Goal: Information Seeking & Learning: Learn about a topic

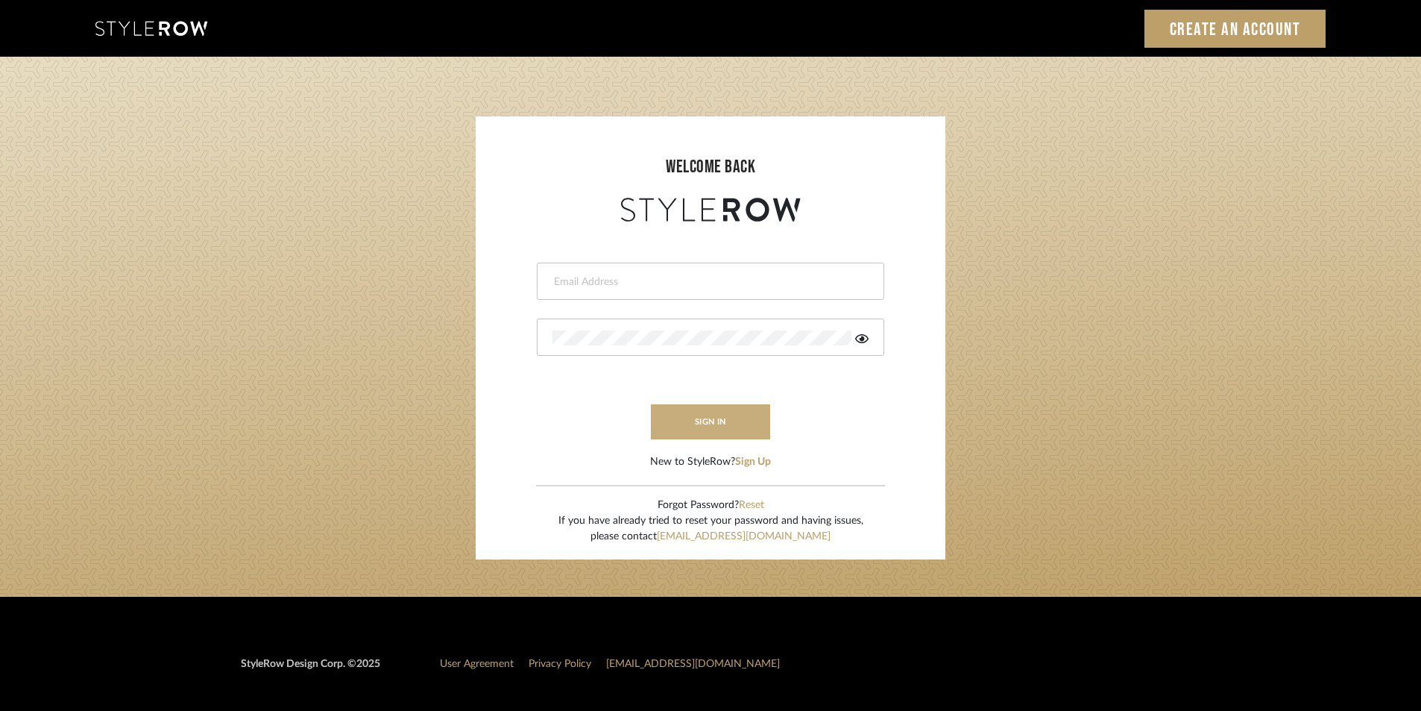
type input "Stylerowprojects1@mancini-design.com"
click at [719, 430] on button "sign in" at bounding box center [710, 421] width 119 height 35
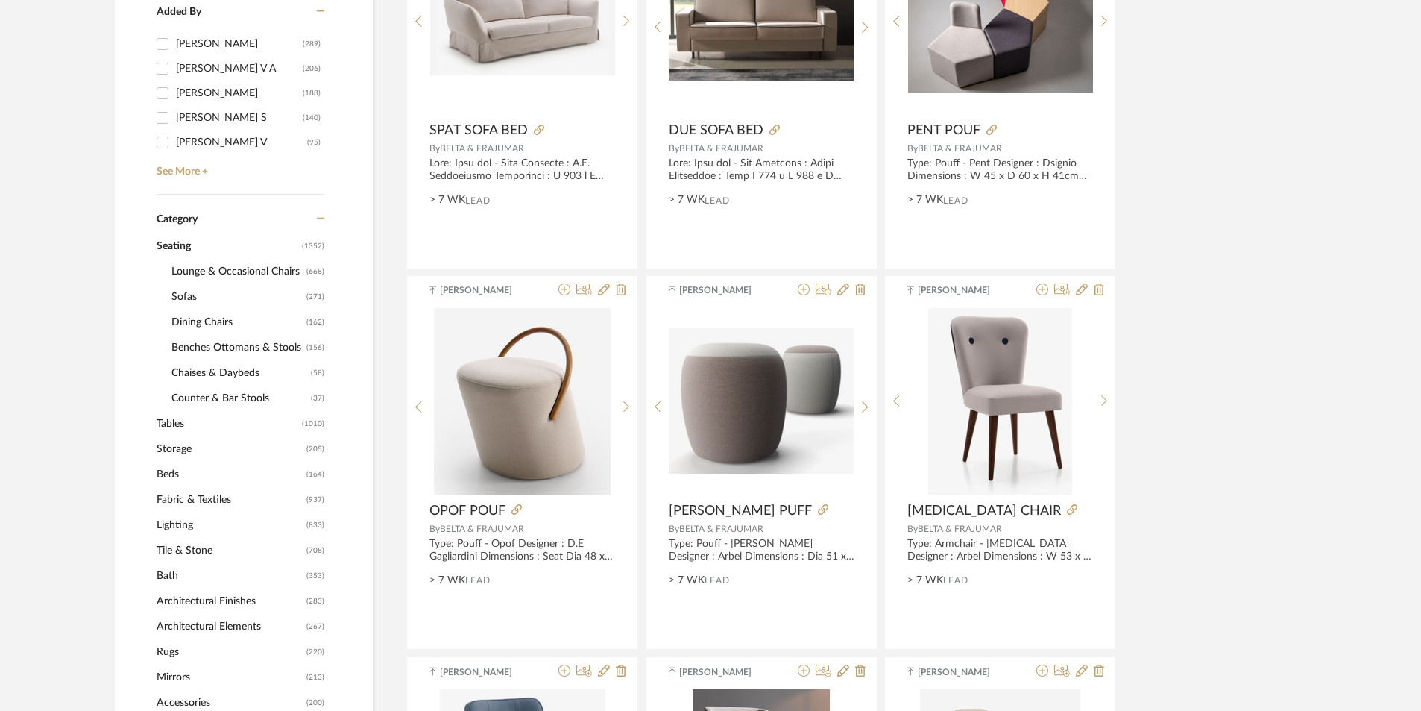
scroll to position [596, 0]
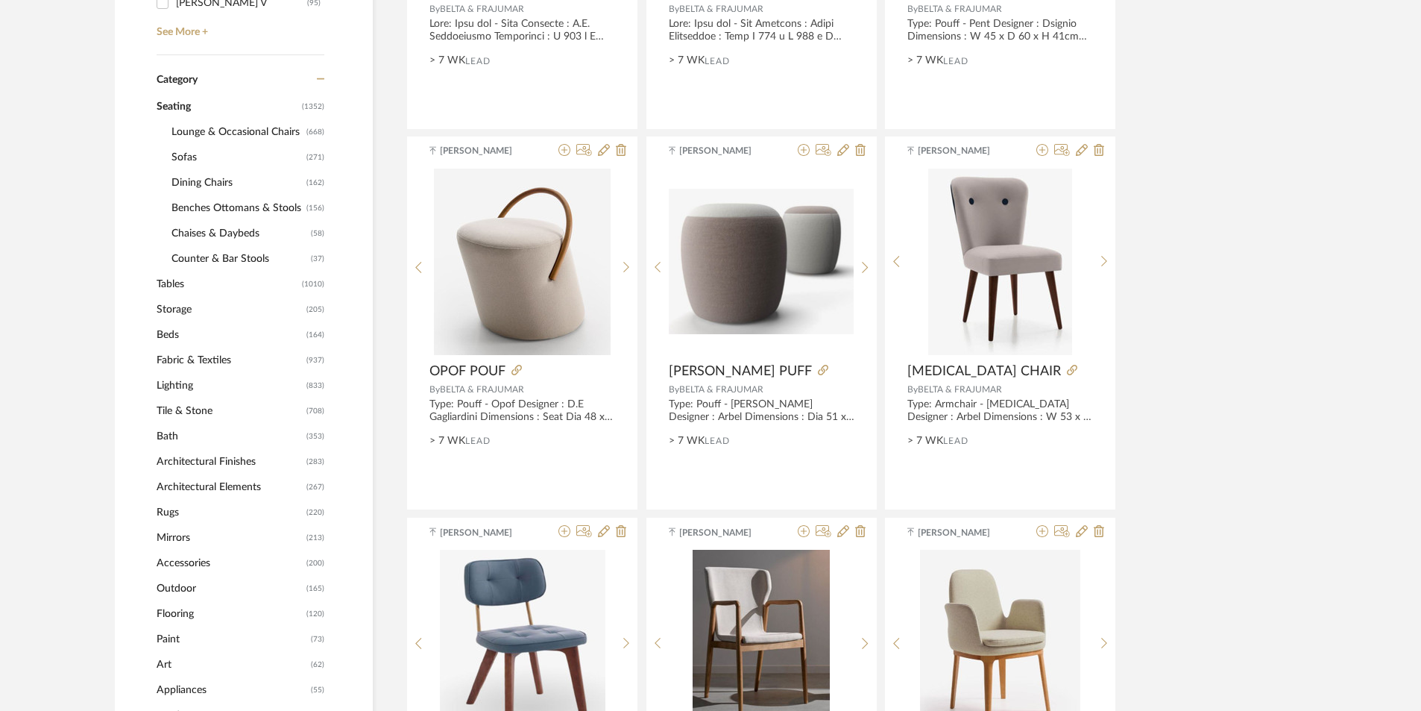
click at [218, 205] on span "Benches Ottomans & Stools" at bounding box center [236, 207] width 131 height 25
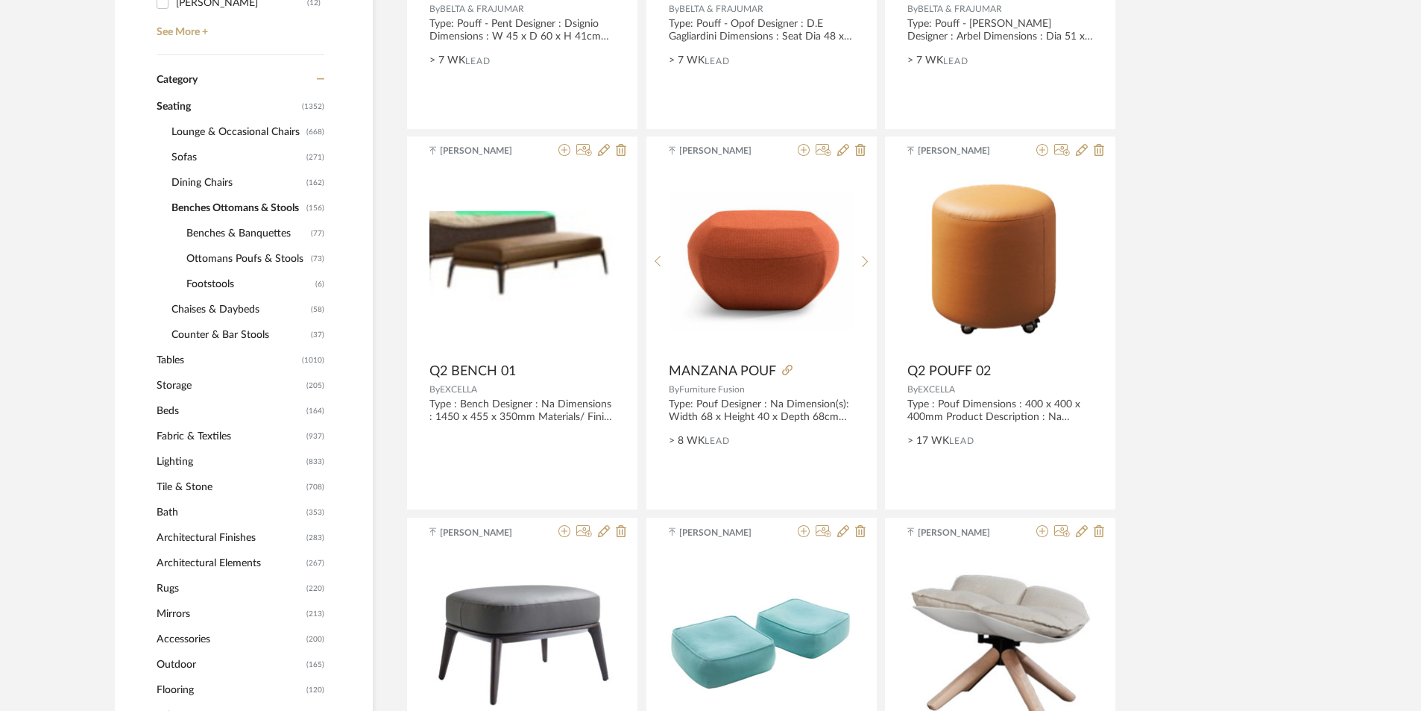
click at [242, 237] on span "Benches & Banquettes" at bounding box center [246, 233] width 121 height 25
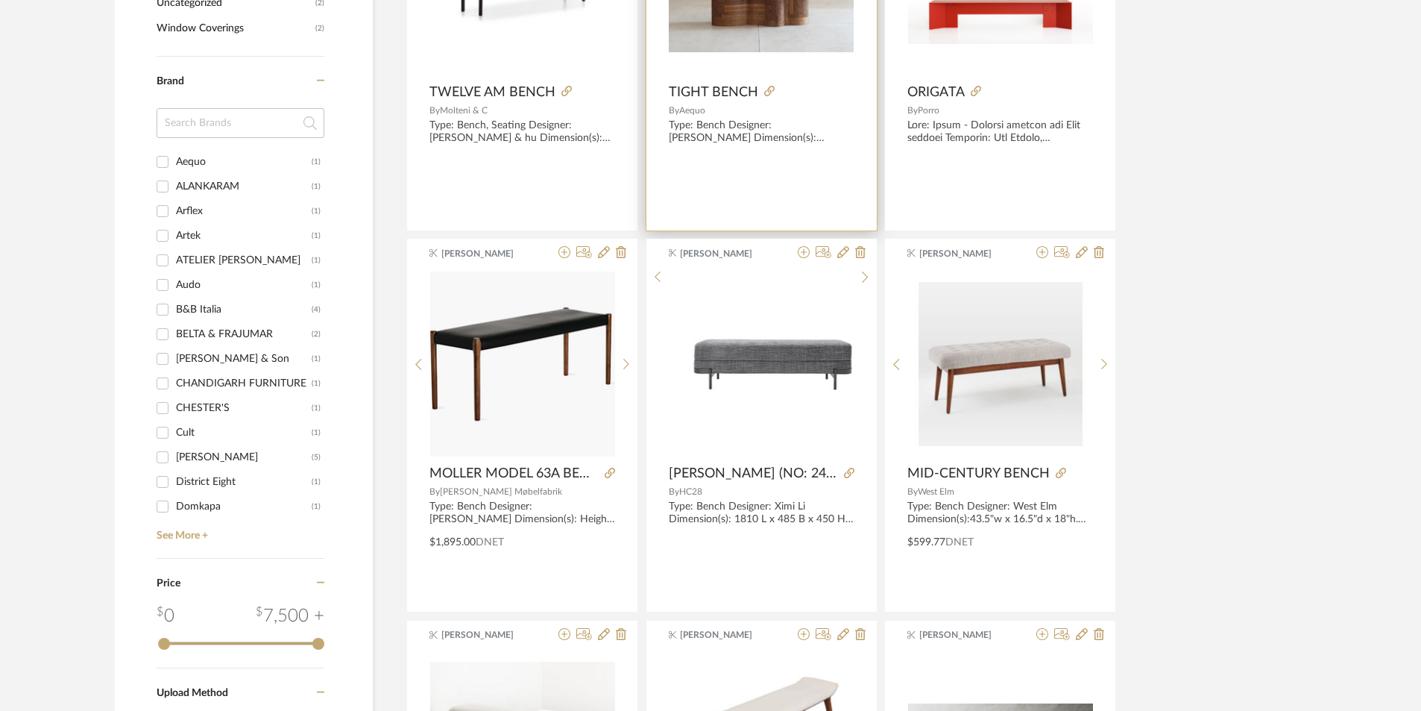
scroll to position [1640, 0]
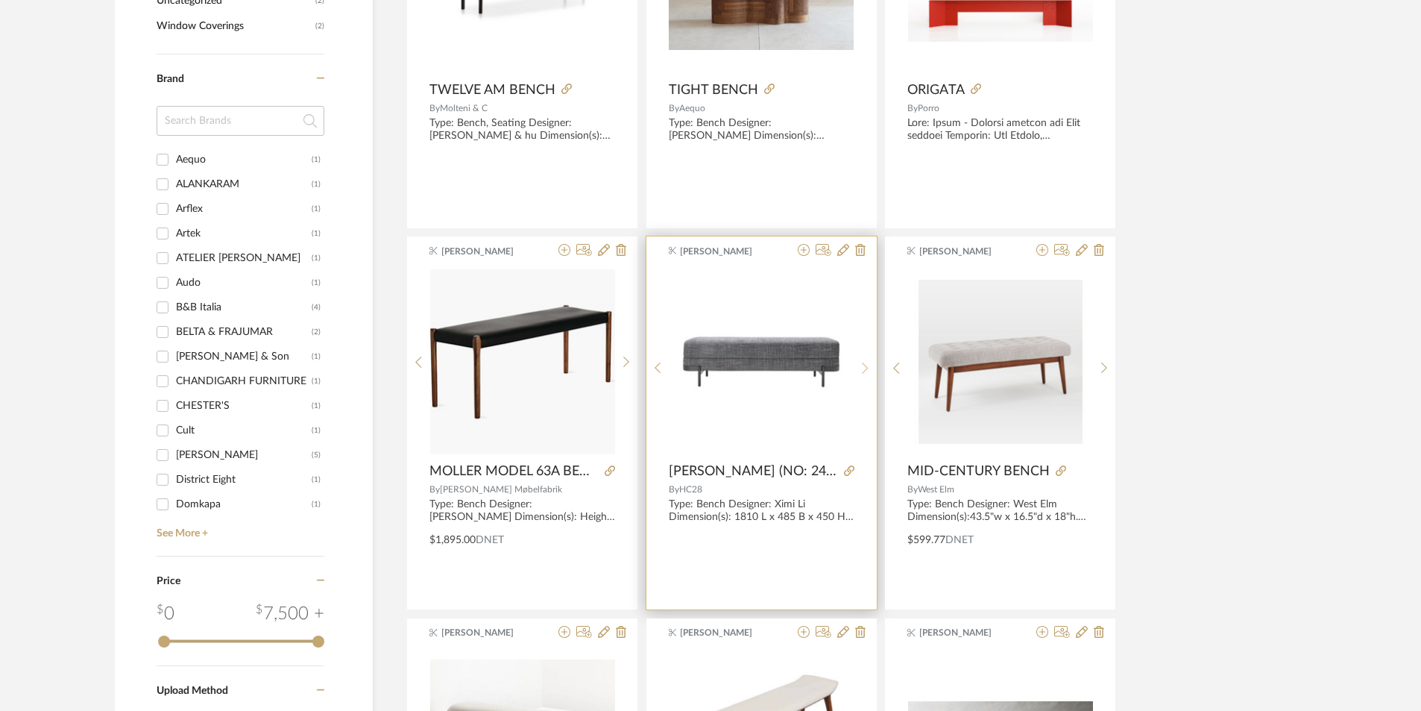
click at [863, 367] on icon at bounding box center [865, 368] width 7 height 13
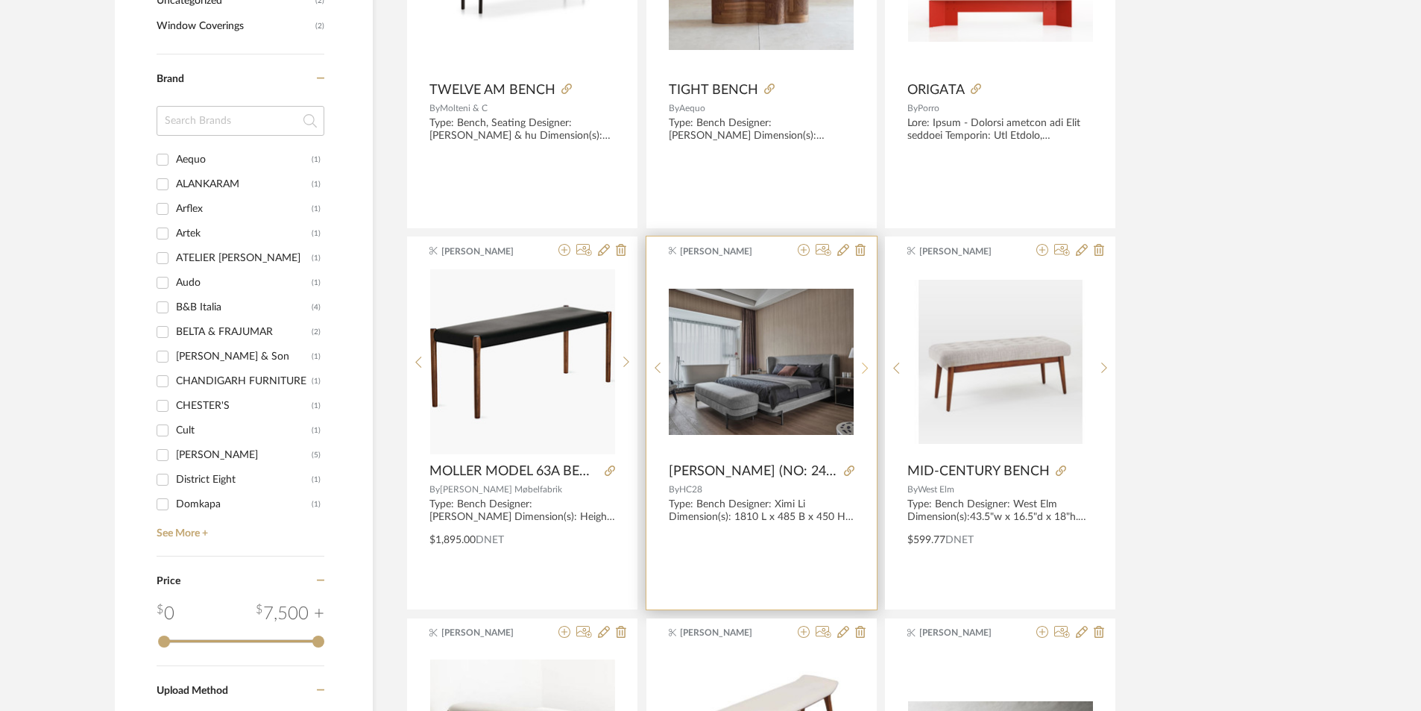
click at [863, 367] on icon at bounding box center [865, 368] width 7 height 13
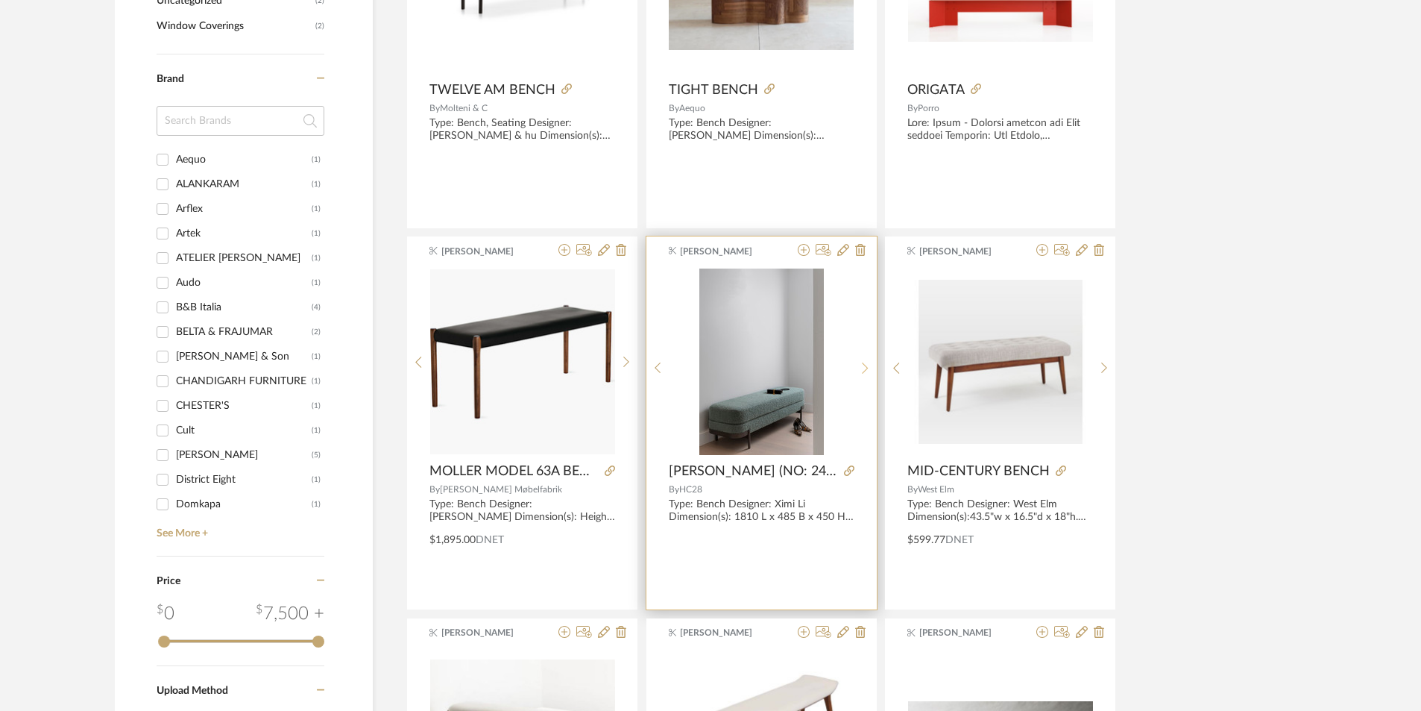
click at [865, 371] on icon at bounding box center [865, 368] width 7 height 13
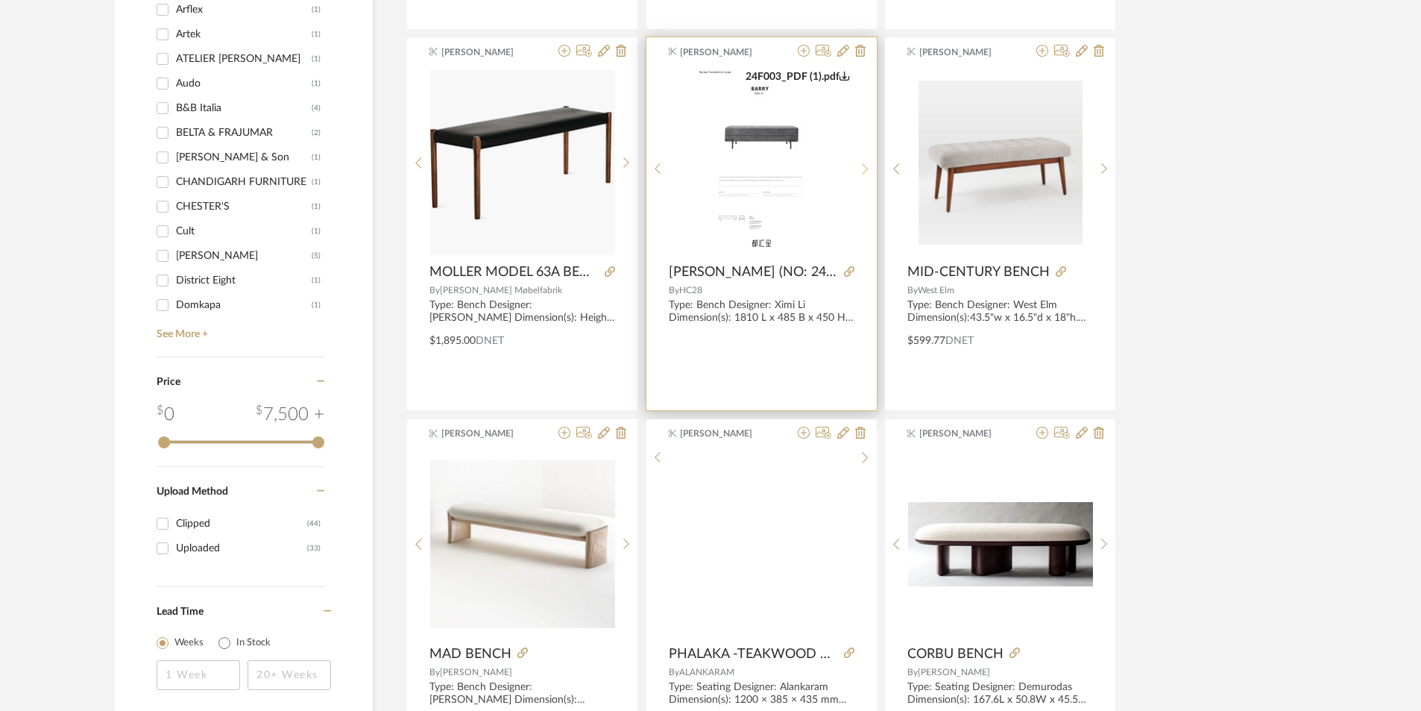
scroll to position [2013, 0]
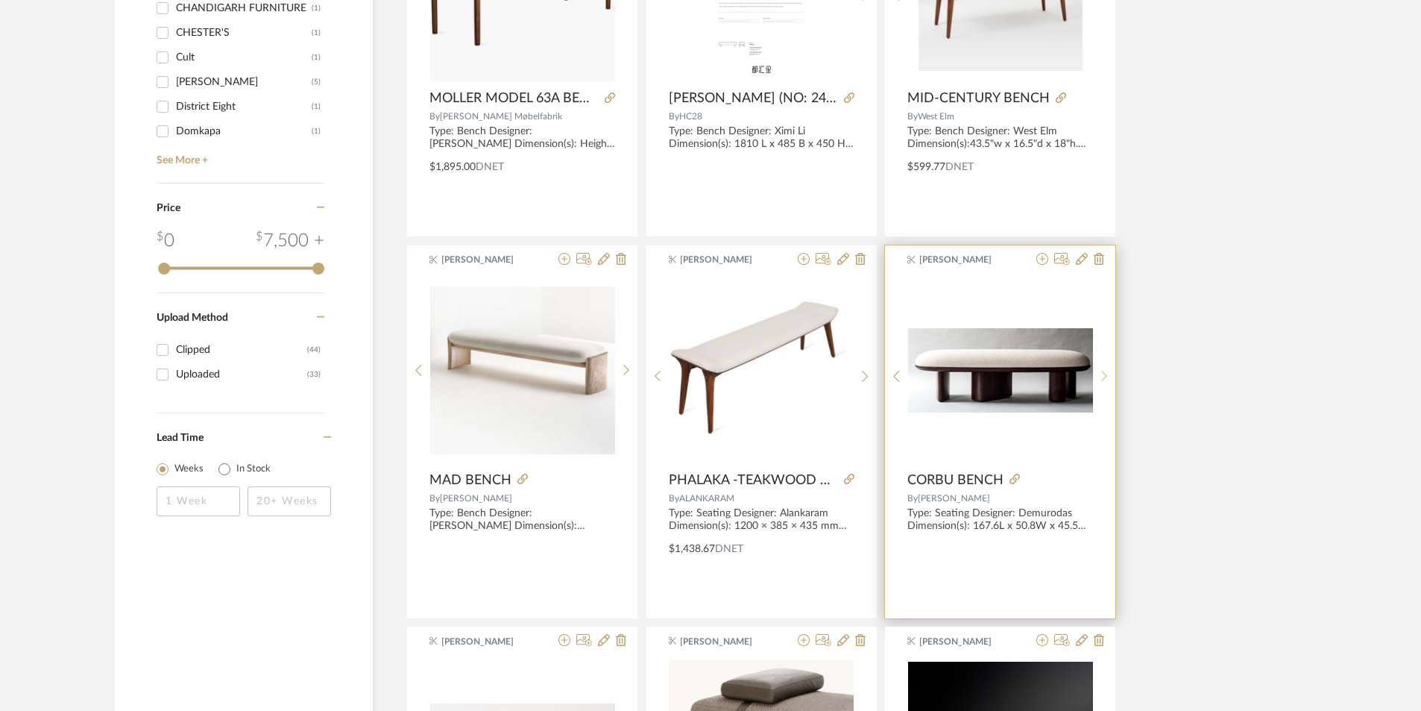
click at [1103, 378] on icon at bounding box center [1104, 376] width 7 height 13
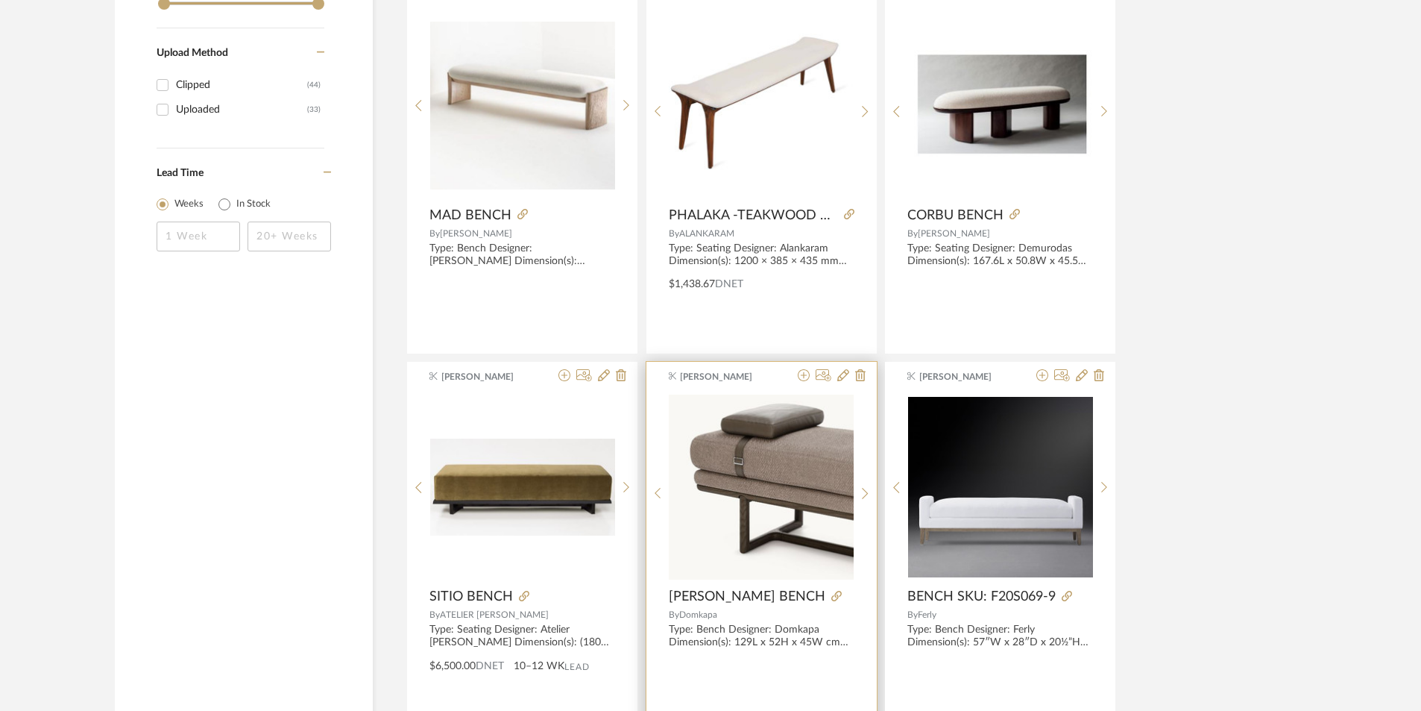
scroll to position [2311, 0]
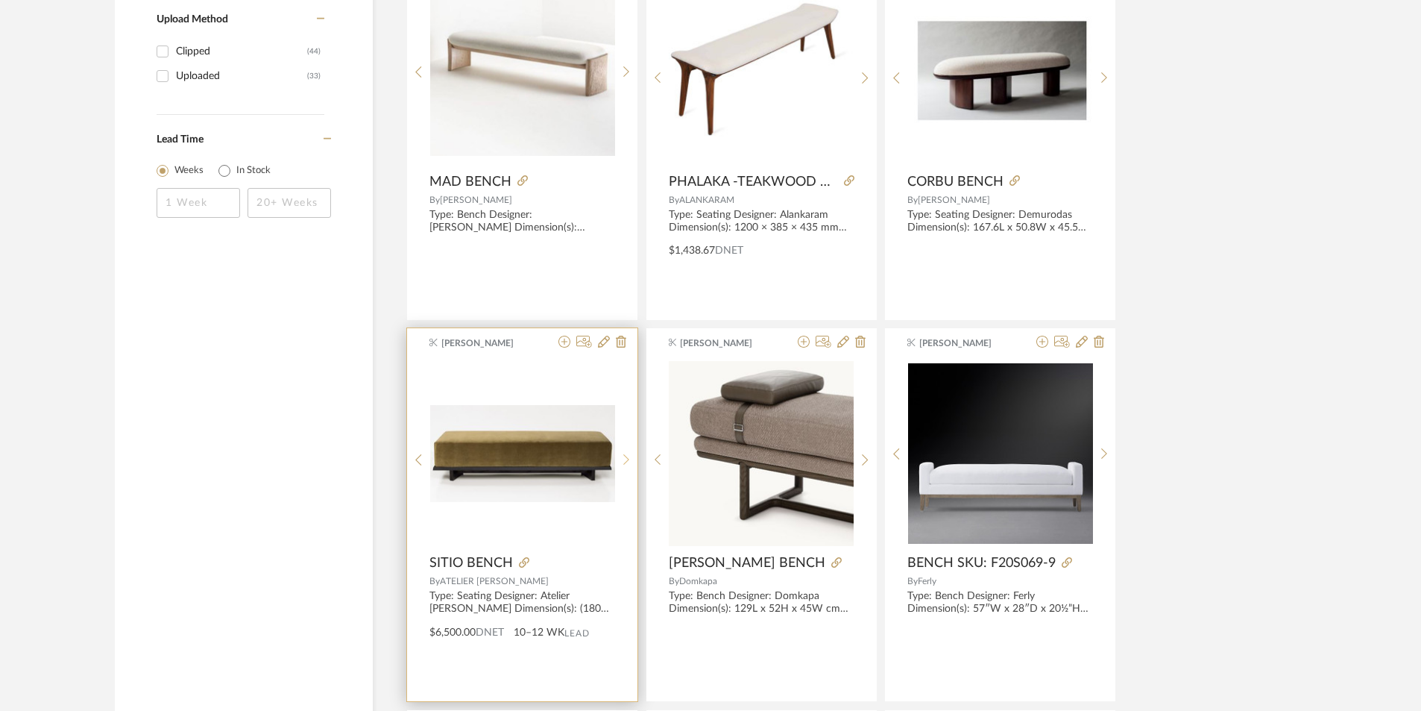
click at [624, 462] on div at bounding box center [626, 459] width 23 height 198
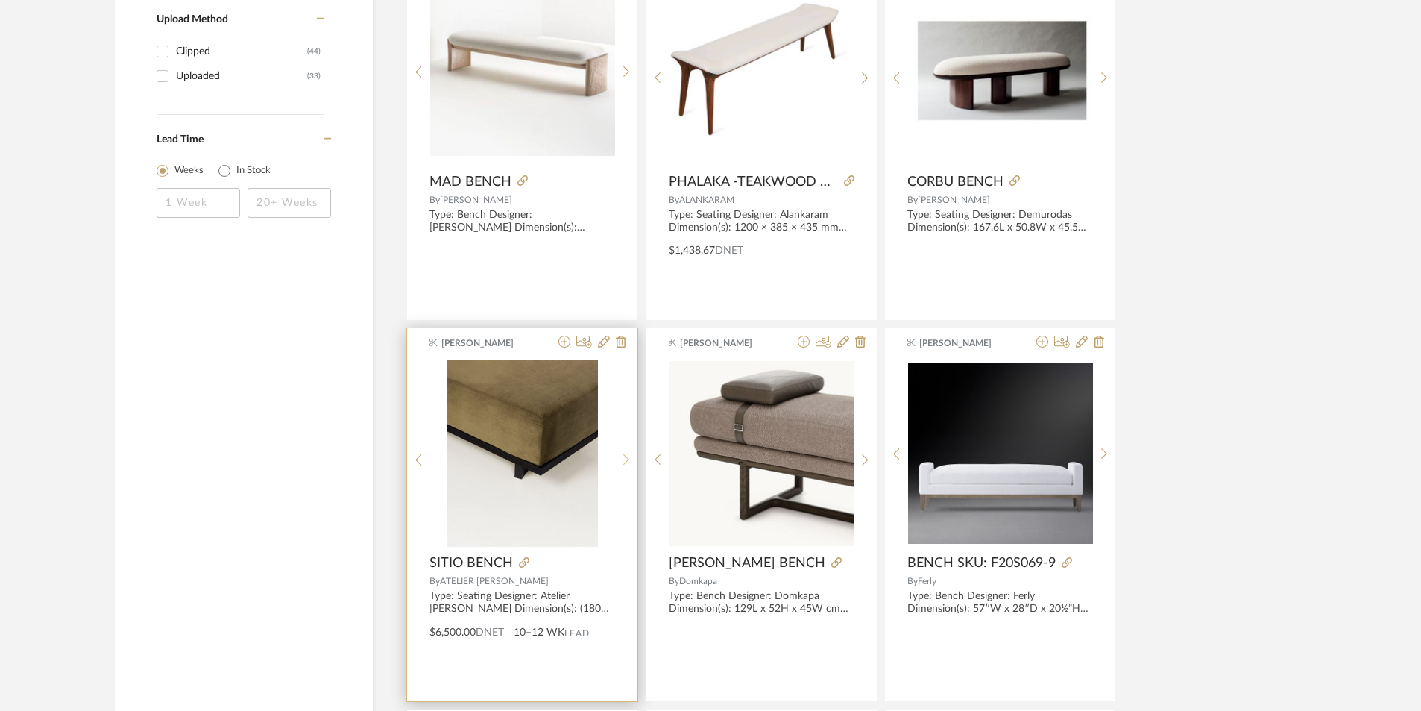
click at [624, 462] on icon at bounding box center [626, 459] width 7 height 13
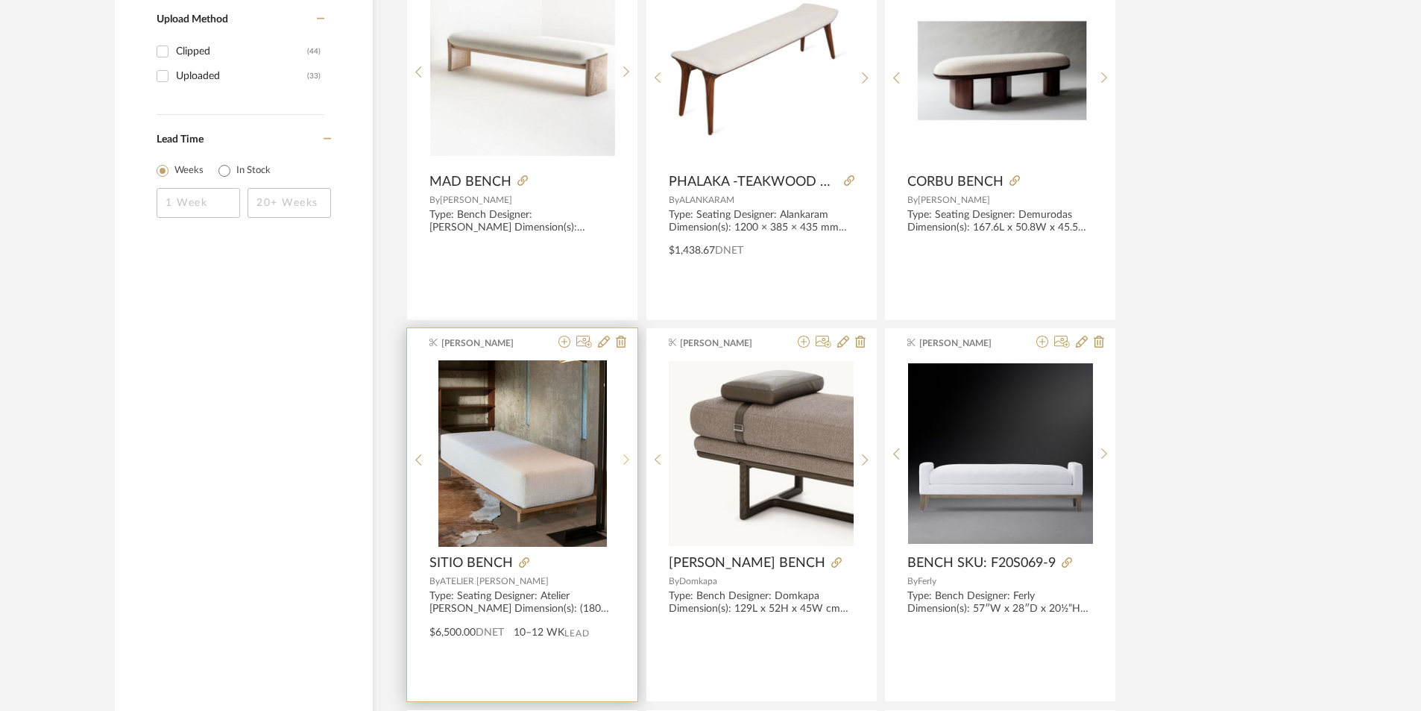
click at [624, 462] on icon at bounding box center [626, 459] width 7 height 13
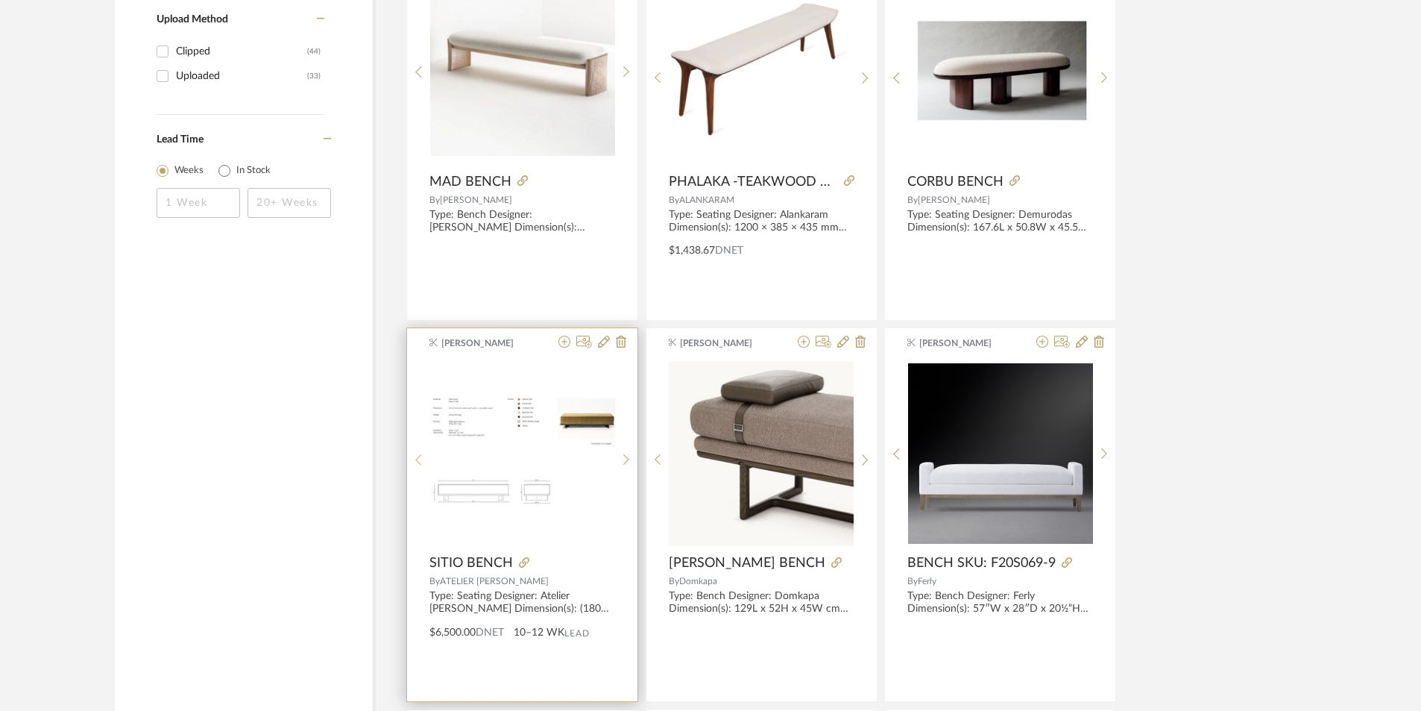
click at [417, 462] on icon at bounding box center [418, 459] width 7 height 13
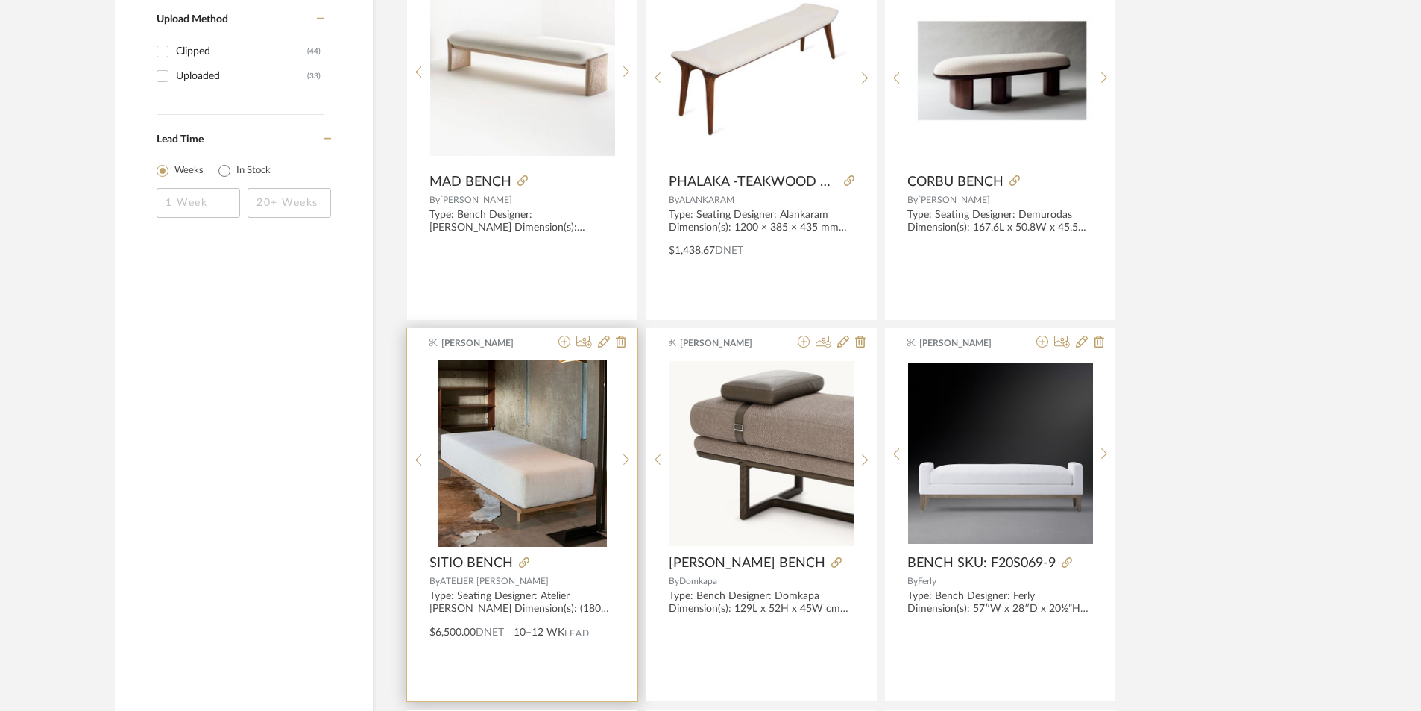
scroll to position [2386, 0]
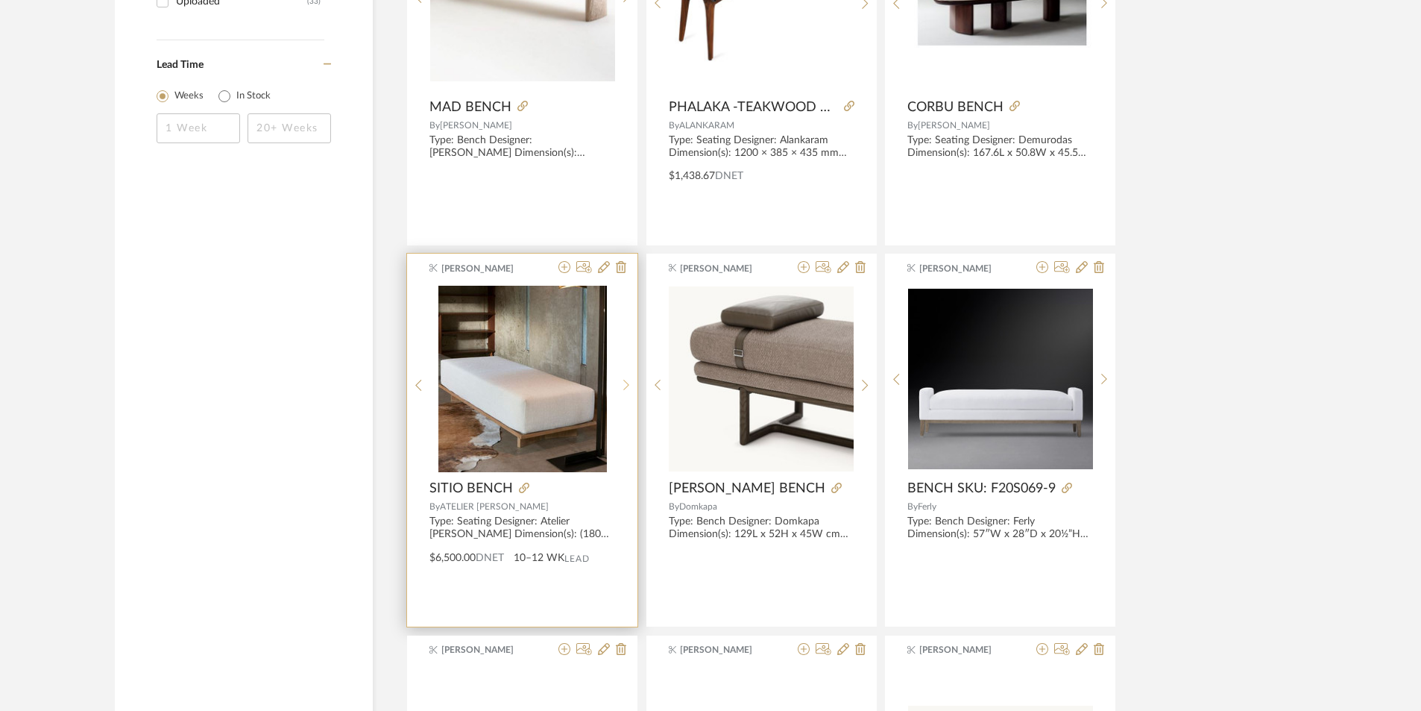
click at [623, 389] on icon at bounding box center [626, 385] width 7 height 13
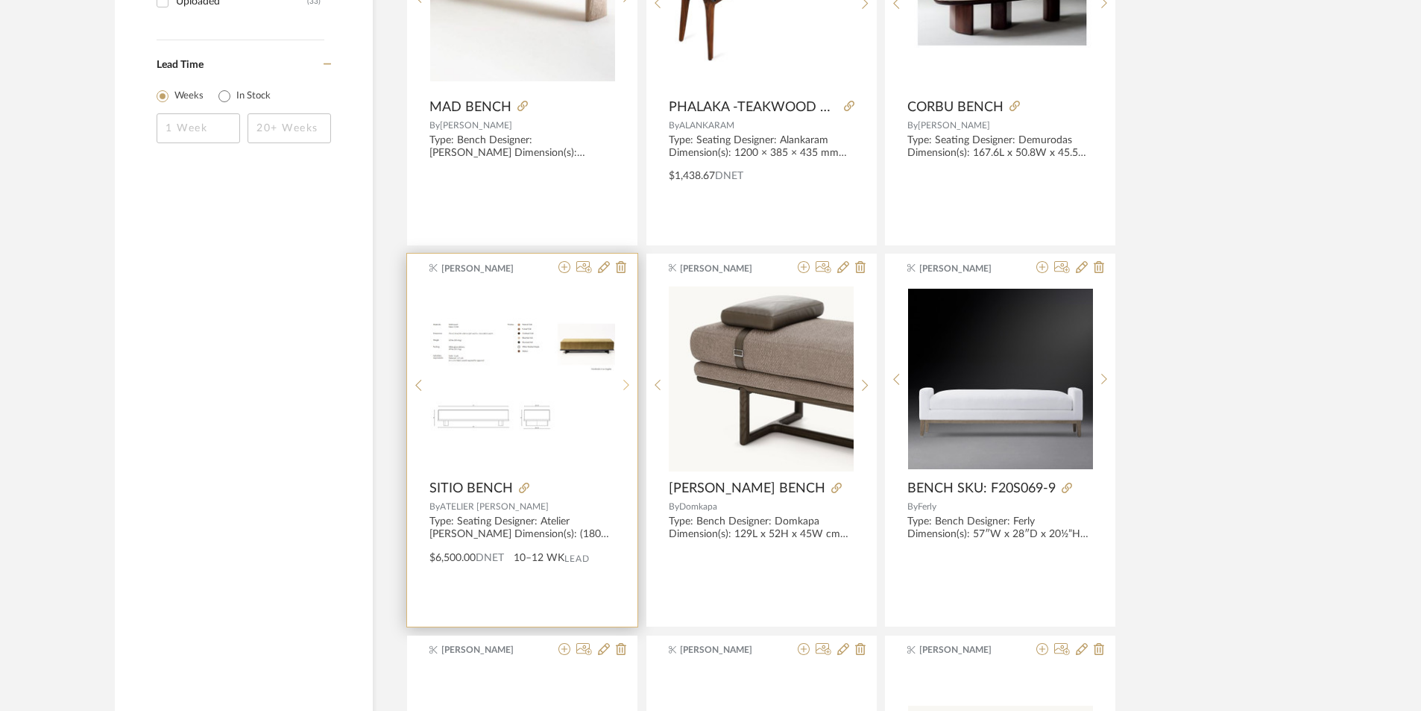
click at [623, 389] on icon at bounding box center [626, 385] width 7 height 13
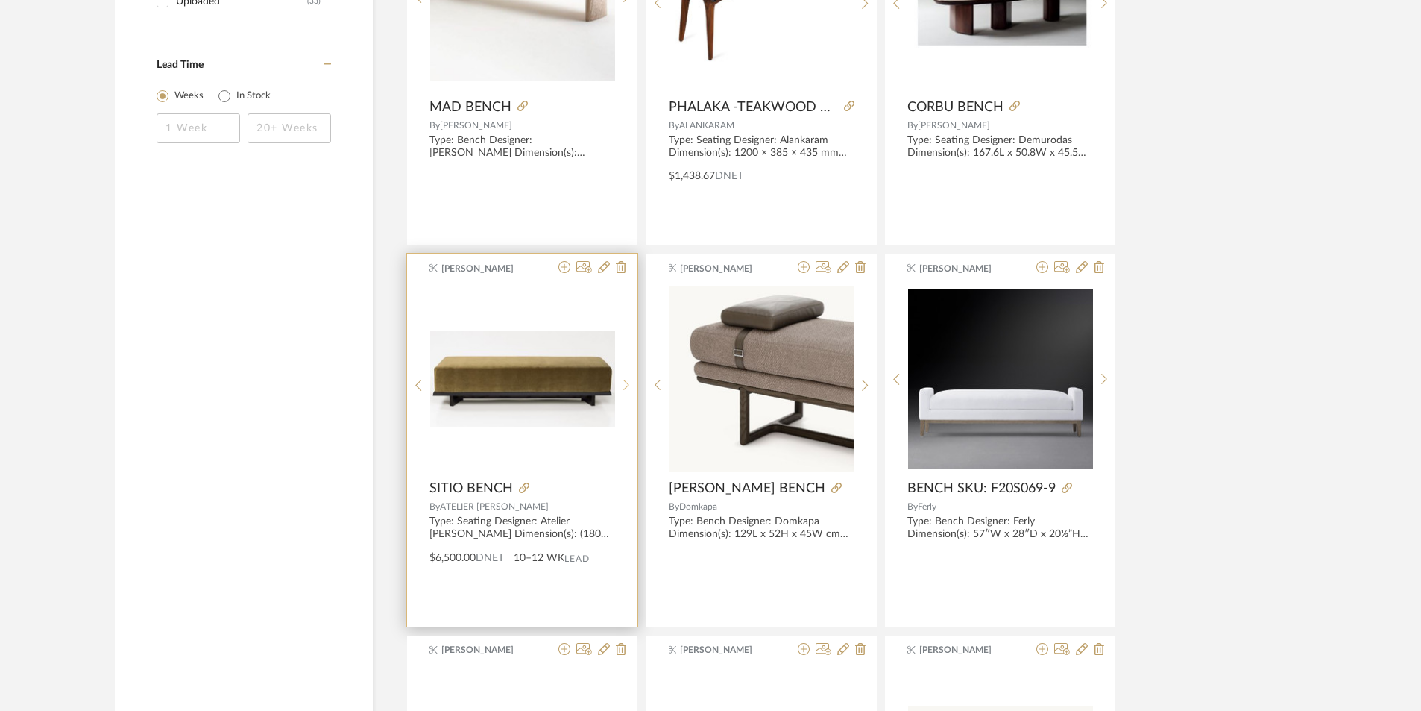
click at [623, 389] on icon at bounding box center [626, 385] width 7 height 13
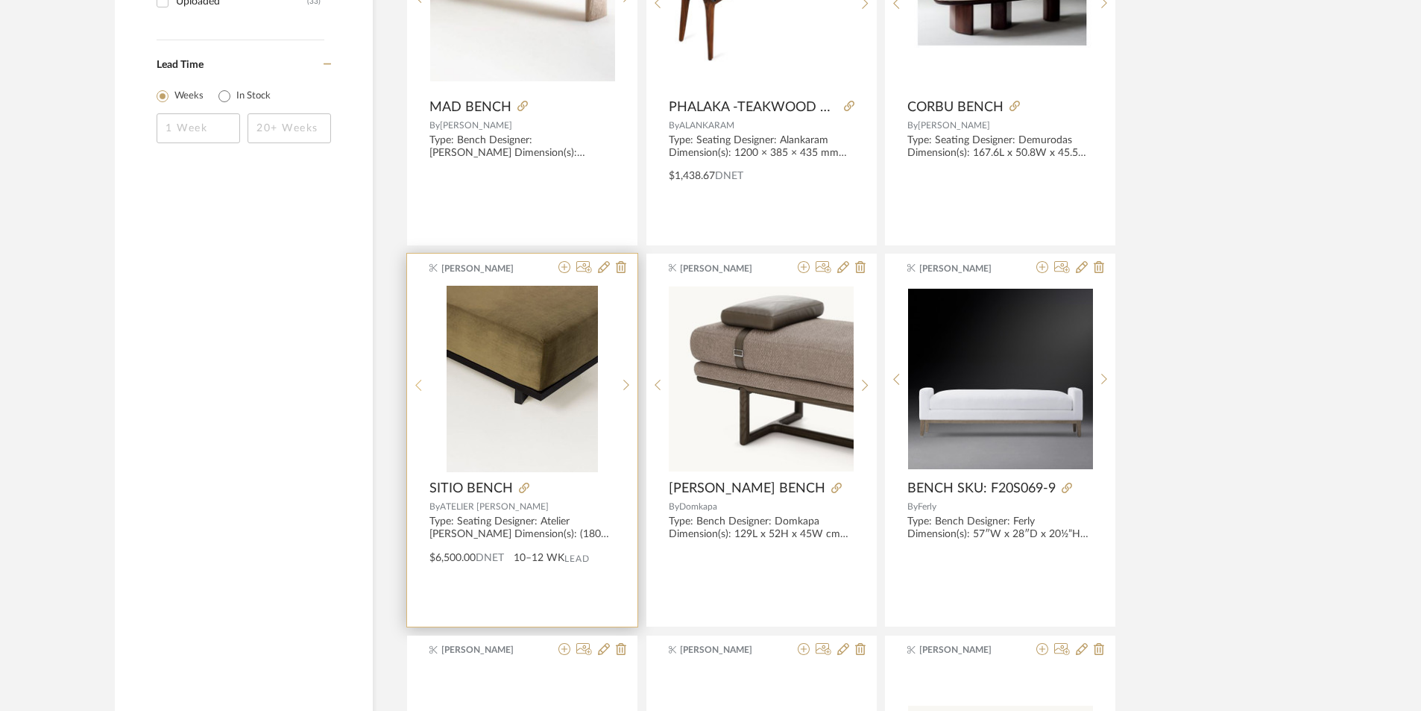
click at [425, 382] on sr-prev-btn at bounding box center [418, 385] width 23 height 13
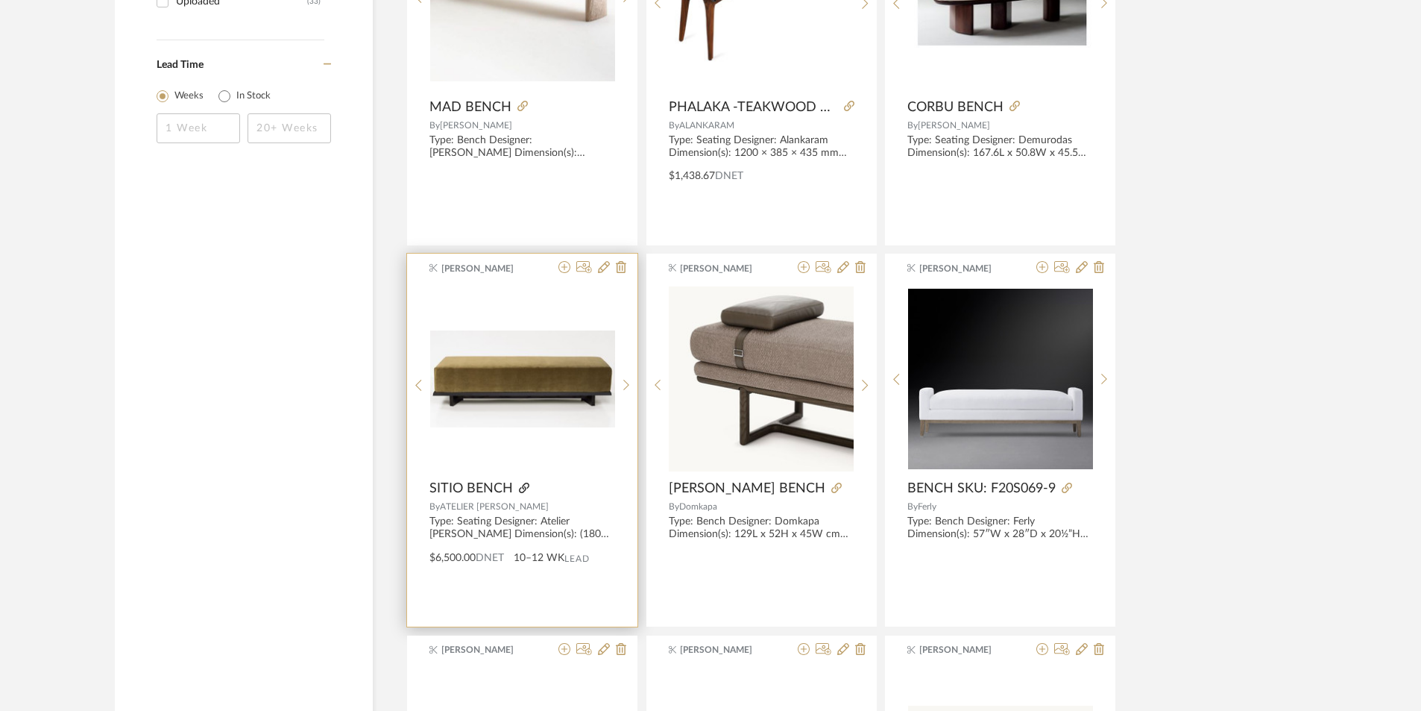
click at [520, 487] on icon at bounding box center [524, 487] width 10 height 10
drag, startPoint x: 475, startPoint y: 494, endPoint x: 537, endPoint y: 505, distance: 62.9
click at [537, 505] on div "Shagarey Raguraman SITIO BENCH By ATELIER de TROUPE Type: Seating Designer: Ate…" at bounding box center [522, 439] width 230 height 373
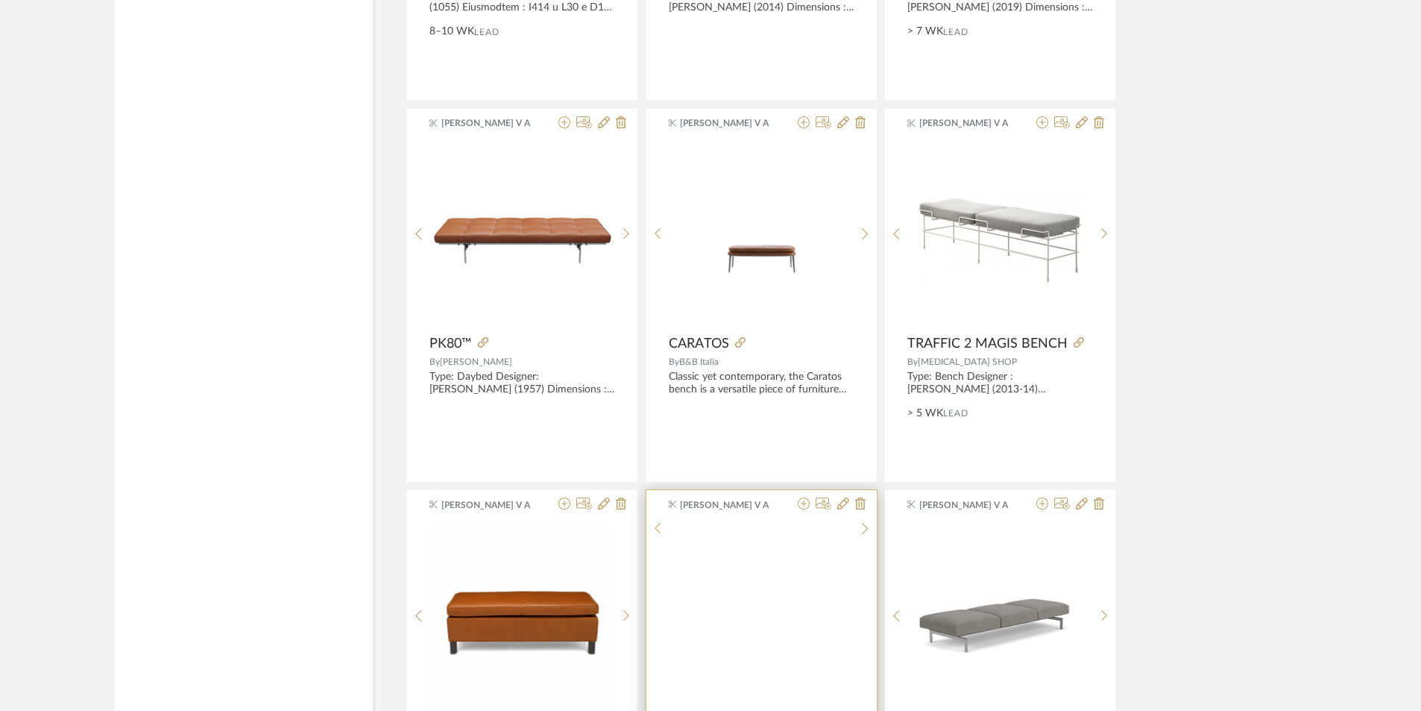
scroll to position [3951, 0]
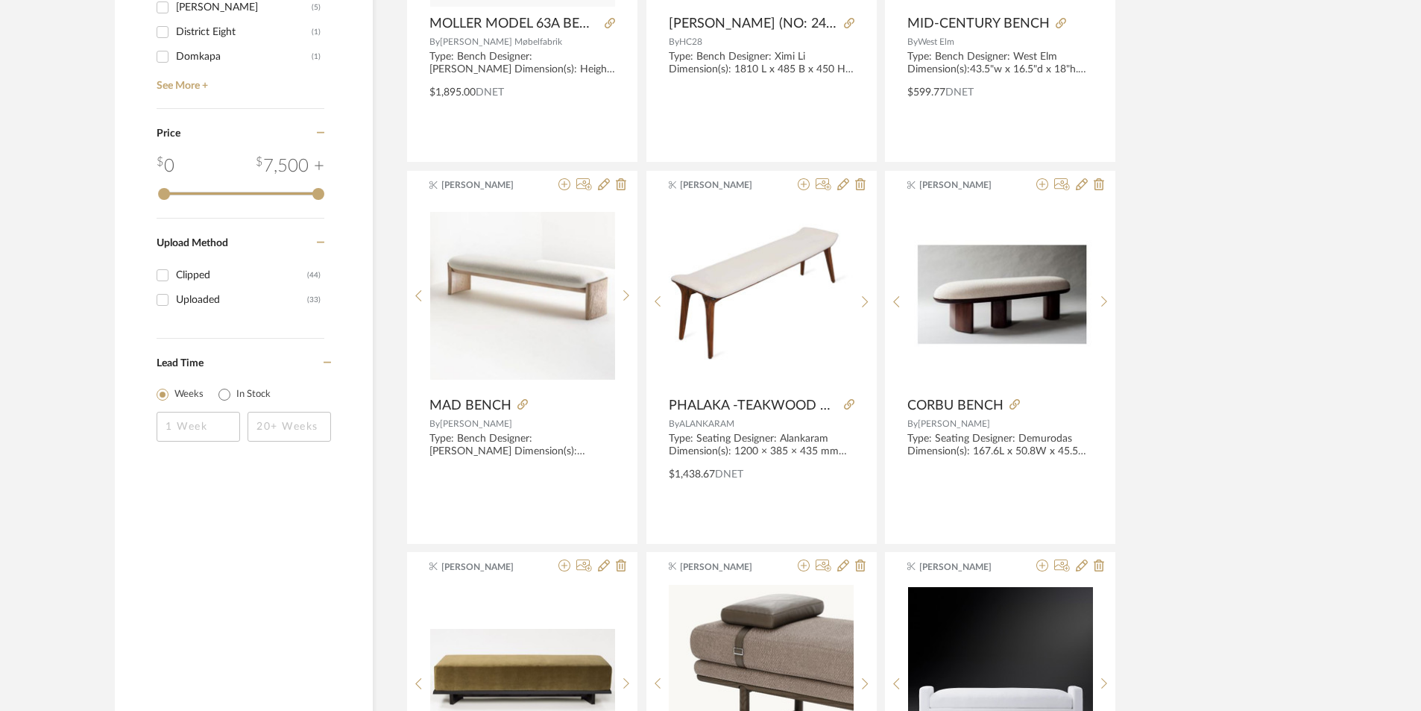
click at [1334, 488] on library-search-items "Item Type Product (77) Added By Yuvaraj V A (25) Ganesh K (15) Tehseen Mukadam …" at bounding box center [710, 543] width 1421 height 4758
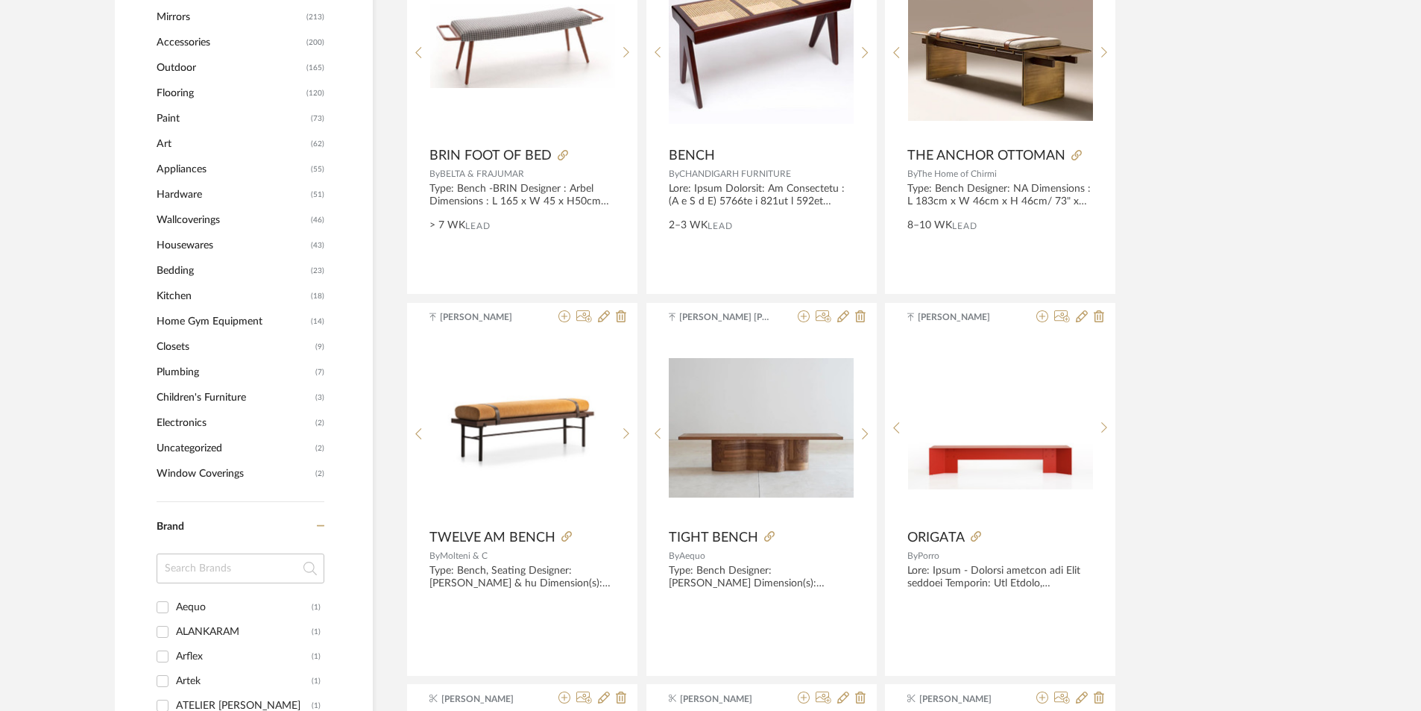
scroll to position [1566, 0]
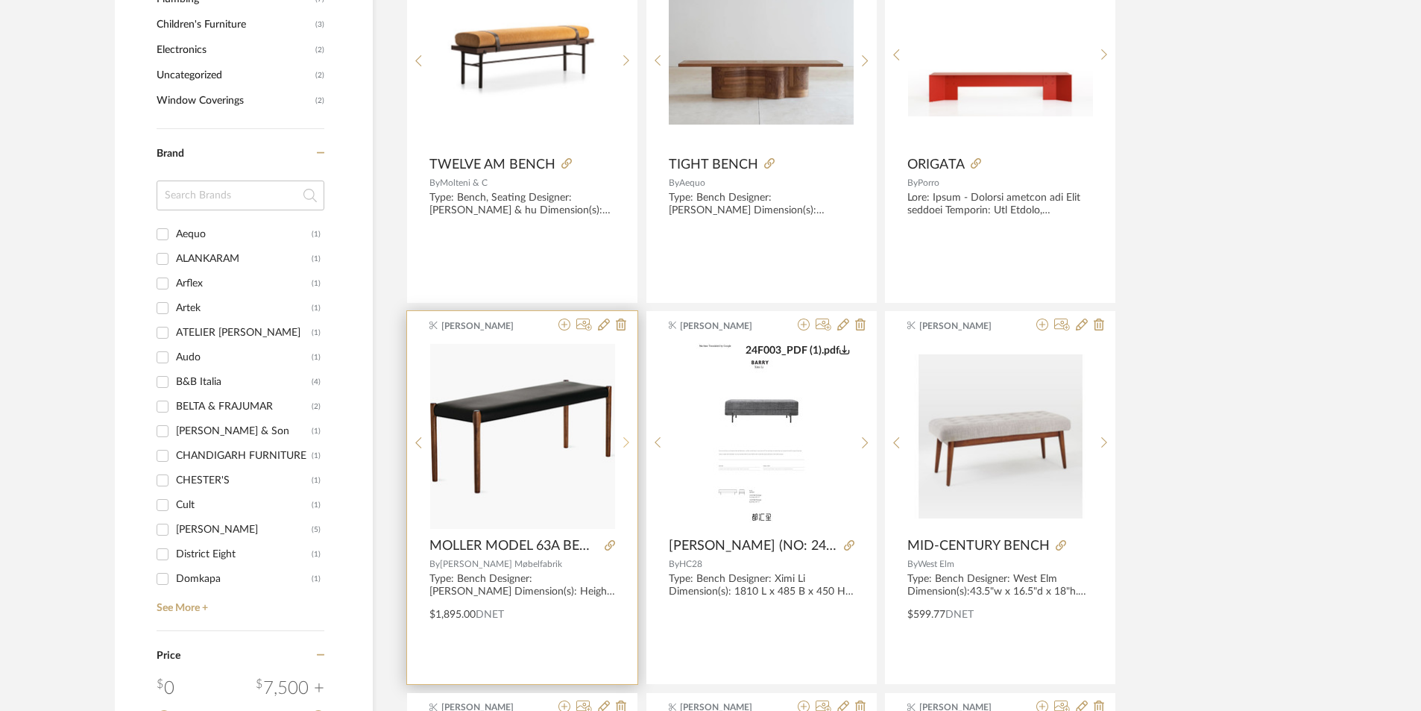
click at [622, 441] on sr-next-btn at bounding box center [626, 442] width 23 height 13
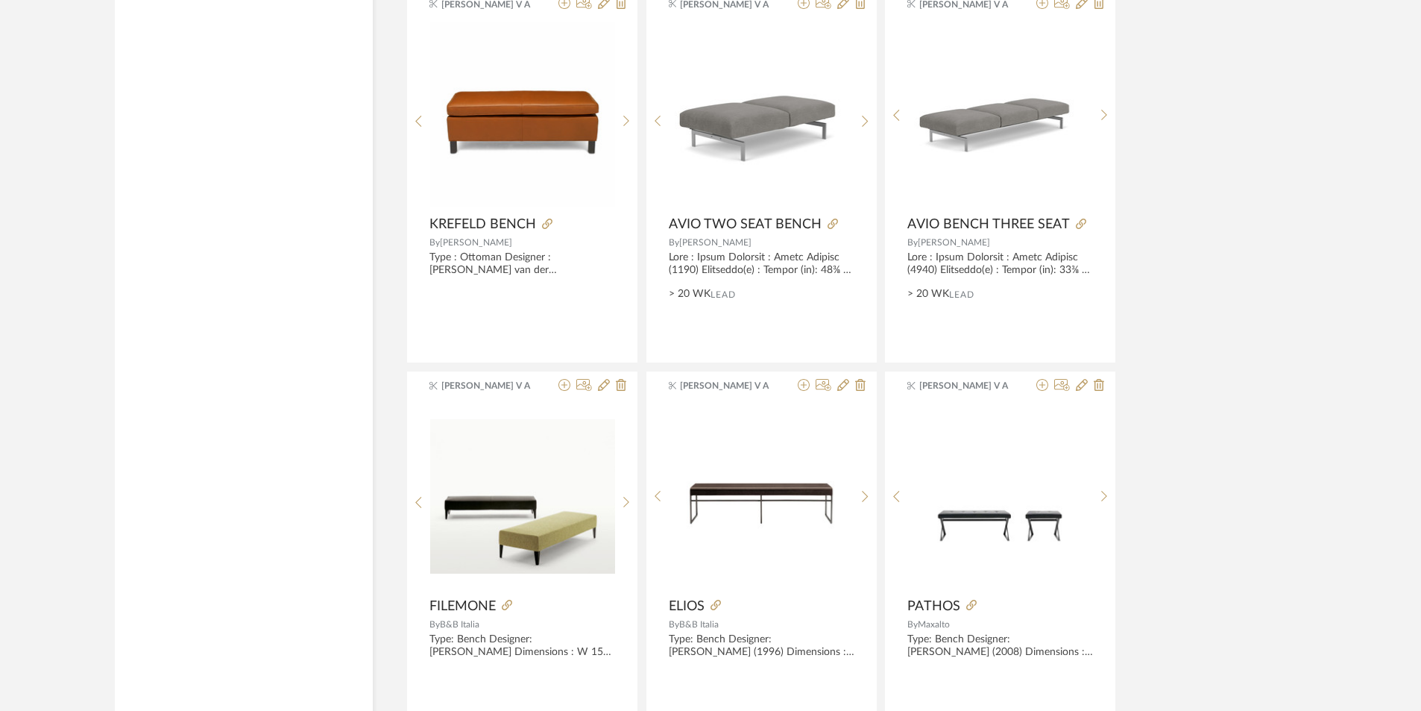
scroll to position [4367, 0]
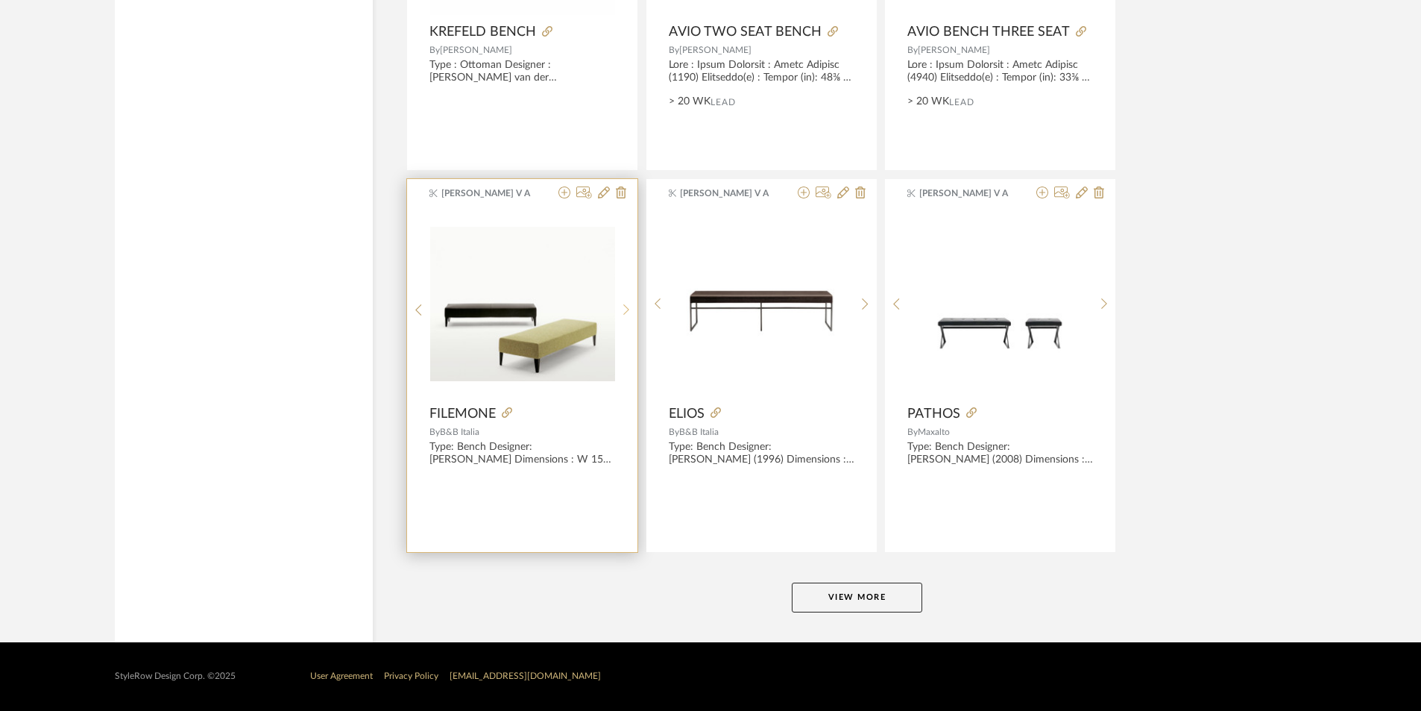
click at [624, 316] on div at bounding box center [626, 310] width 23 height 198
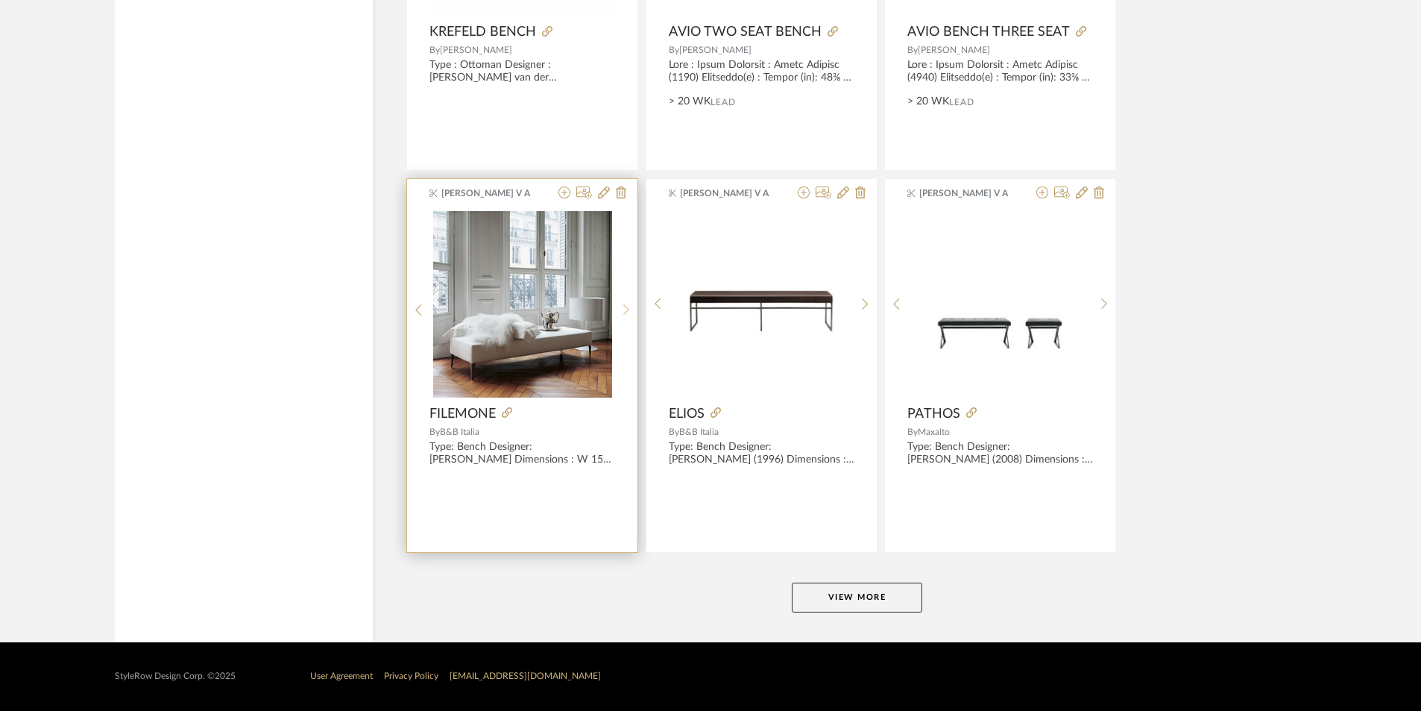
click at [624, 316] on div at bounding box center [626, 310] width 23 height 198
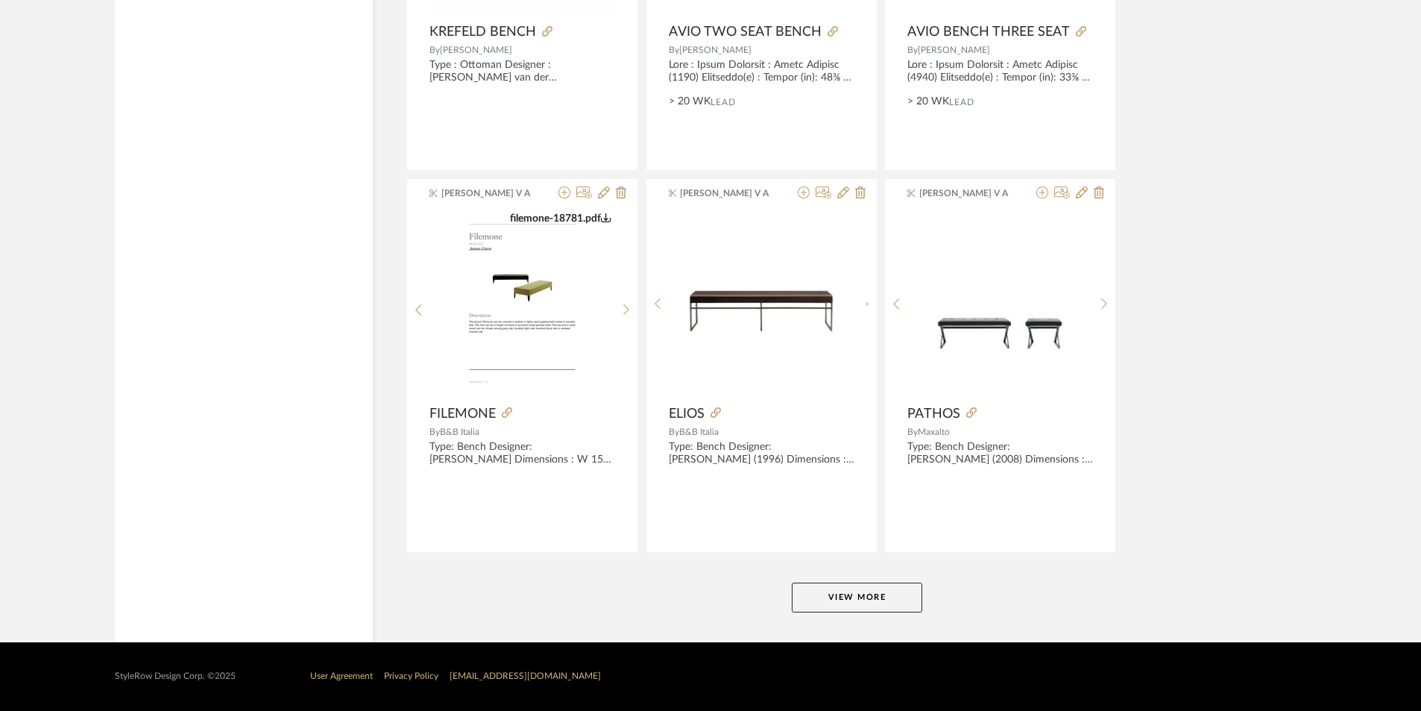
click at [883, 585] on button "View More" at bounding box center [857, 597] width 130 height 30
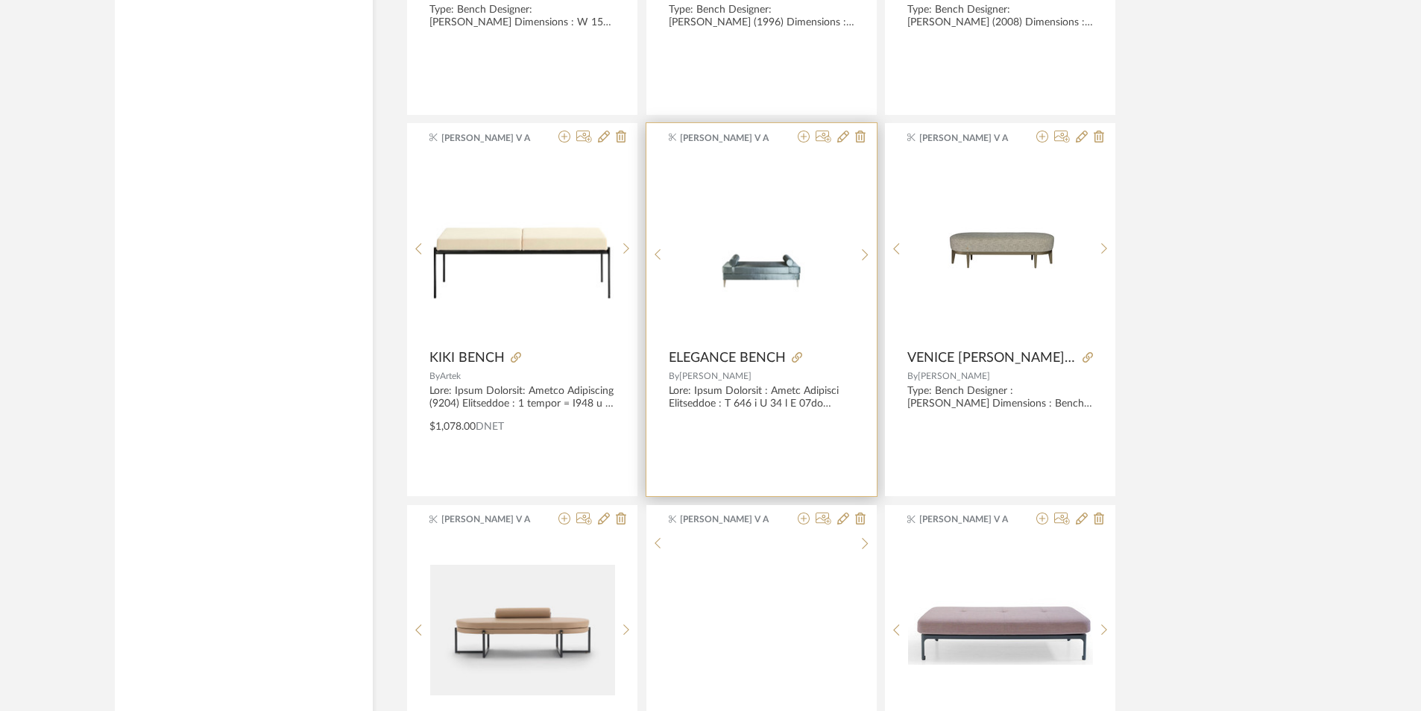
scroll to position [5038, 0]
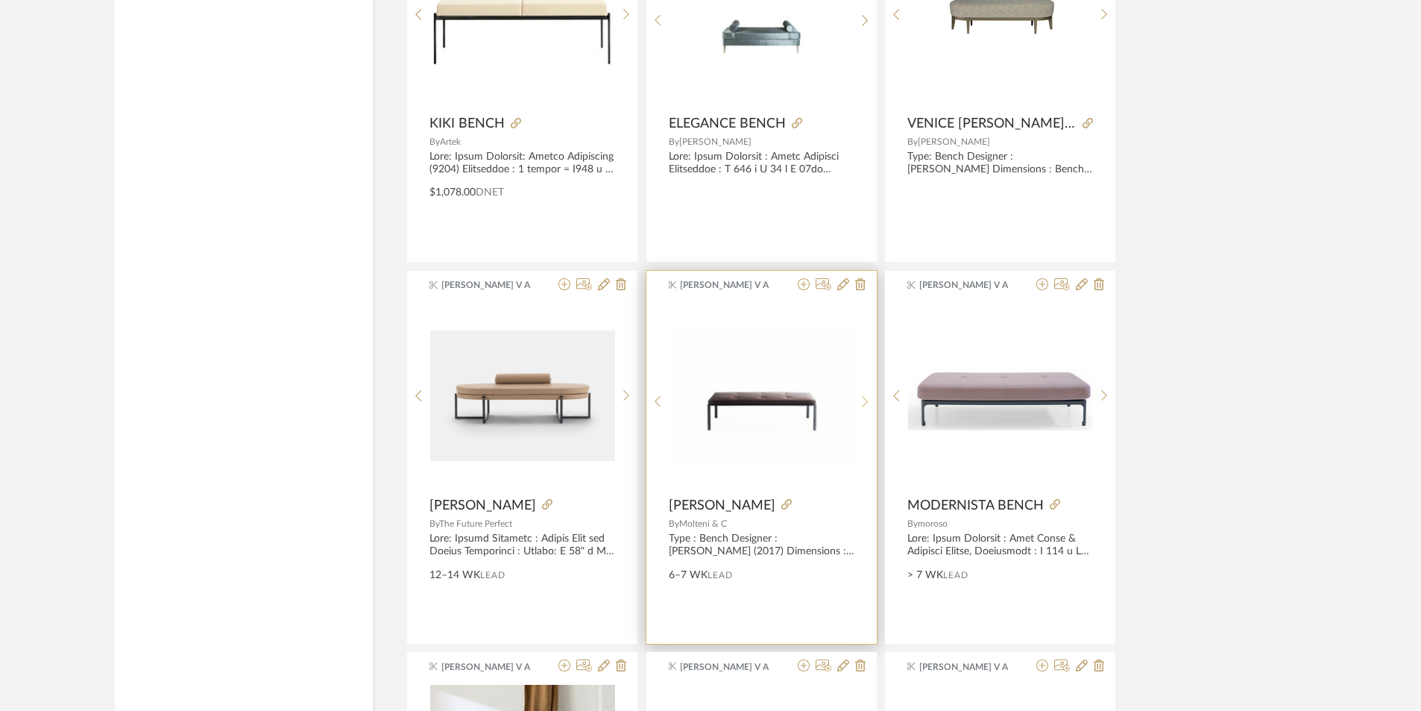
click at [872, 394] on div at bounding box center [865, 402] width 23 height 198
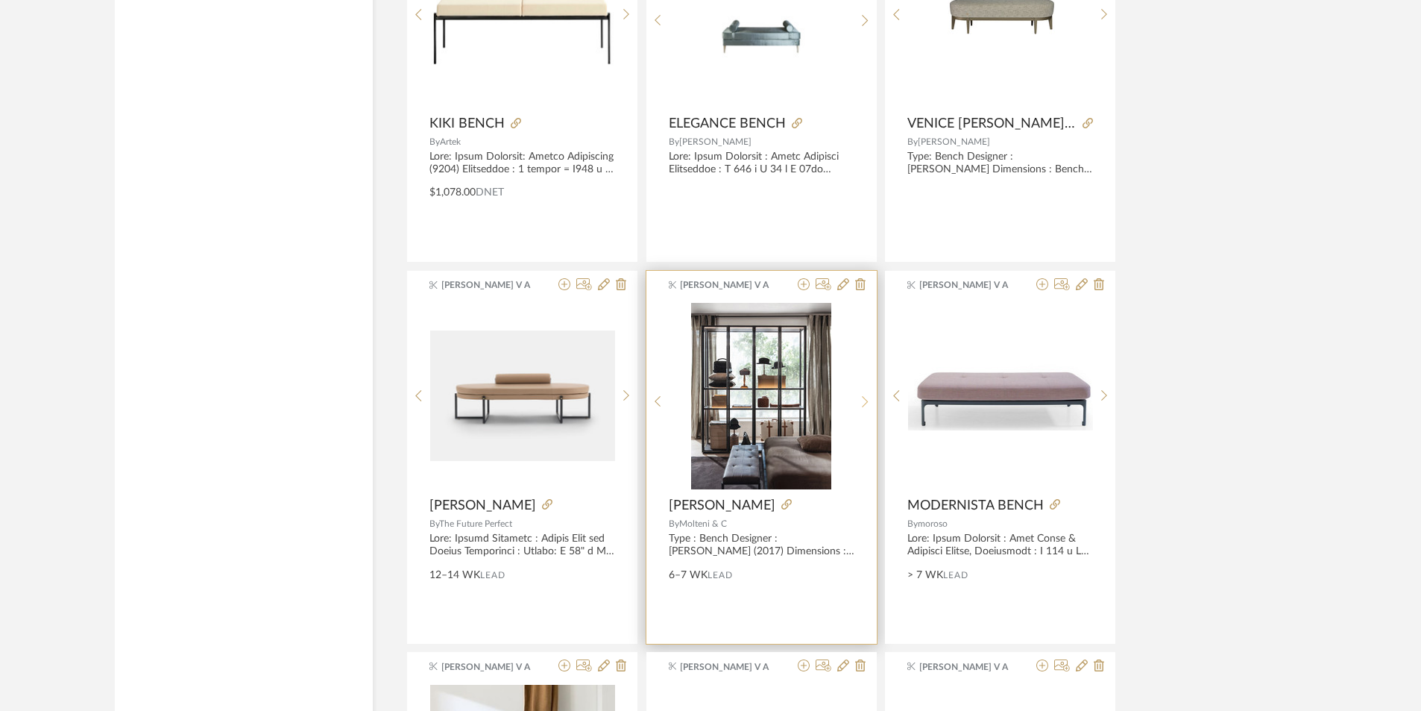
click at [872, 394] on div at bounding box center [865, 402] width 23 height 198
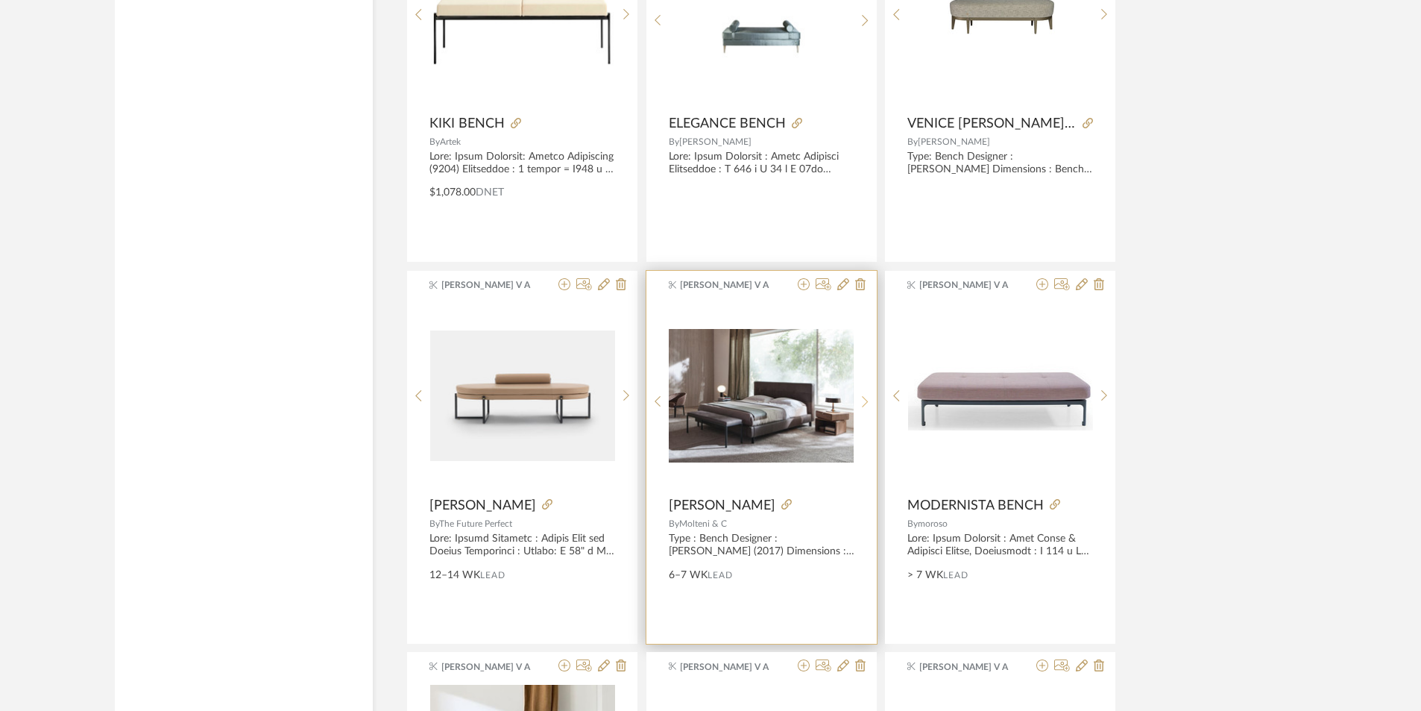
scroll to position [5337, 0]
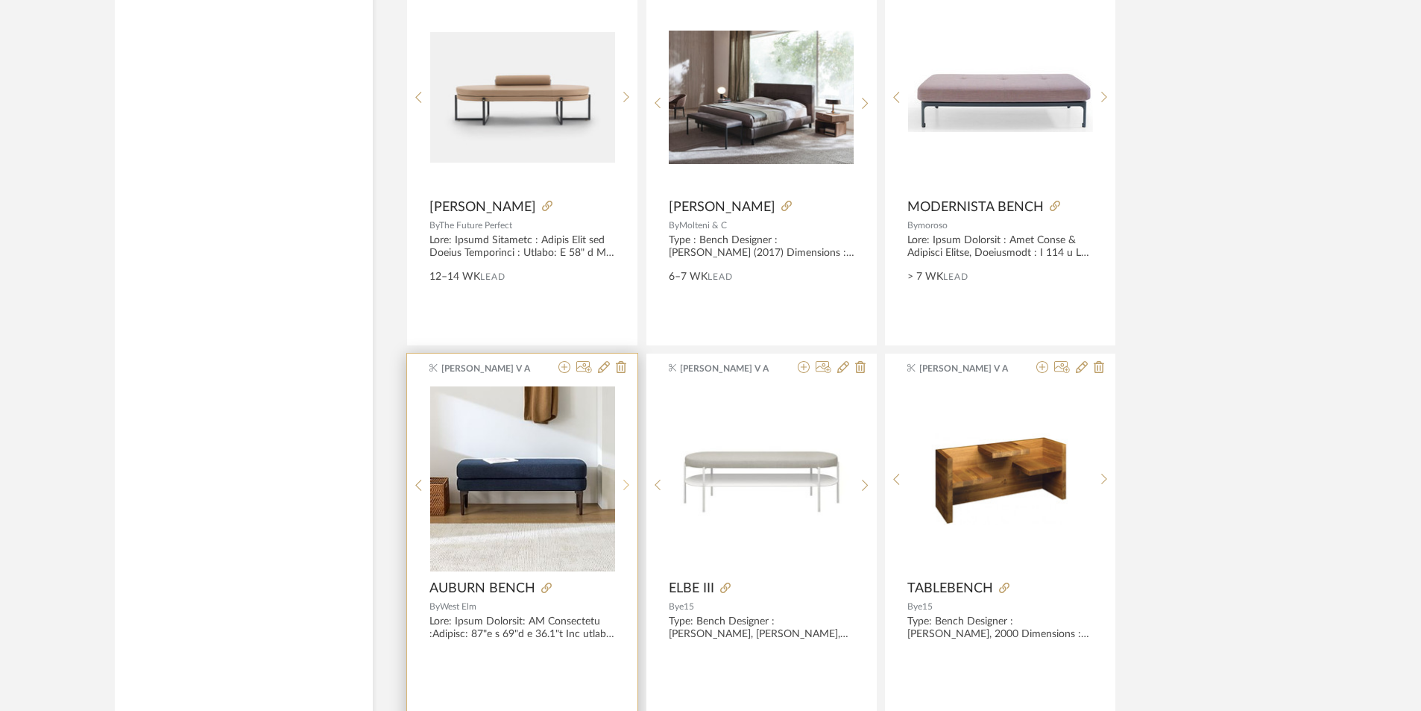
click at [628, 482] on icon at bounding box center [626, 485] width 7 height 13
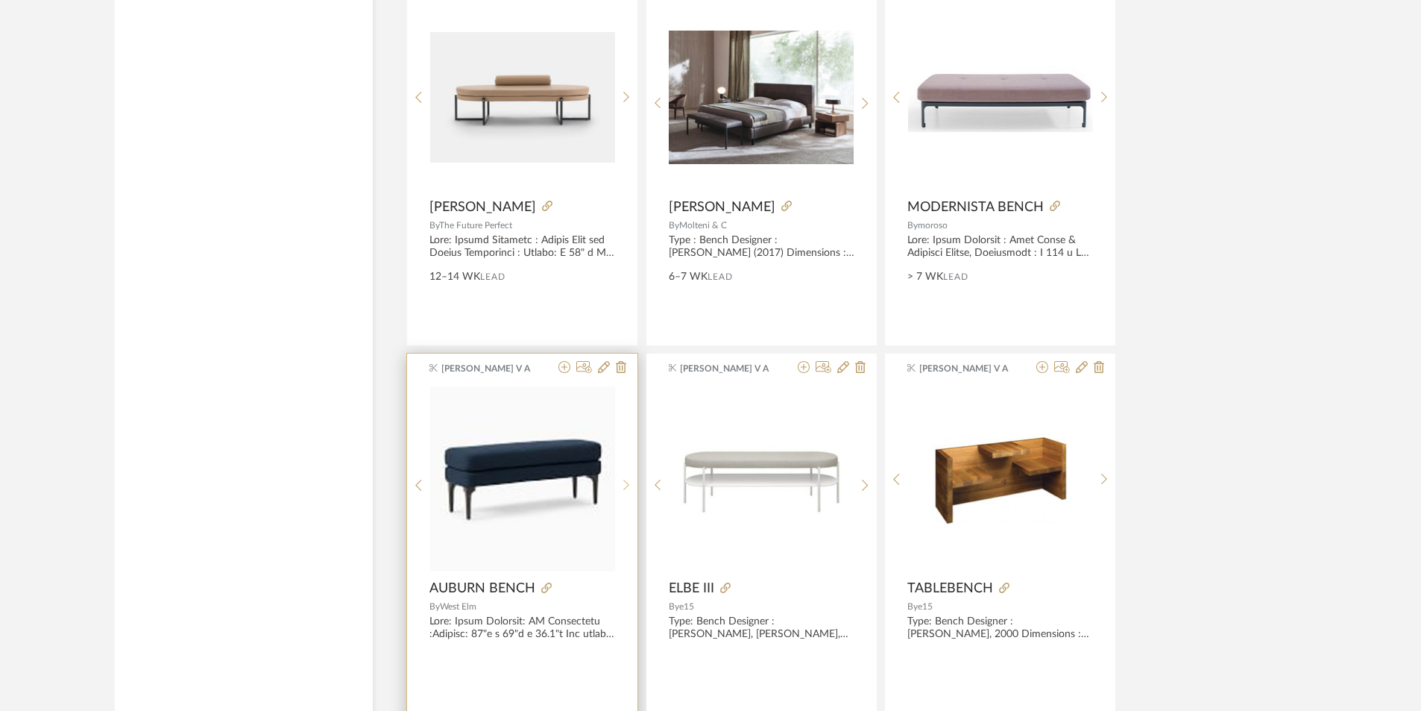
click at [628, 482] on icon at bounding box center [626, 485] width 7 height 13
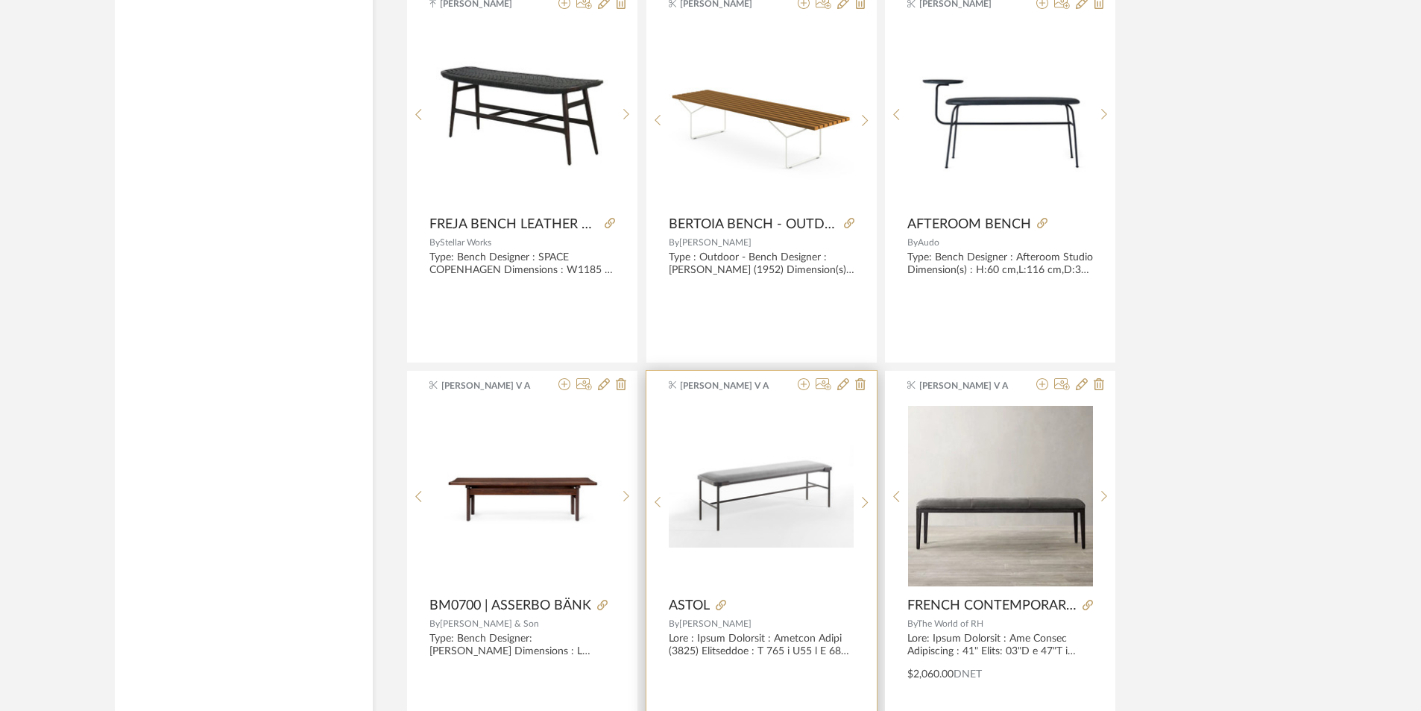
scroll to position [6455, 0]
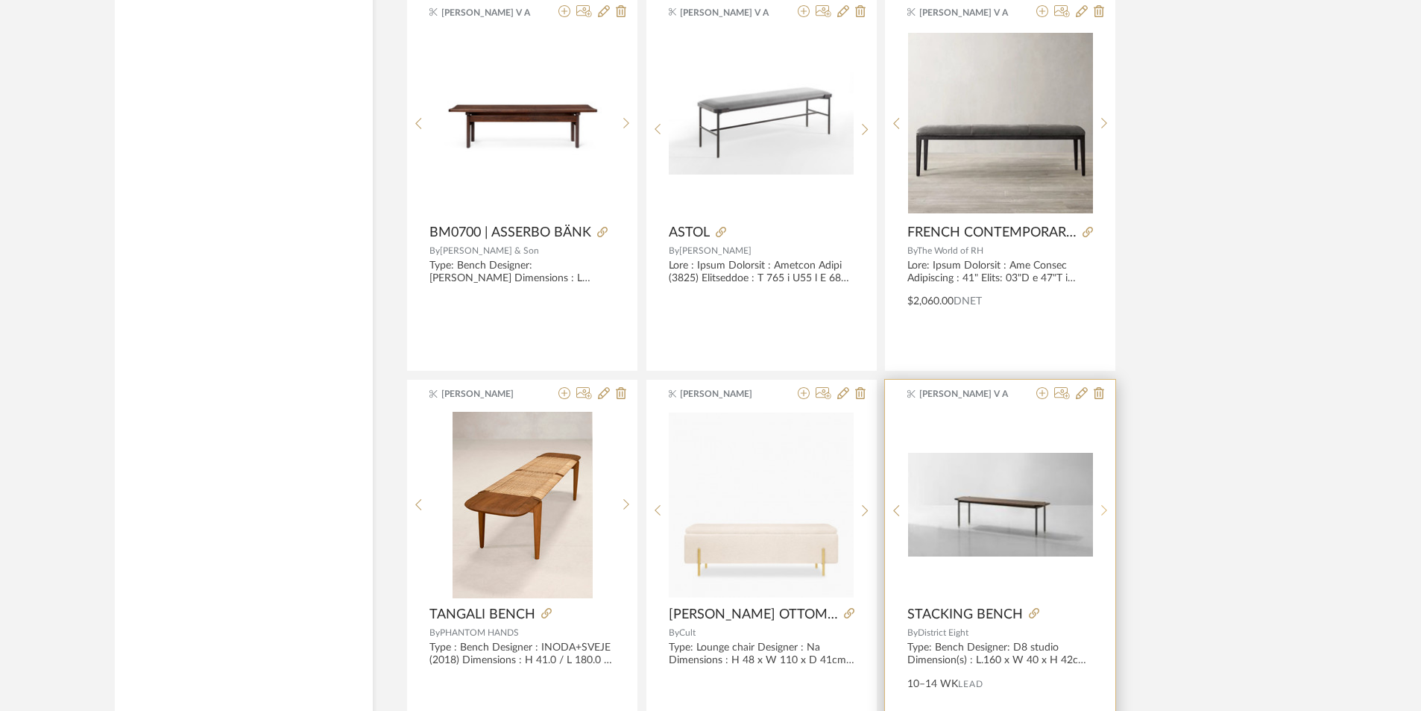
click at [1107, 512] on sr-next-btn at bounding box center [1104, 510] width 23 height 13
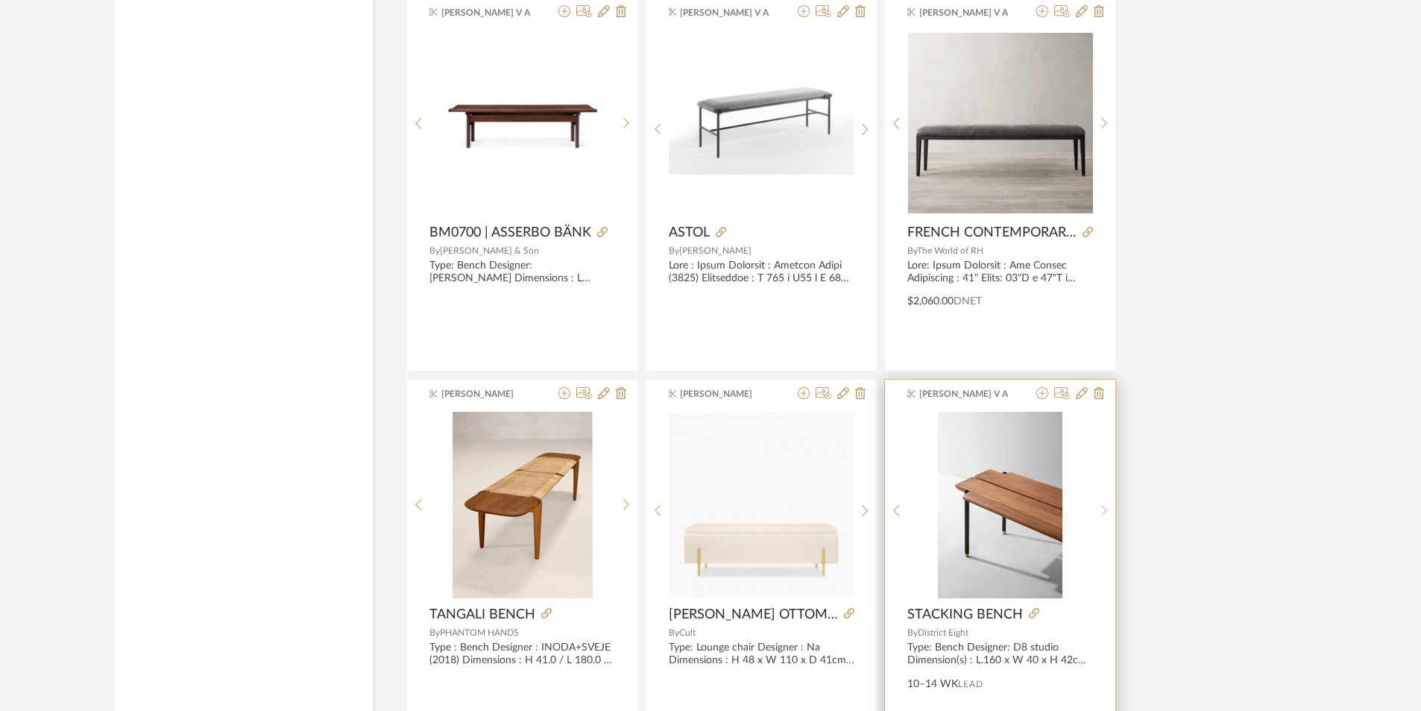
click at [1107, 512] on sr-next-btn at bounding box center [1104, 510] width 23 height 13
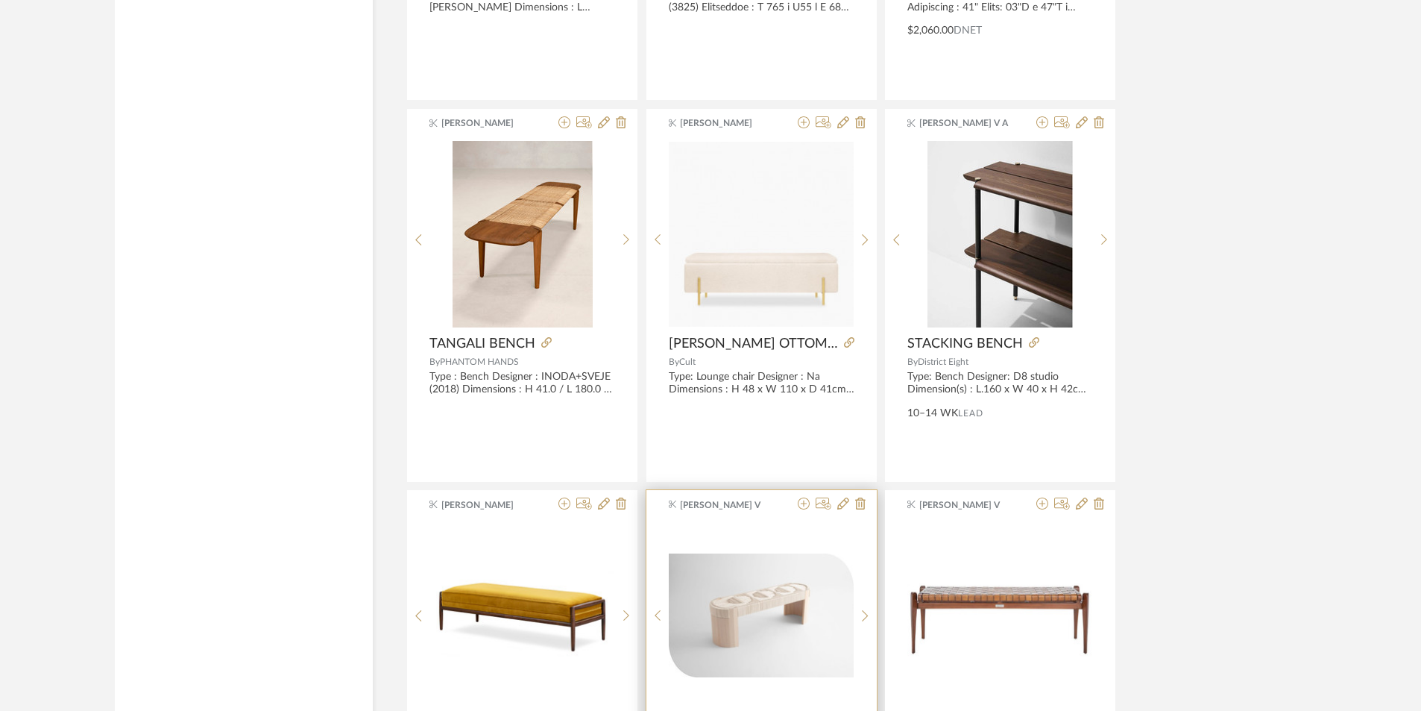
scroll to position [6828, 0]
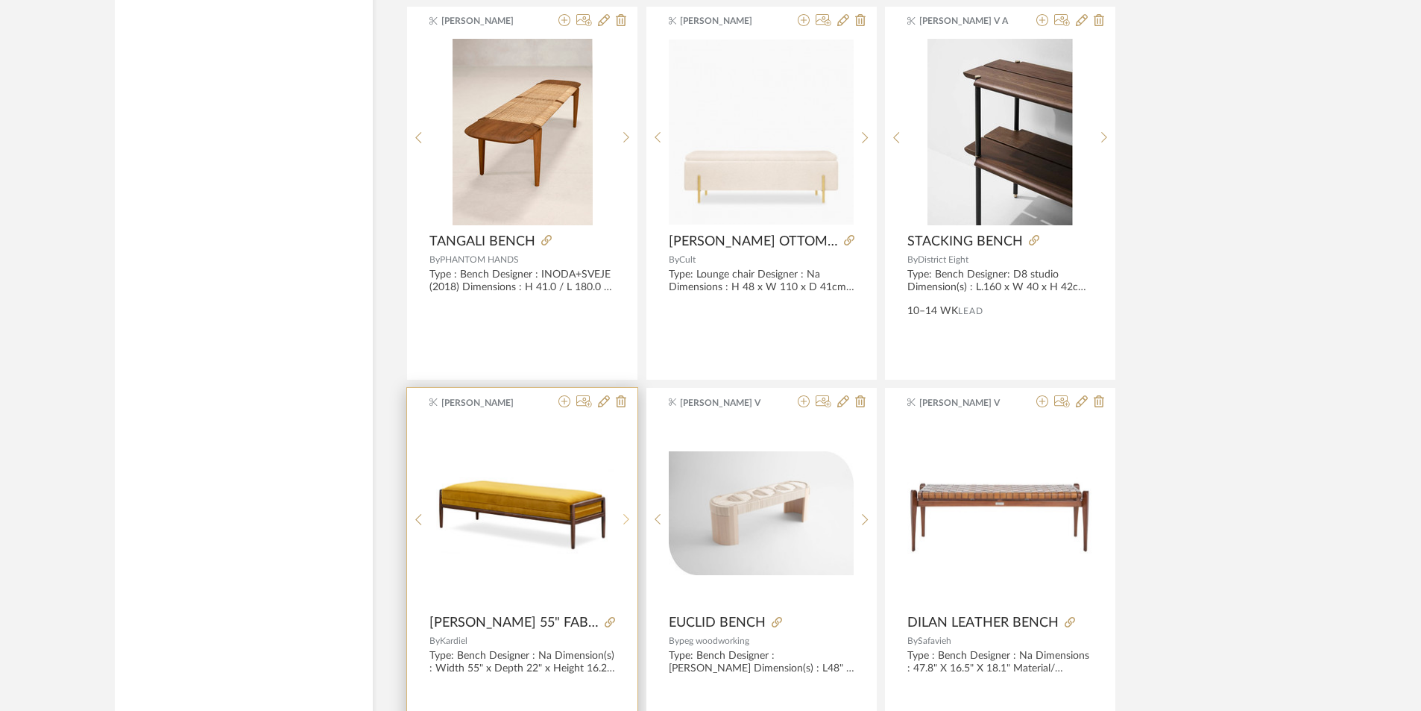
click at [627, 513] on icon at bounding box center [626, 519] width 7 height 13
click at [629, 508] on div at bounding box center [626, 519] width 23 height 198
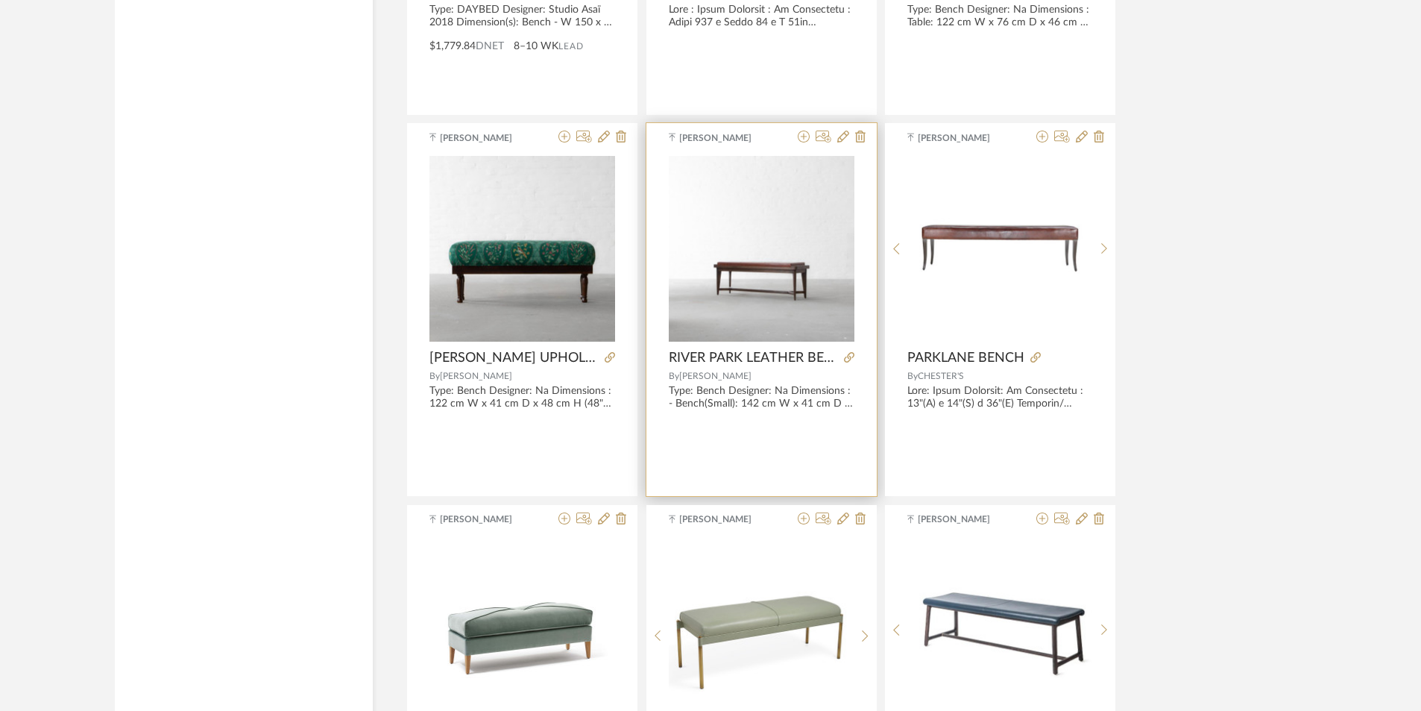
scroll to position [8617, 0]
click at [851, 353] on icon at bounding box center [849, 358] width 10 height 10
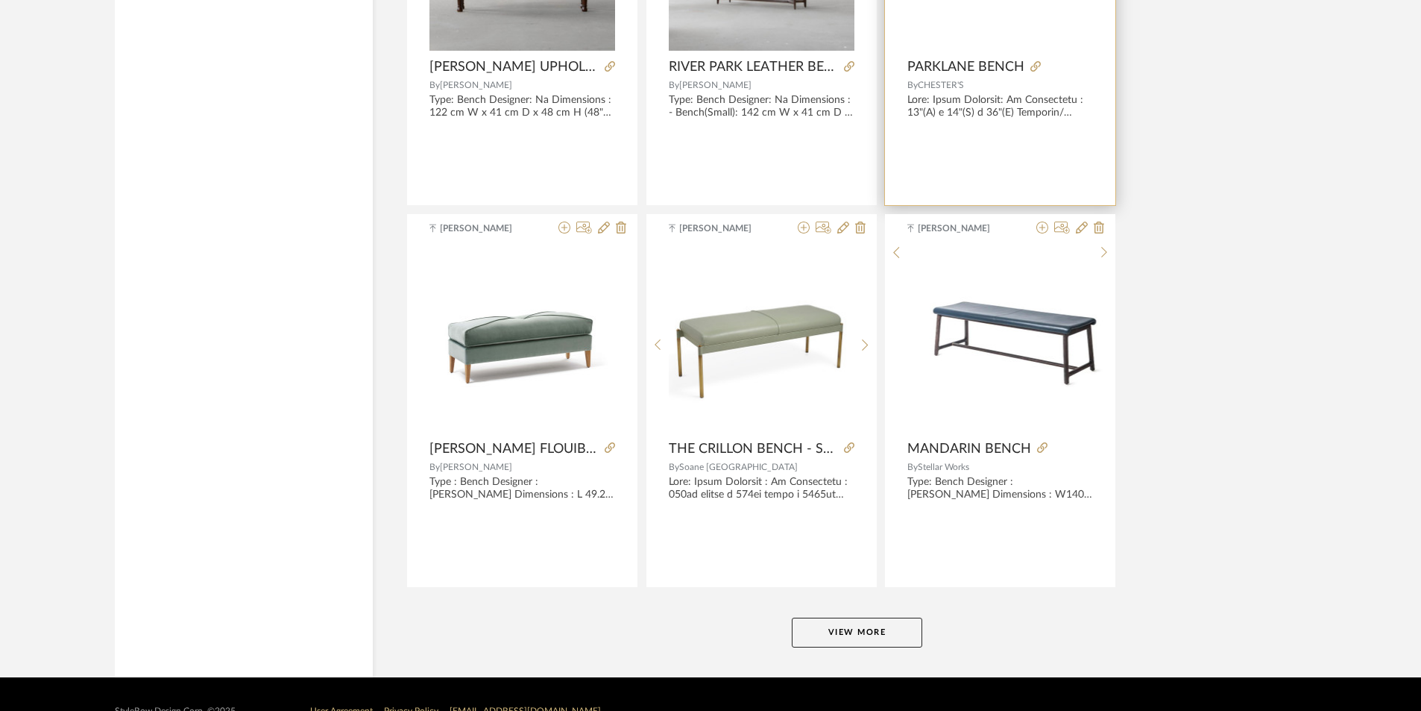
scroll to position [8915, 0]
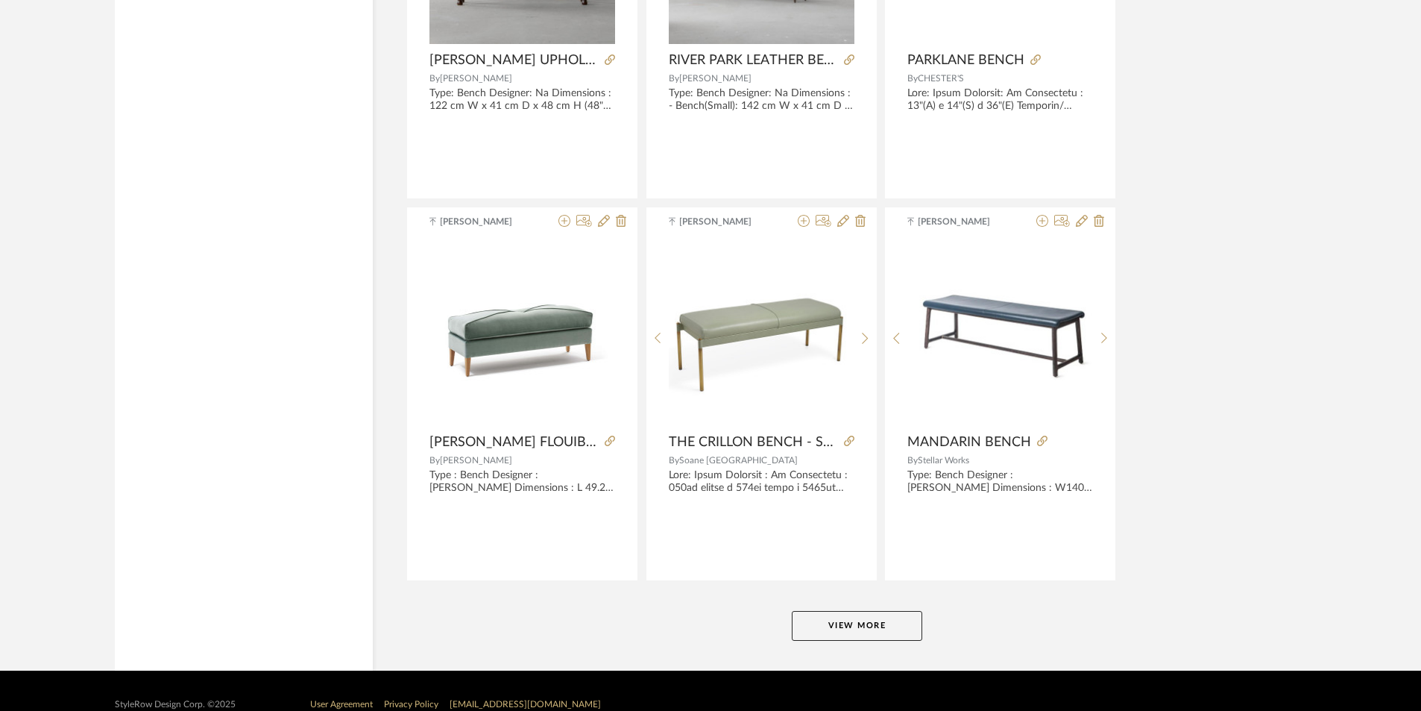
click at [857, 626] on button "View More" at bounding box center [857, 626] width 130 height 30
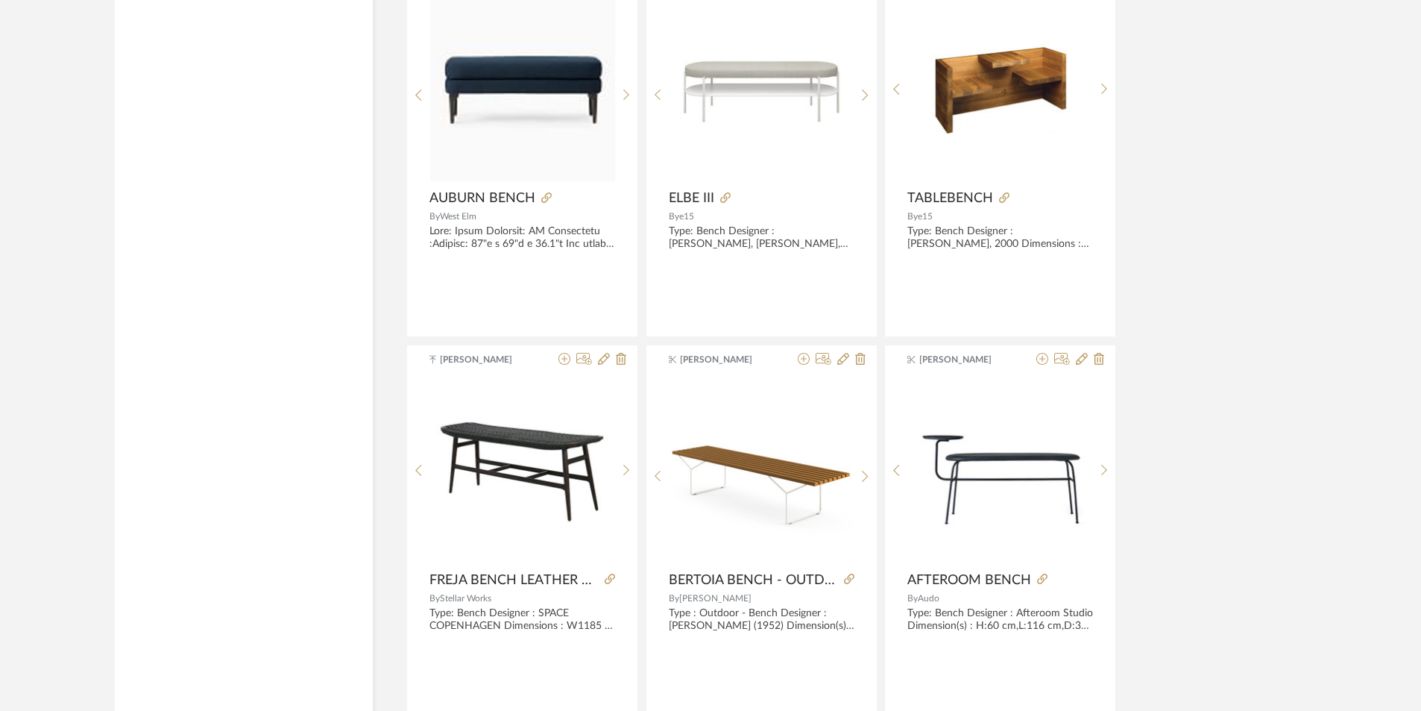
scroll to position [5546, 0]
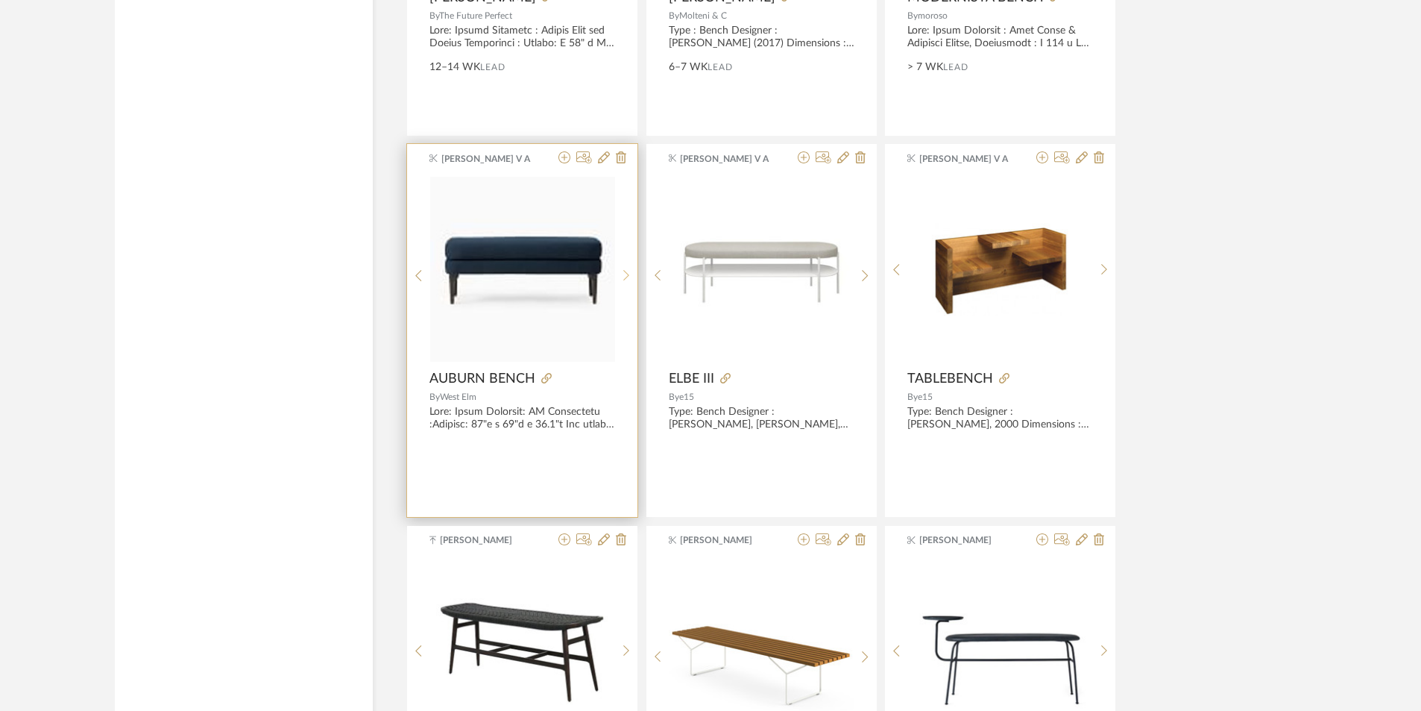
click at [622, 274] on sr-next-btn at bounding box center [626, 275] width 23 height 13
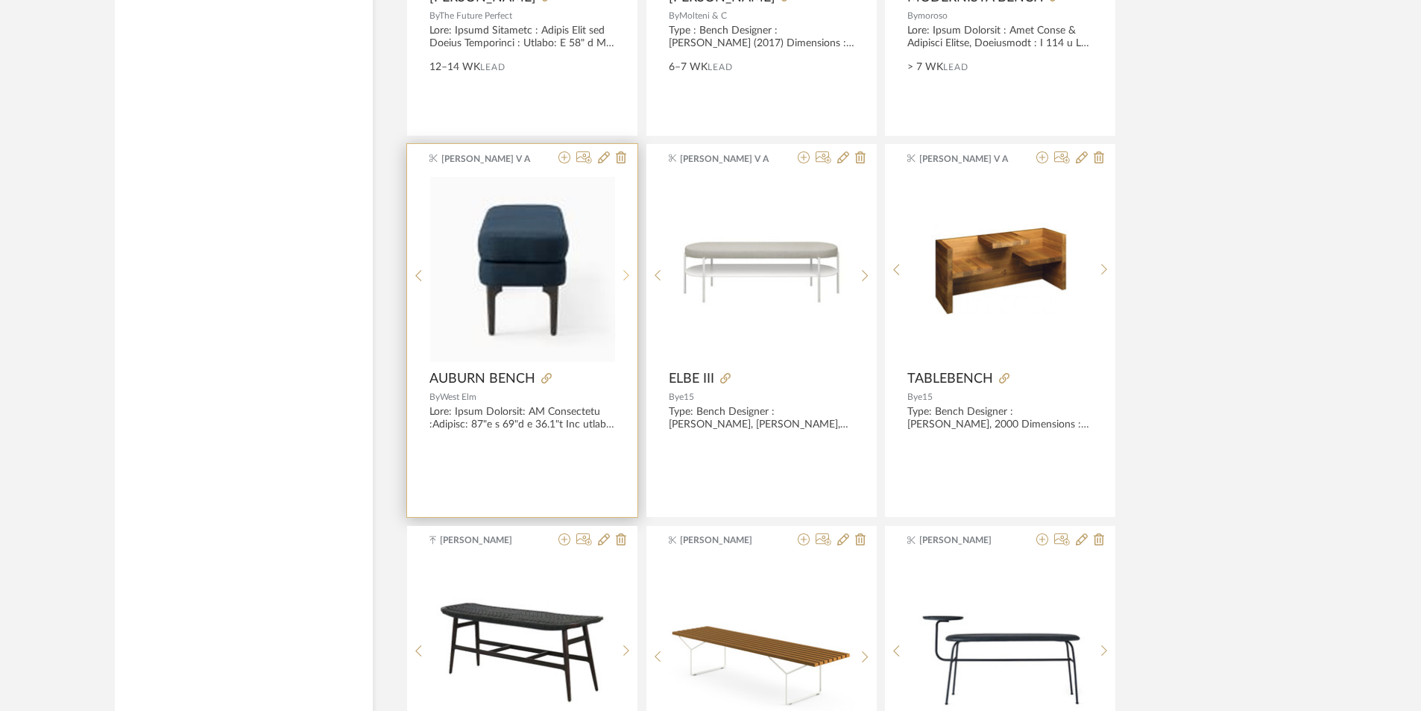
click at [622, 274] on sr-next-btn at bounding box center [626, 275] width 23 height 13
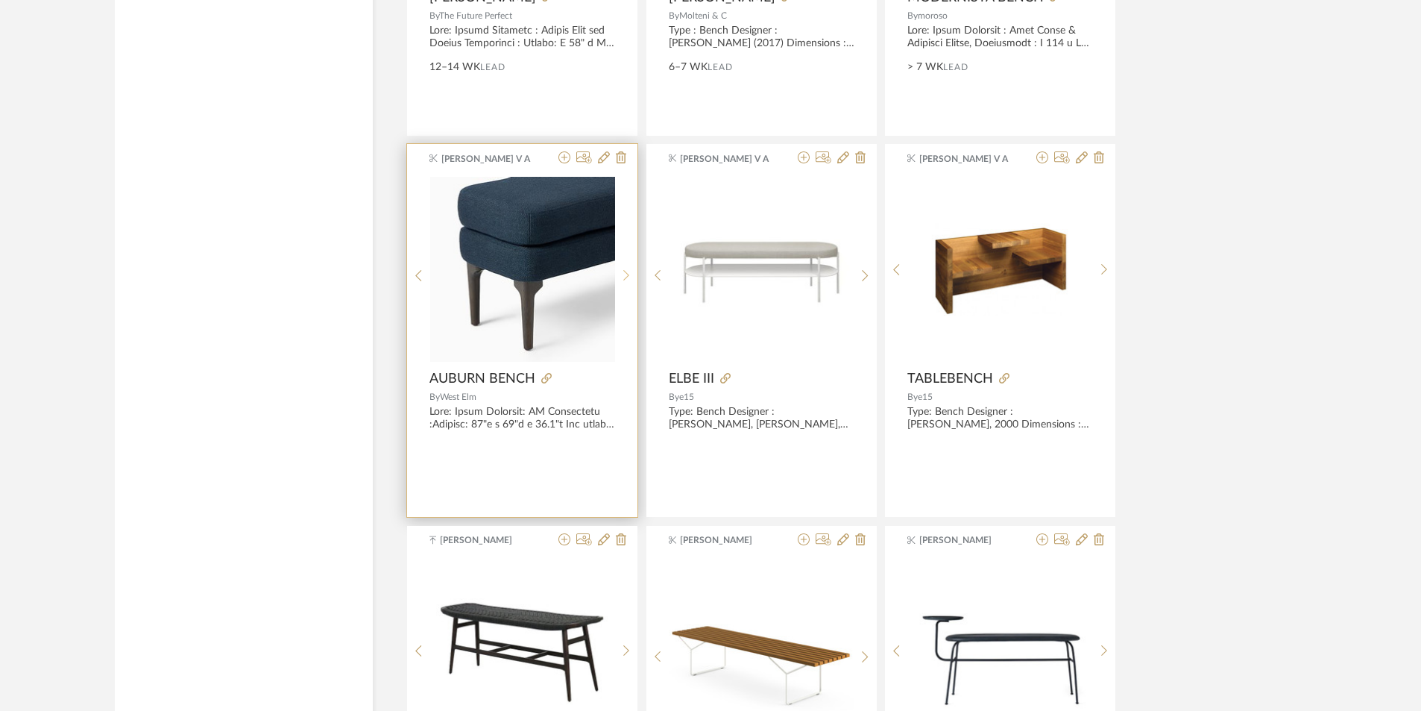
click at [622, 274] on sr-next-btn at bounding box center [626, 275] width 23 height 13
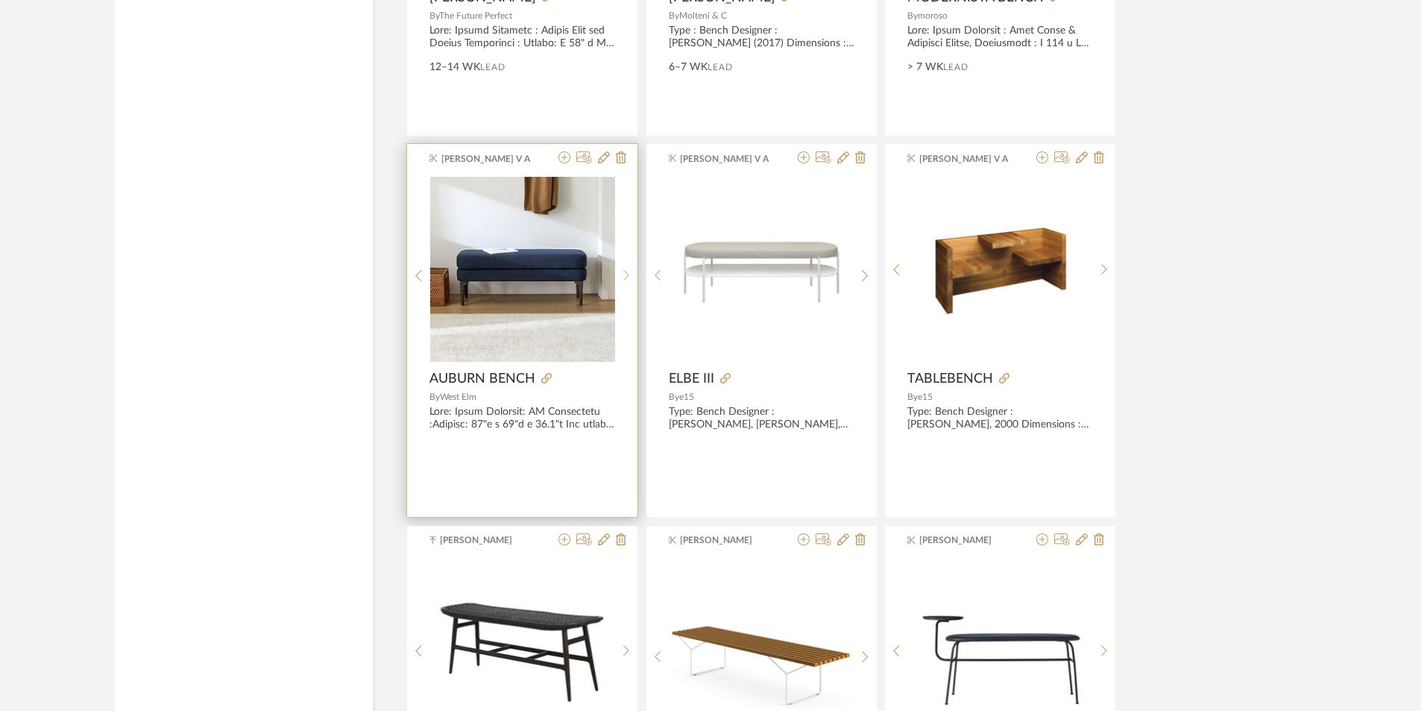
click at [622, 274] on sr-next-btn at bounding box center [626, 275] width 23 height 13
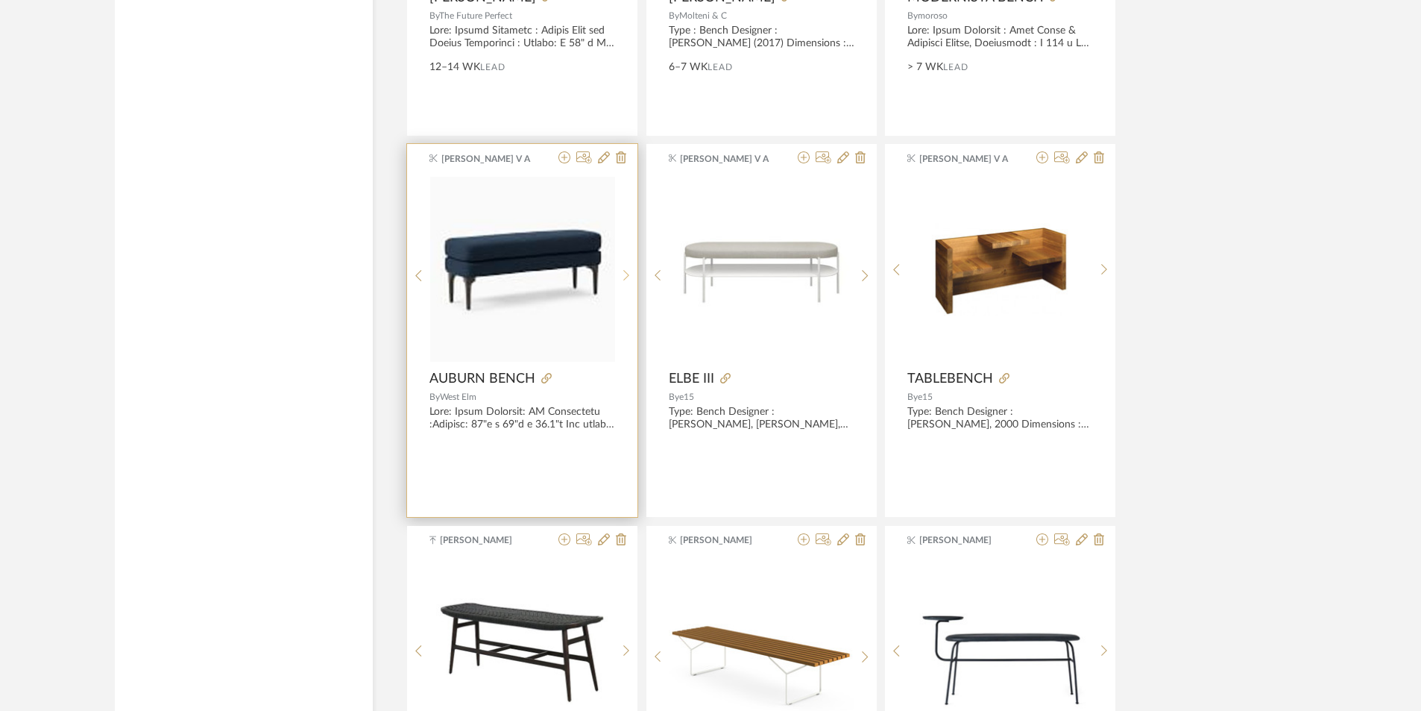
click at [622, 274] on sr-next-btn at bounding box center [626, 275] width 23 height 13
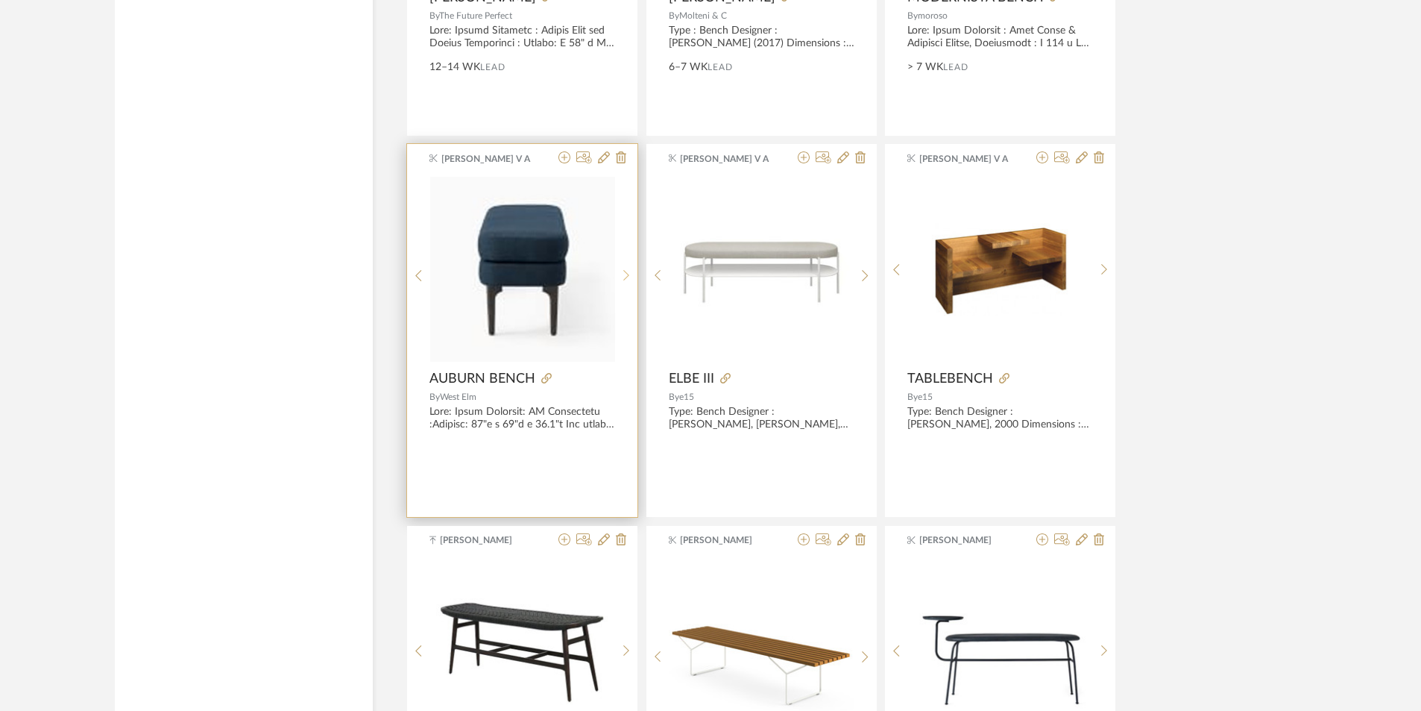
click at [621, 274] on sr-next-btn at bounding box center [626, 275] width 23 height 13
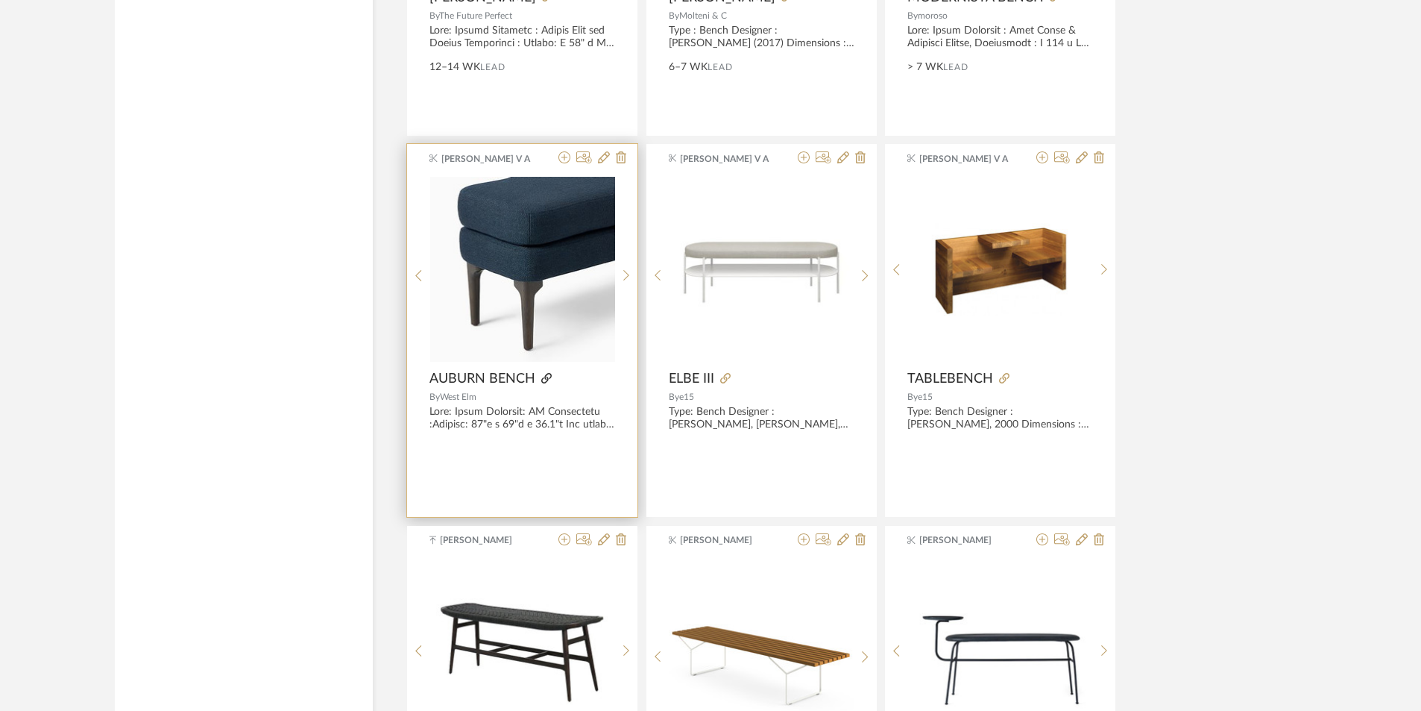
click at [547, 378] on icon at bounding box center [546, 378] width 10 height 10
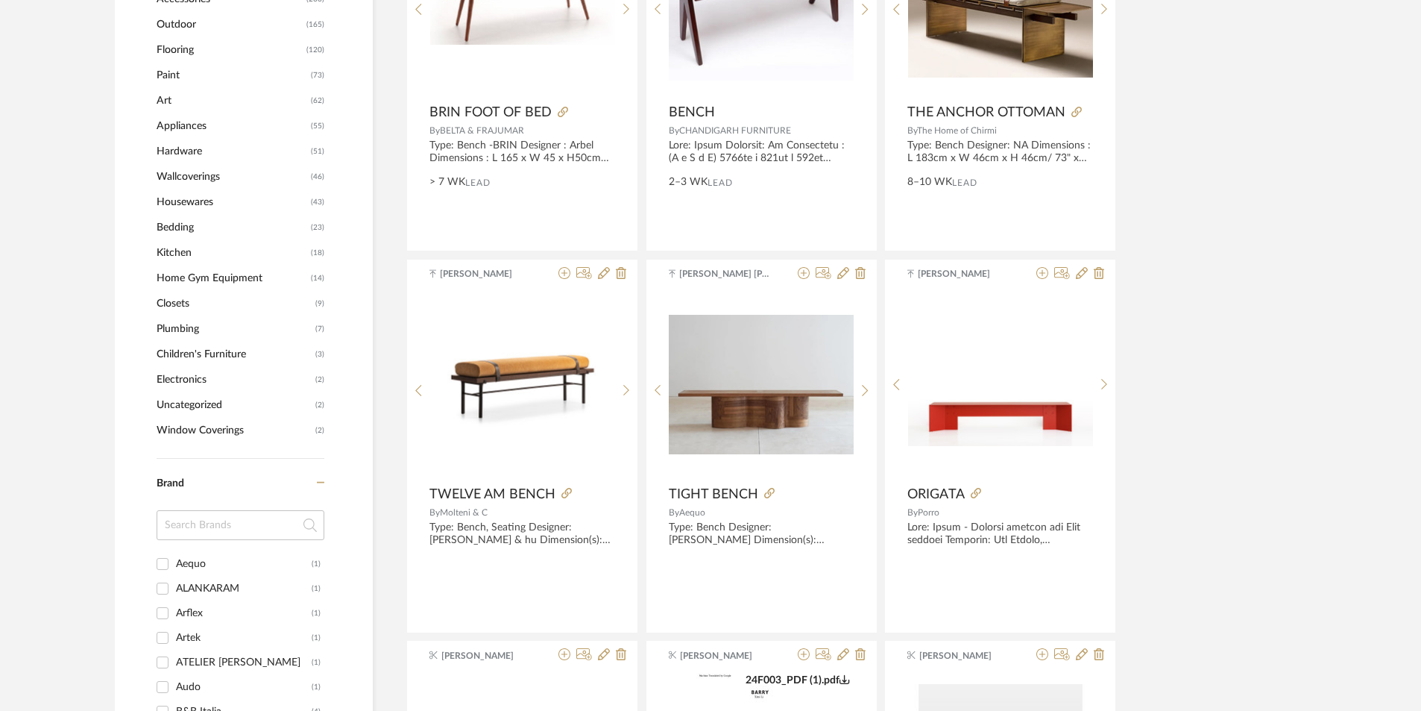
scroll to position [1073, 0]
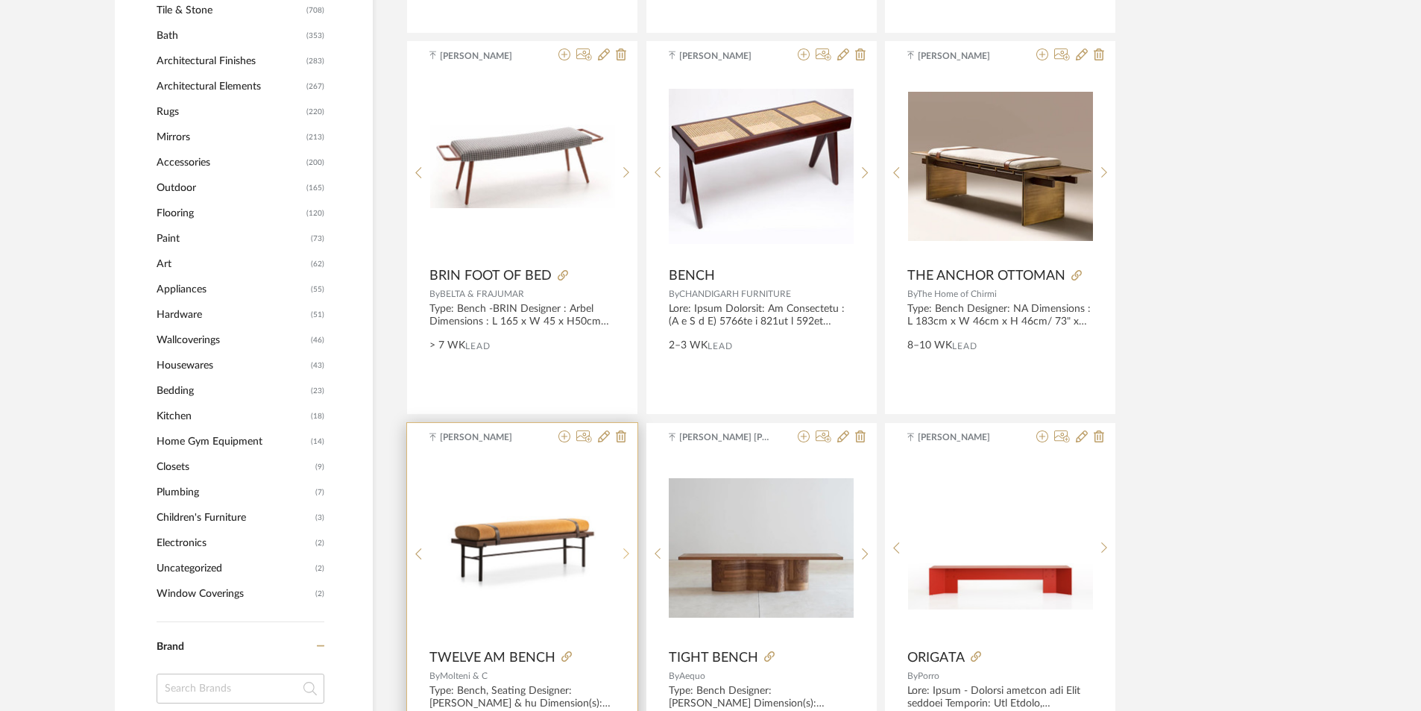
click at [623, 549] on icon at bounding box center [626, 553] width 7 height 13
click at [623, 550] on icon at bounding box center [626, 553] width 7 height 13
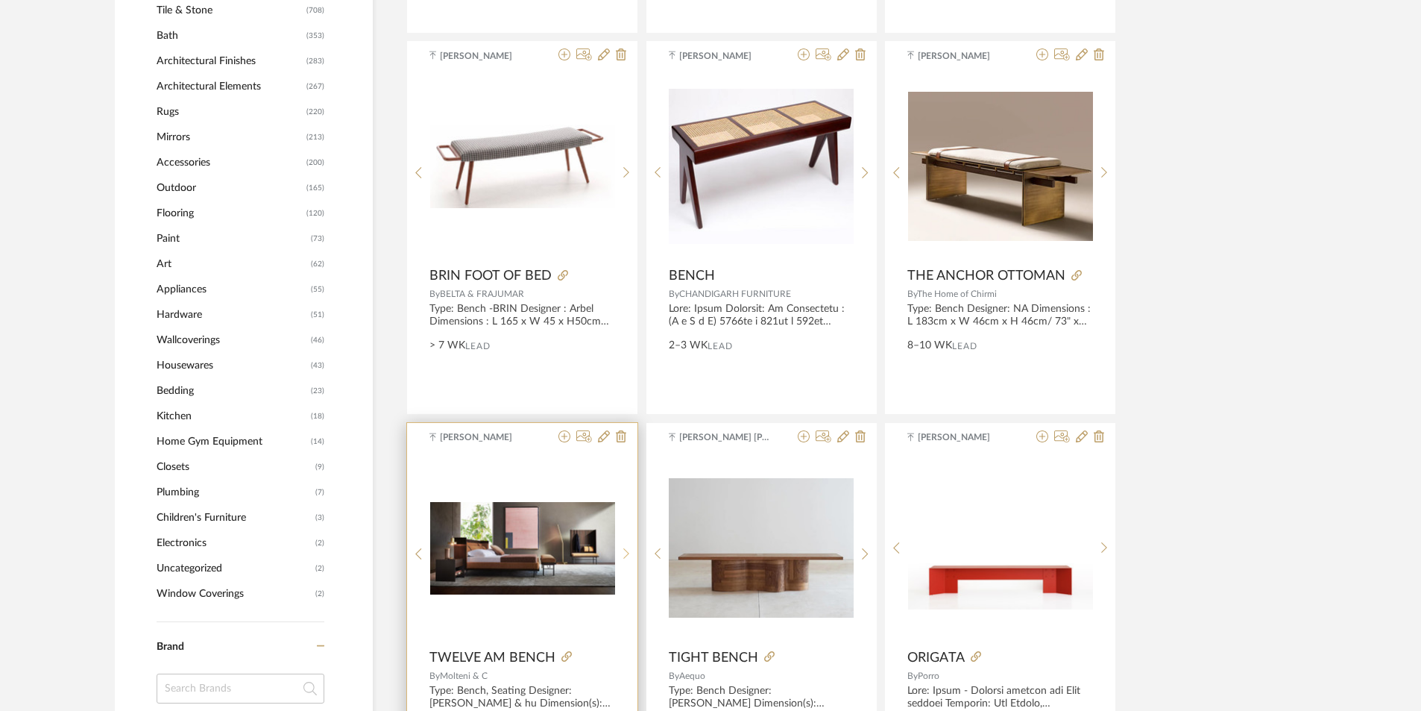
click at [620, 550] on sr-next-btn at bounding box center [626, 553] width 23 height 13
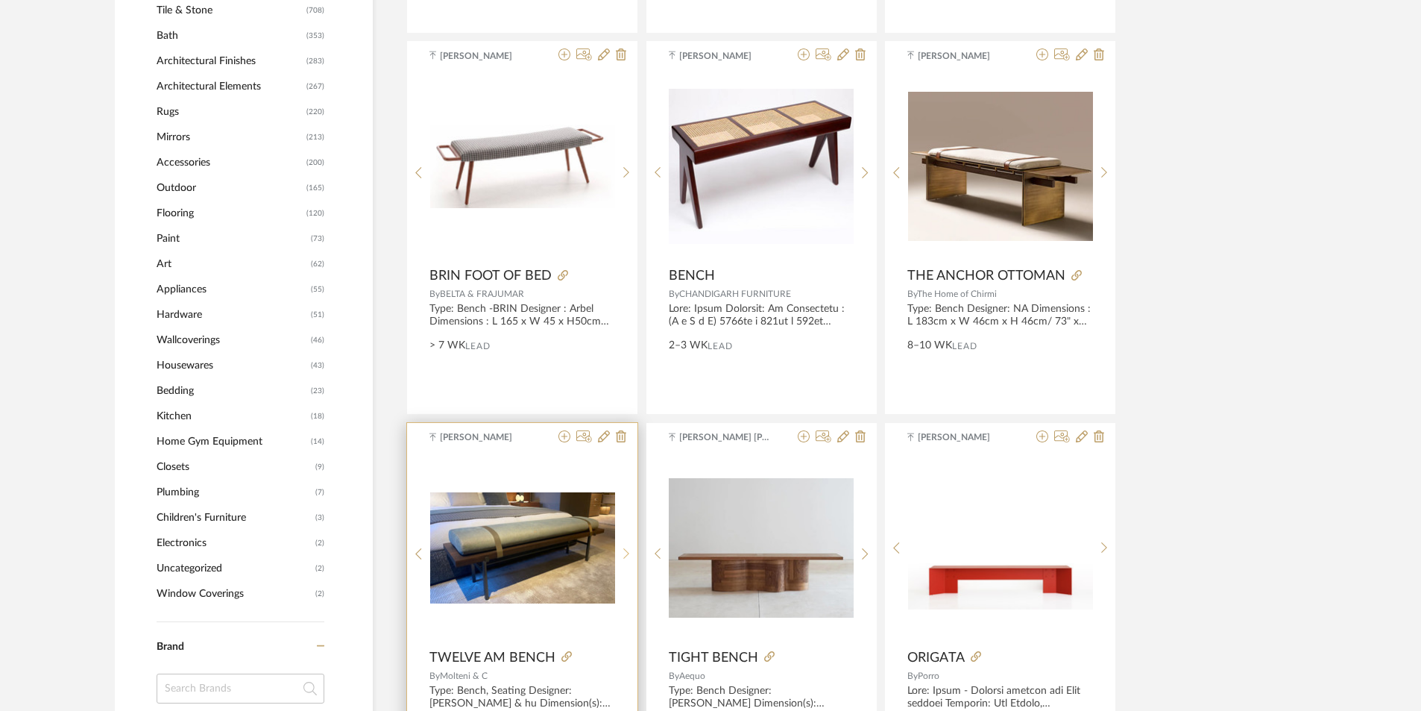
click at [620, 550] on sr-next-btn at bounding box center [626, 553] width 23 height 13
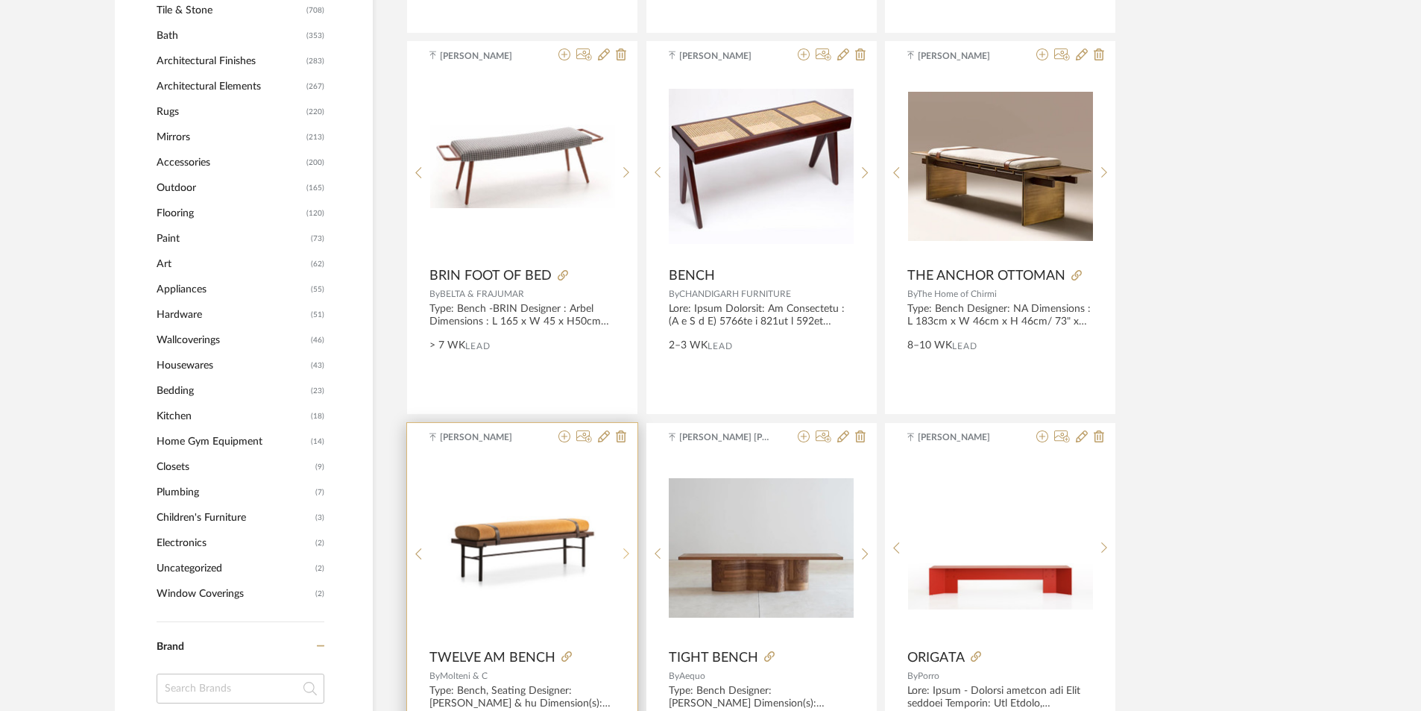
click at [620, 550] on sr-next-btn at bounding box center [626, 553] width 23 height 13
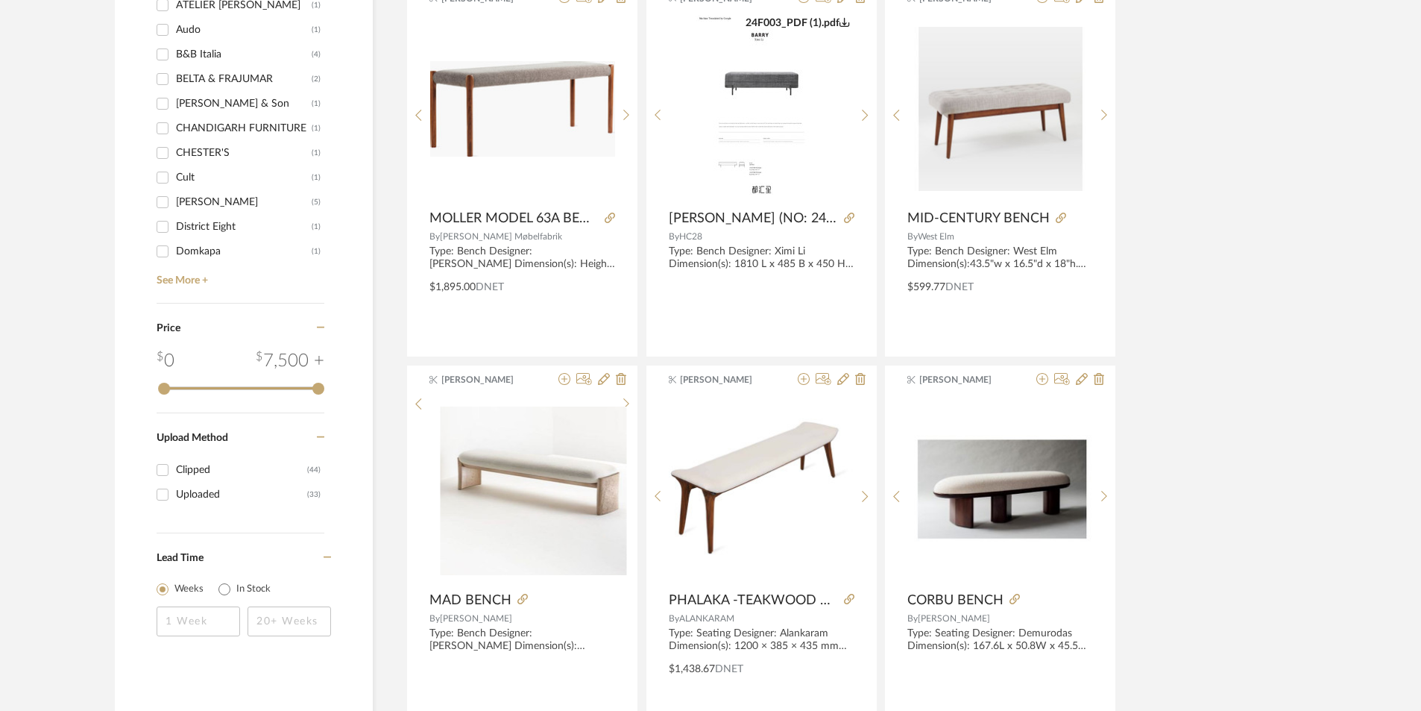
scroll to position [1744, 0]
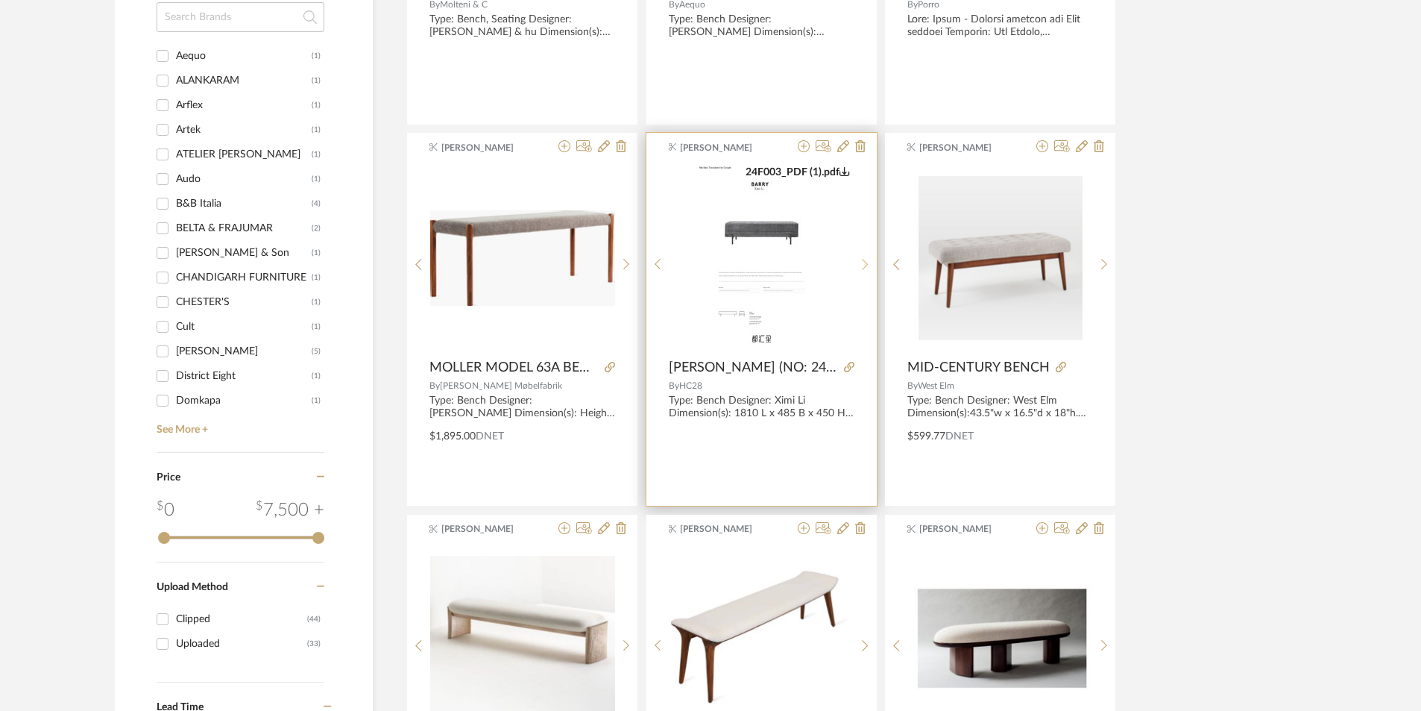
click at [860, 263] on sr-next-btn at bounding box center [865, 264] width 23 height 13
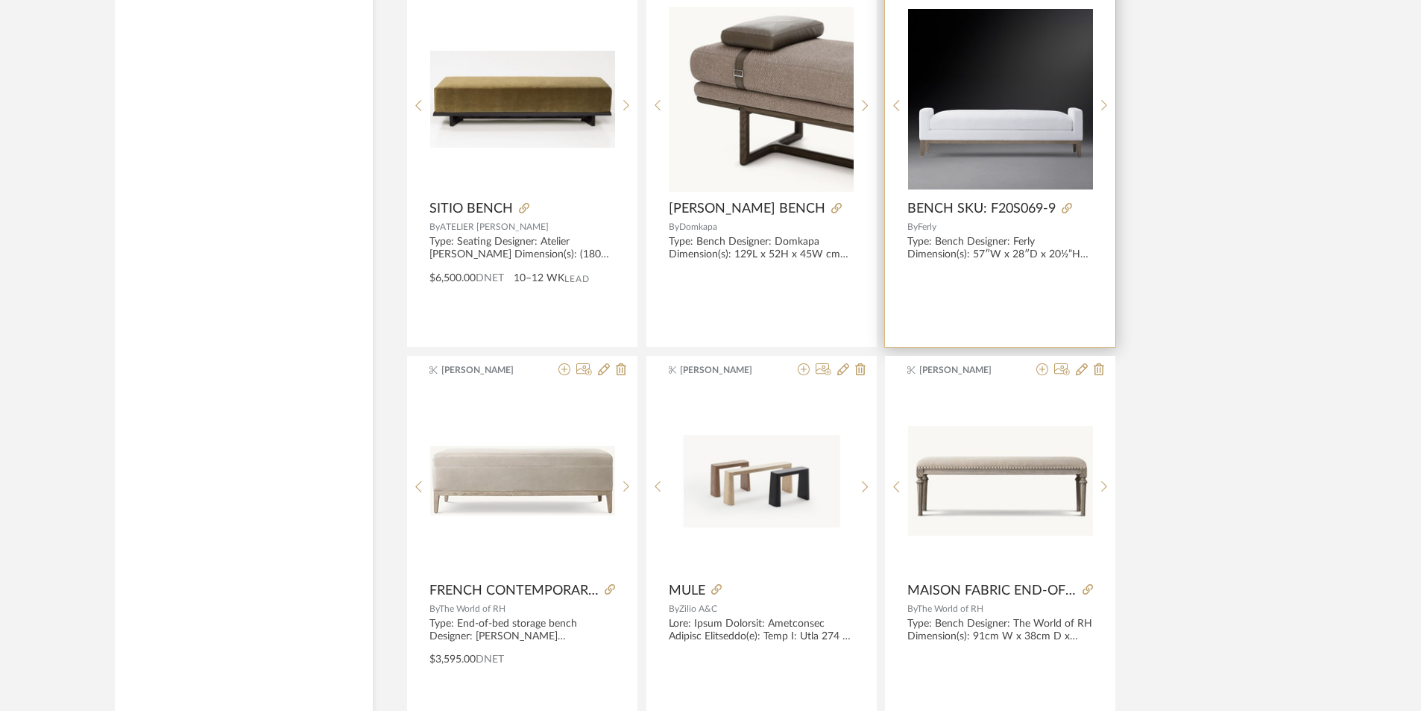
scroll to position [2639, 0]
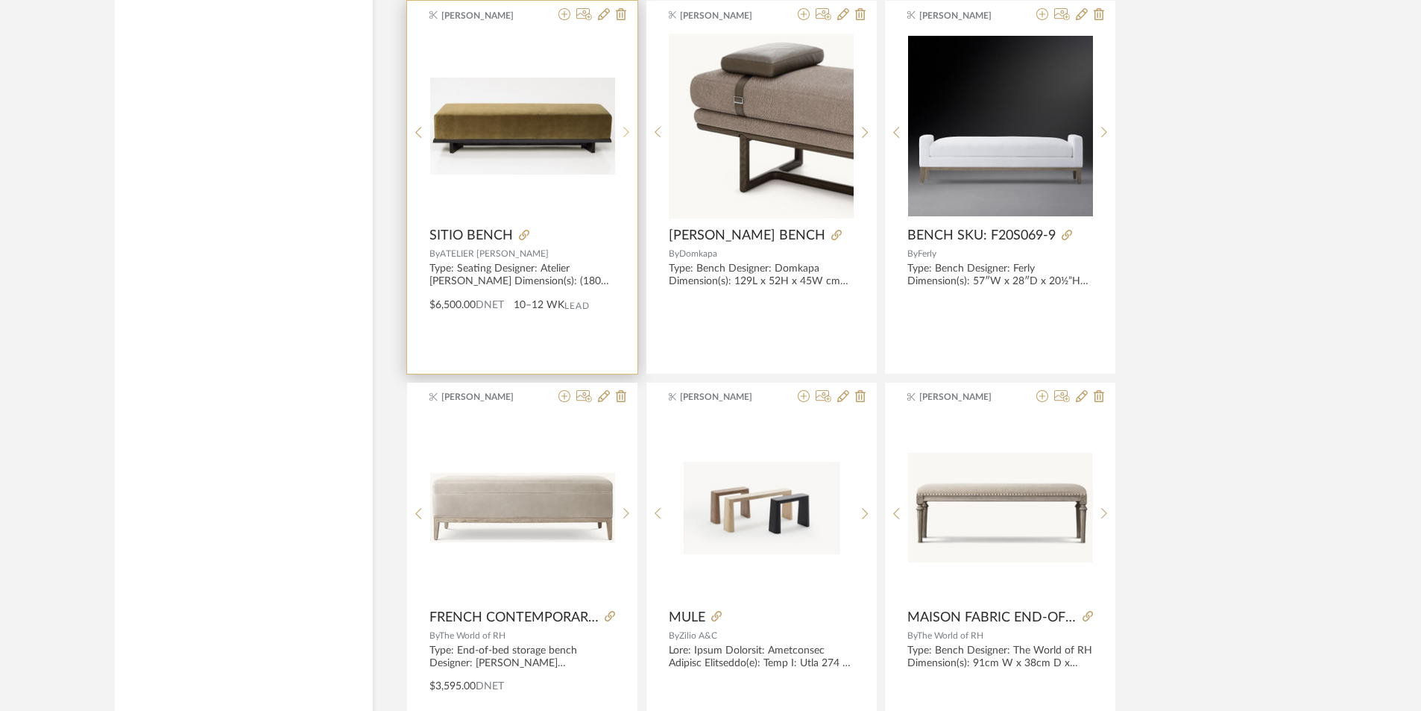
click at [629, 137] on sr-next-btn at bounding box center [626, 132] width 23 height 13
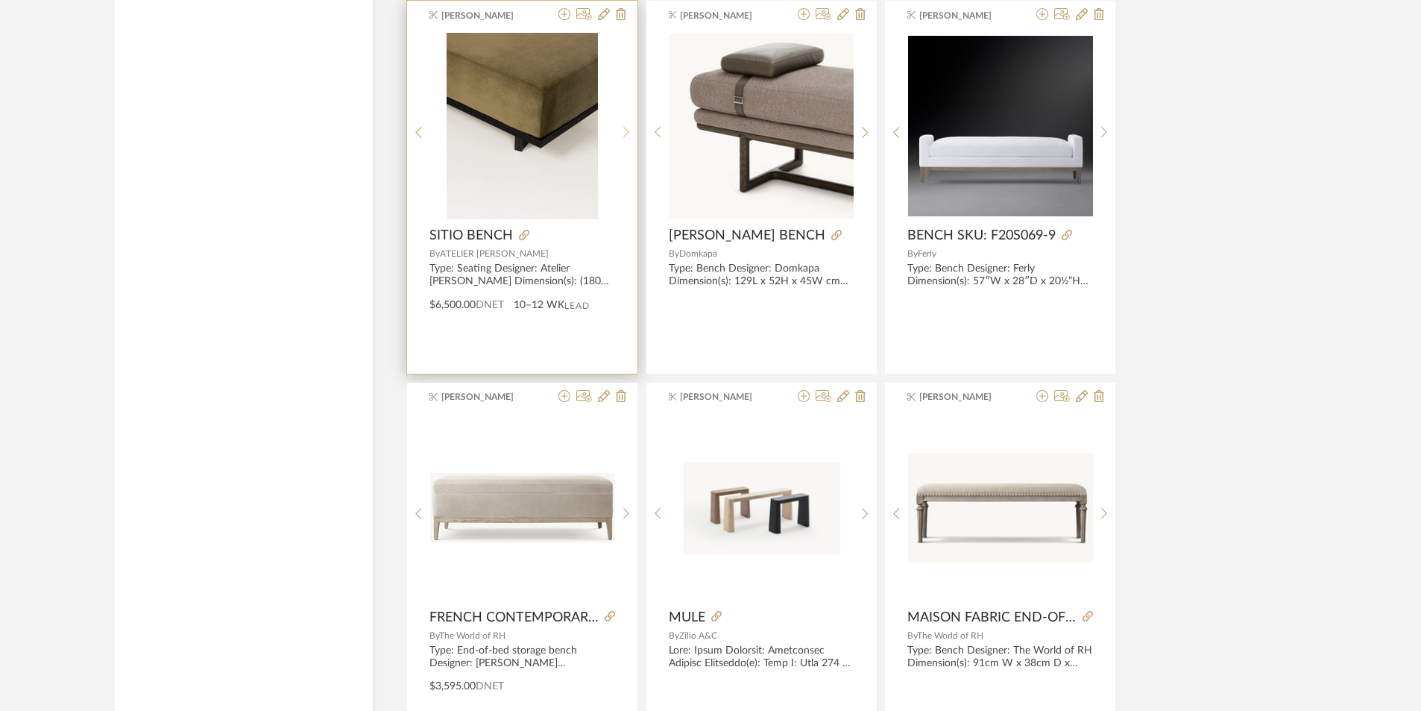
click at [629, 137] on sr-next-btn at bounding box center [626, 132] width 23 height 13
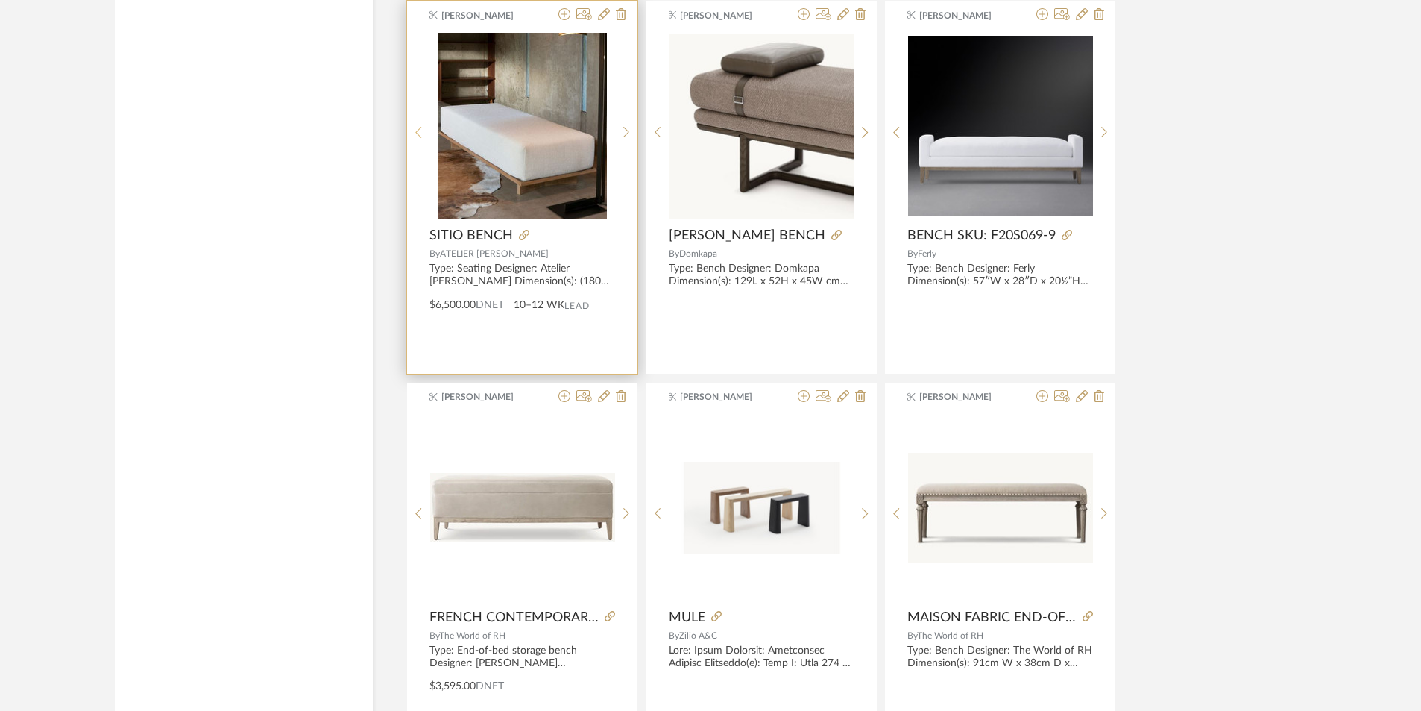
click at [423, 133] on sr-prev-btn at bounding box center [418, 132] width 23 height 13
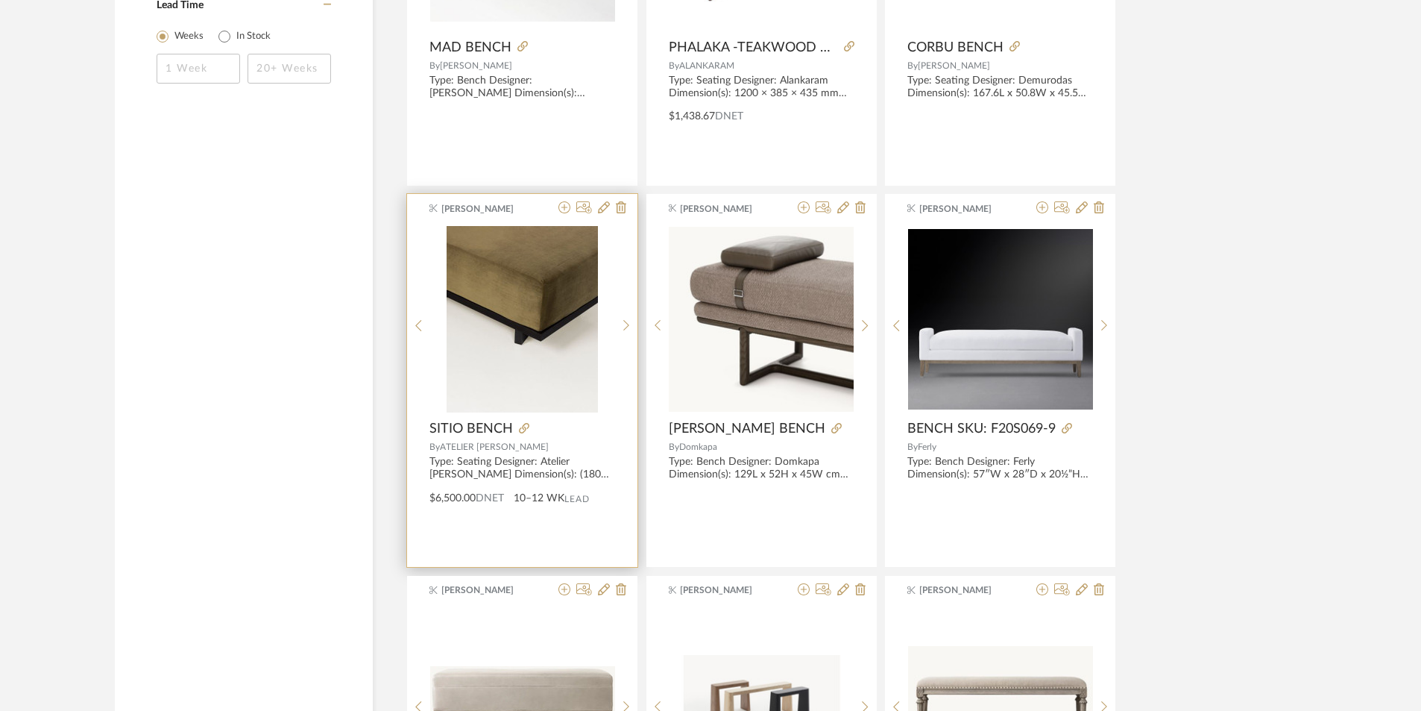
scroll to position [2415, 0]
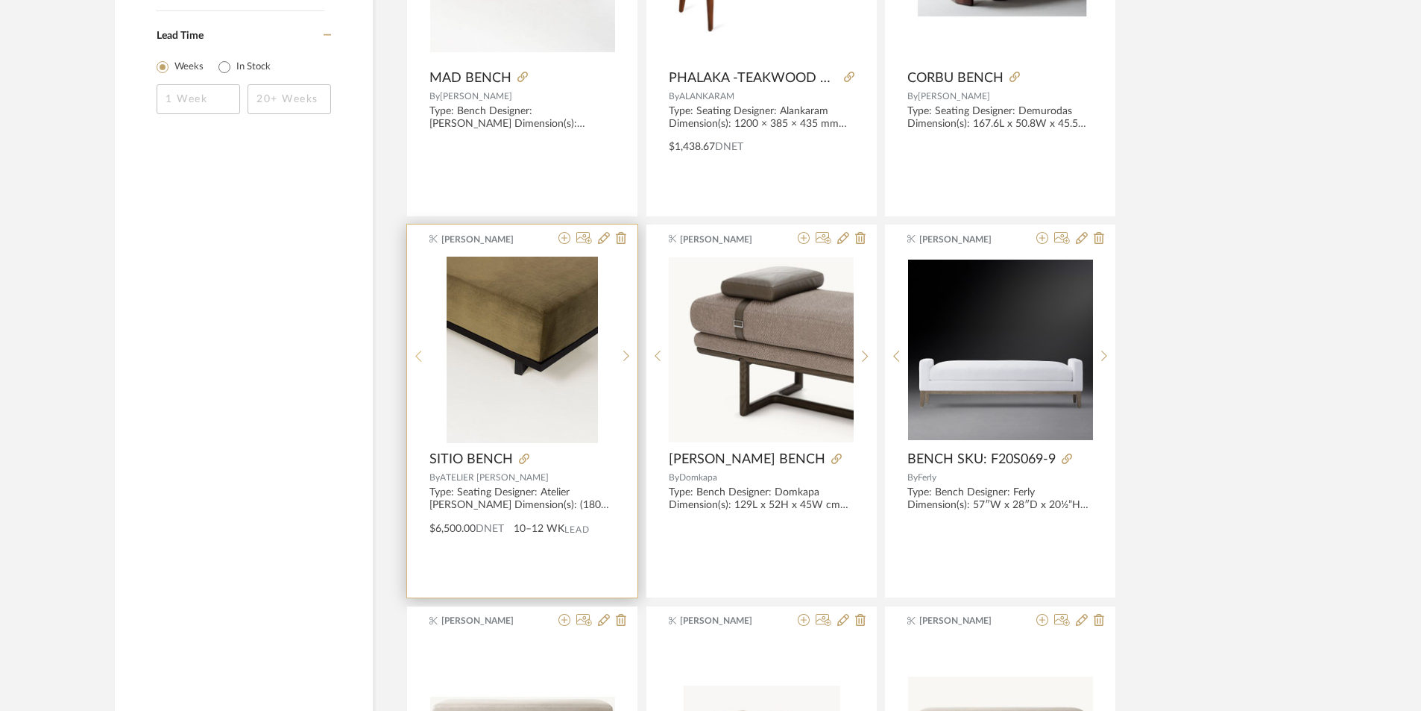
click at [426, 347] on div at bounding box center [418, 355] width 23 height 198
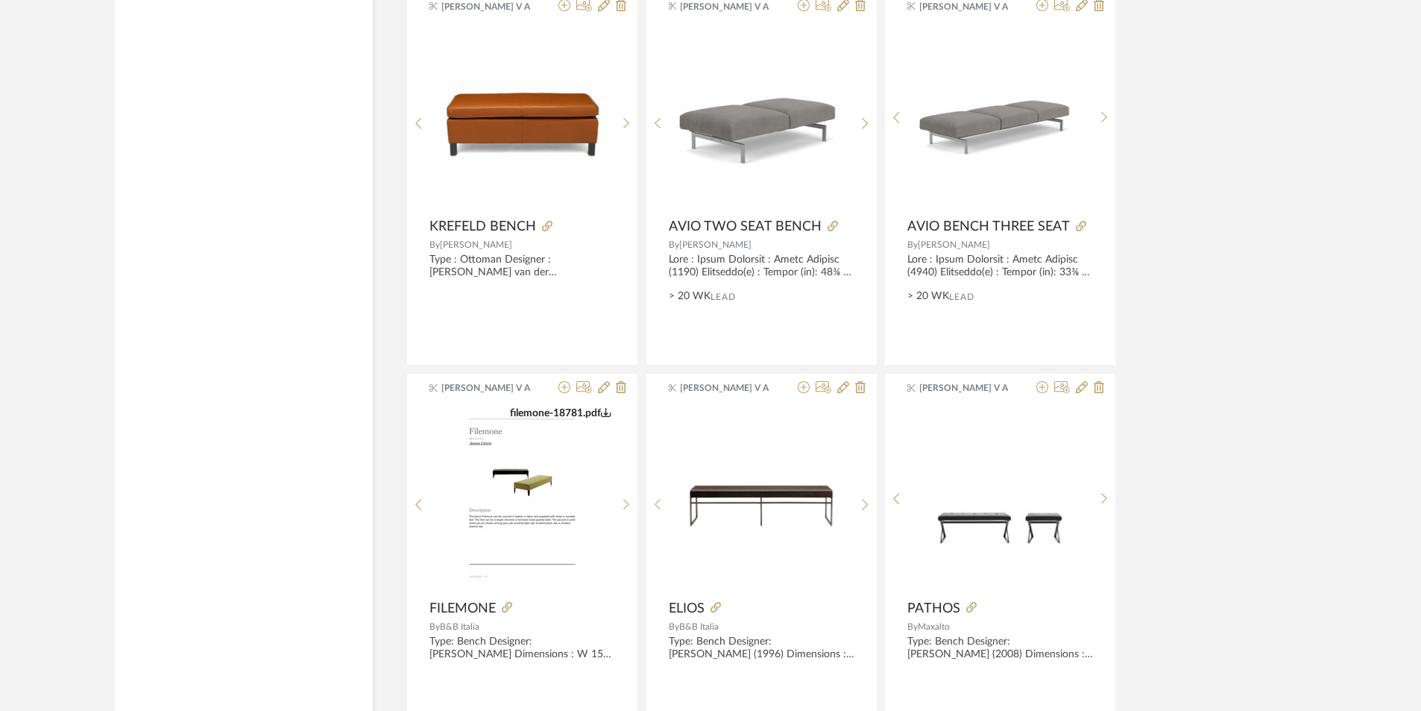
scroll to position [4204, 0]
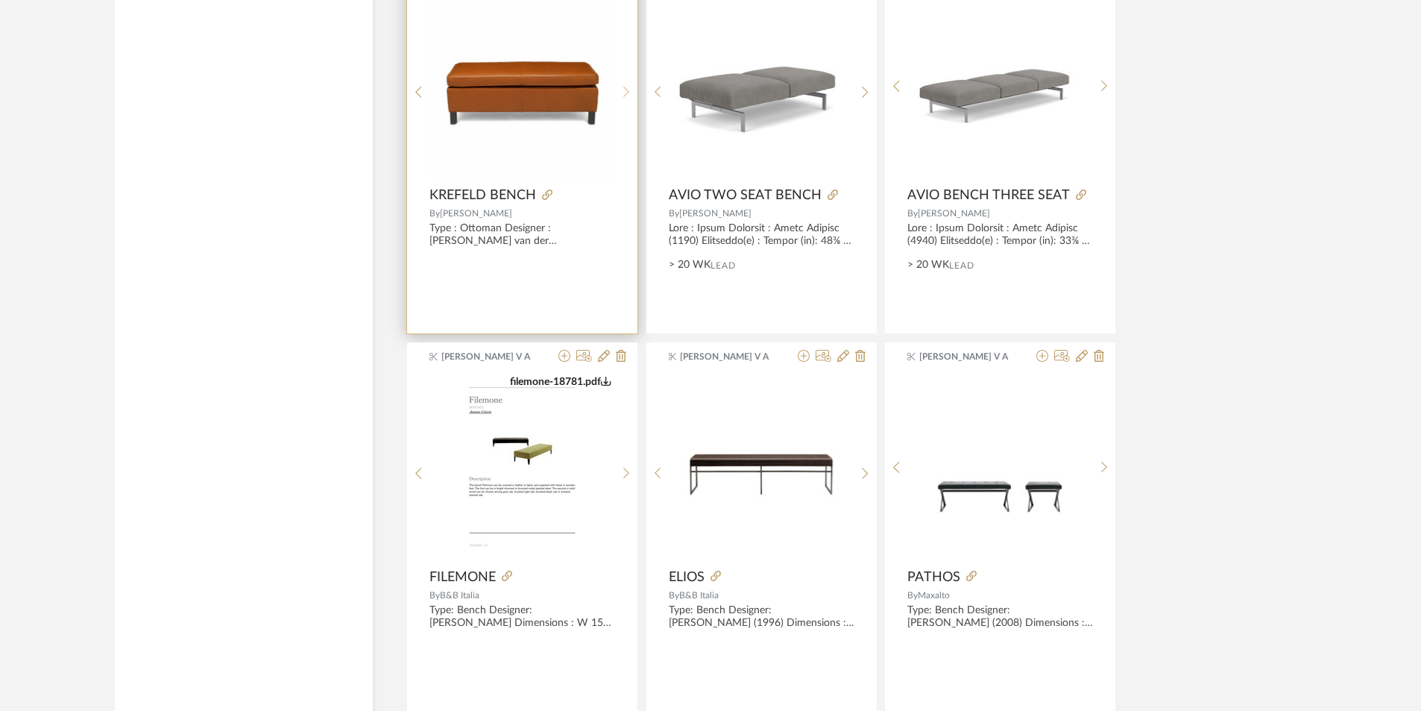
click at [626, 101] on div at bounding box center [626, 92] width 23 height 198
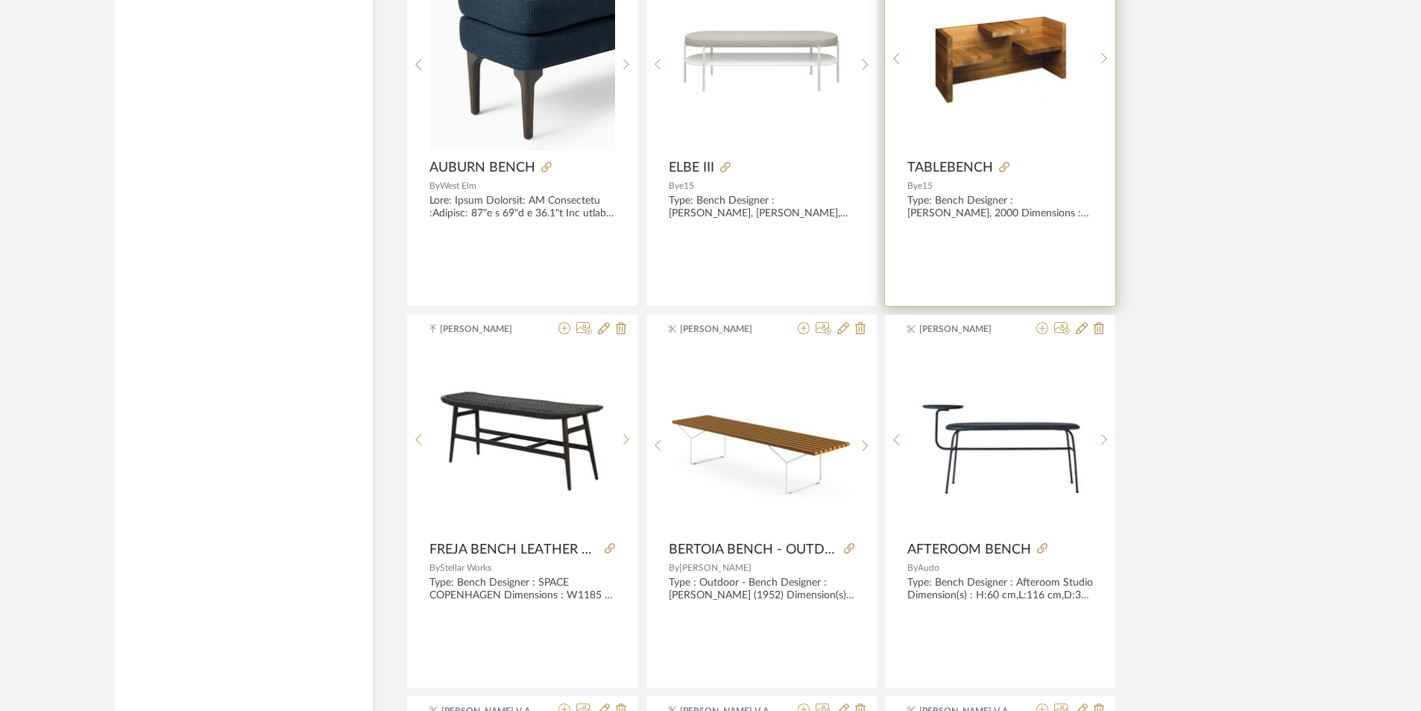
scroll to position [5770, 0]
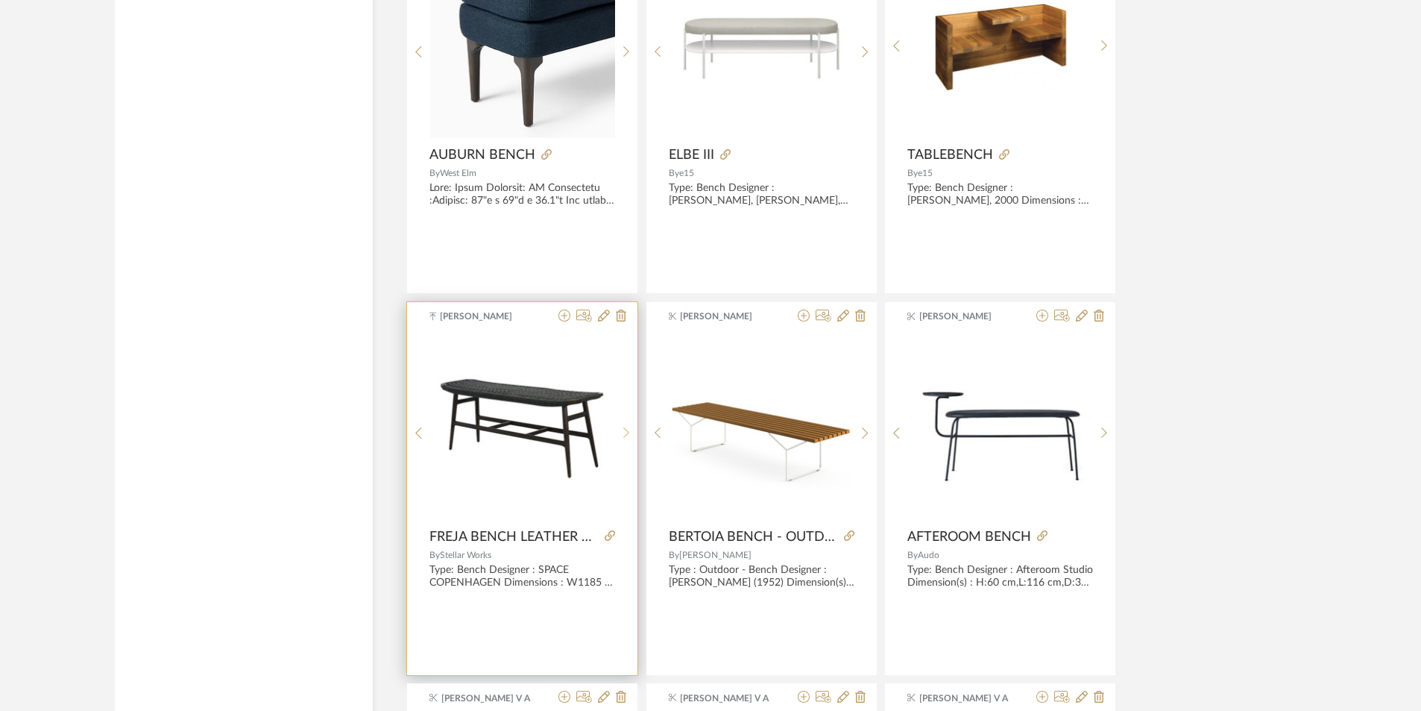
click at [630, 423] on div at bounding box center [626, 433] width 23 height 198
click at [629, 428] on sr-next-btn at bounding box center [626, 432] width 23 height 13
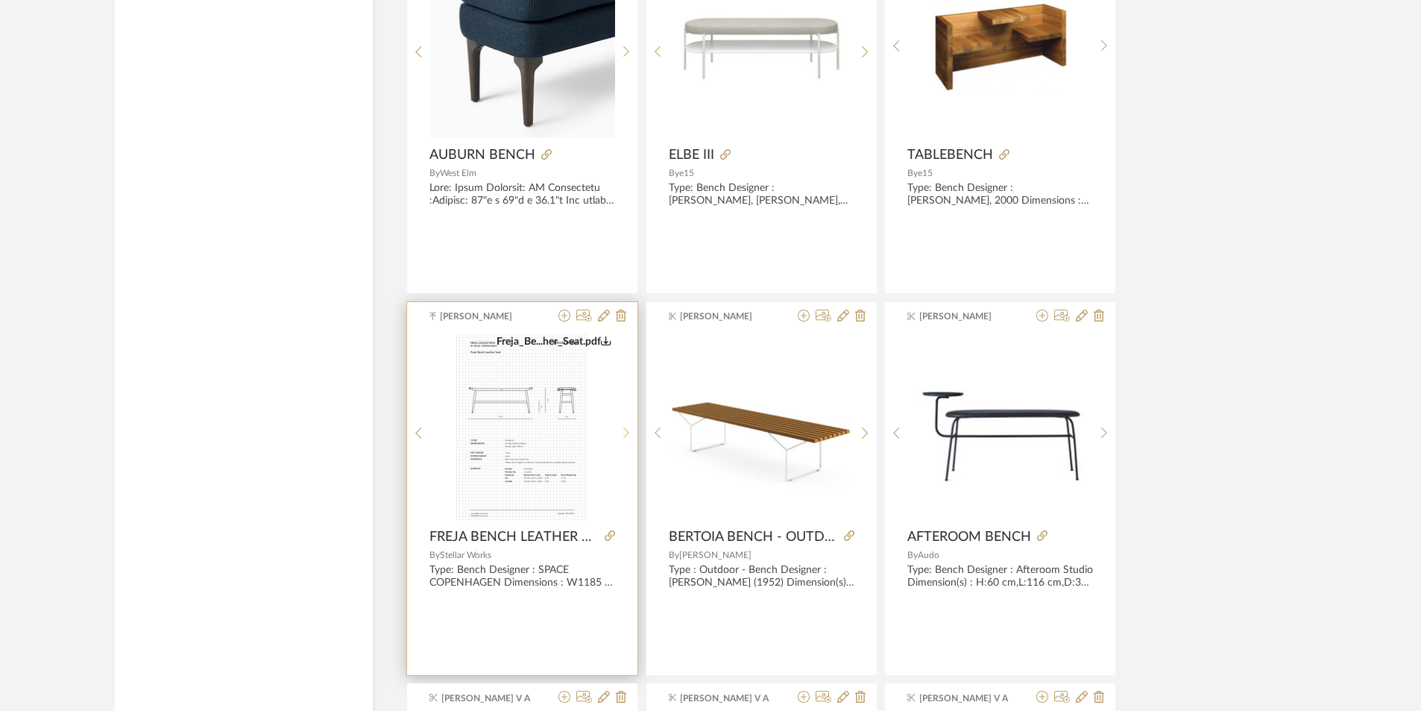
click at [629, 428] on sr-next-btn at bounding box center [626, 432] width 23 height 13
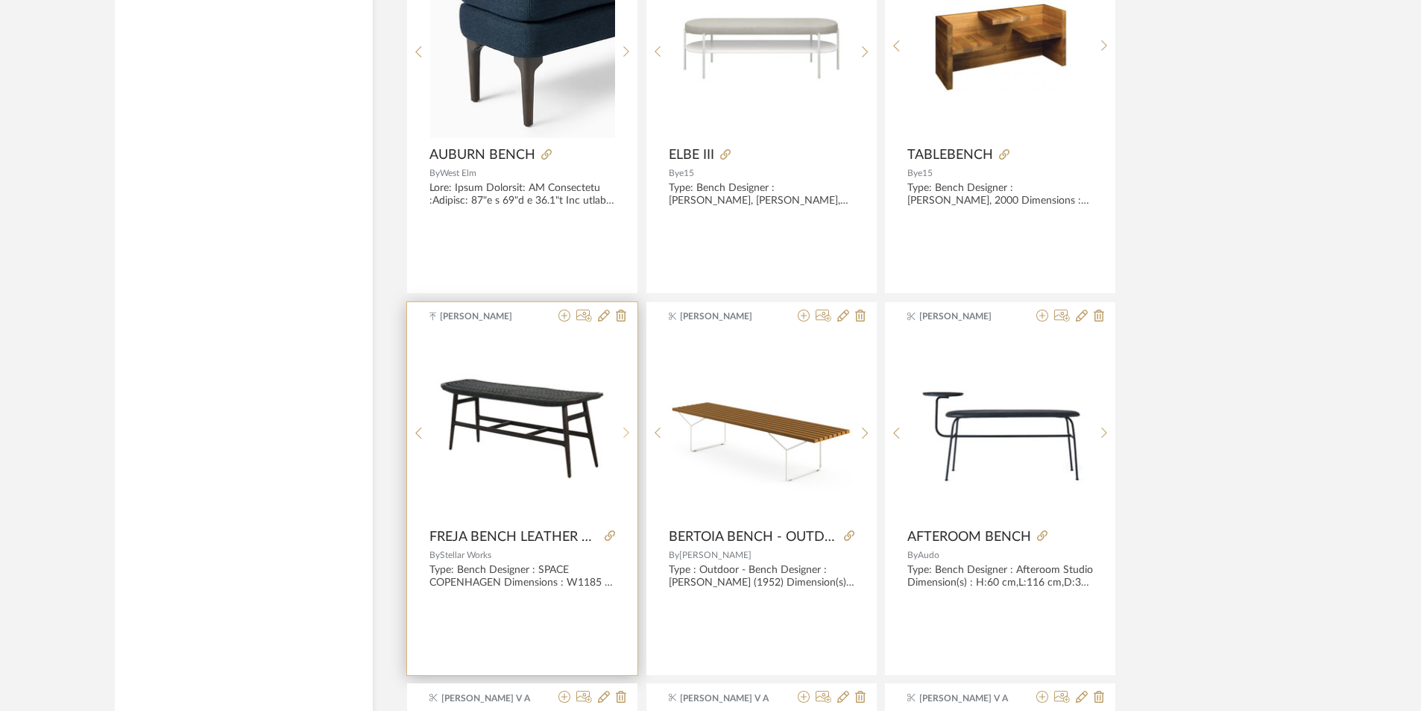
click at [629, 428] on sr-next-btn at bounding box center [626, 432] width 23 height 13
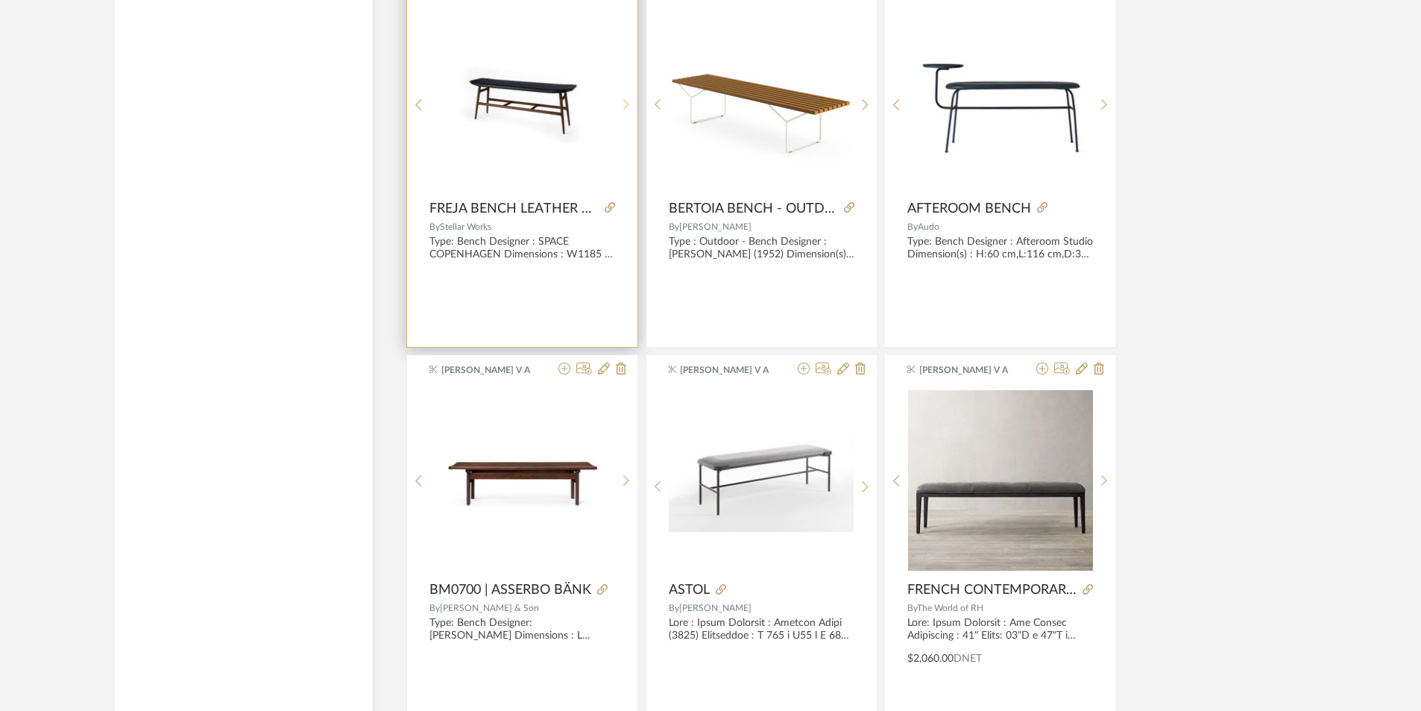
scroll to position [6143, 0]
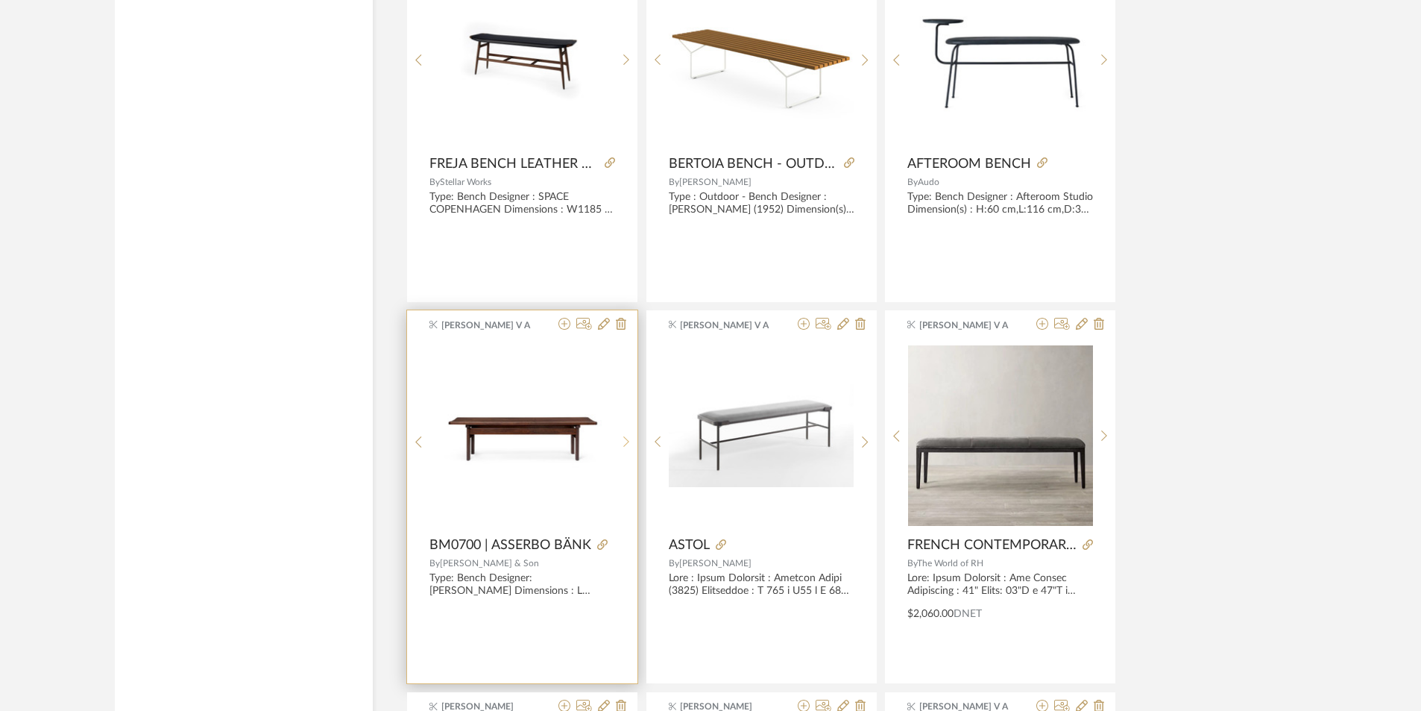
click at [630, 430] on div at bounding box center [626, 441] width 23 height 198
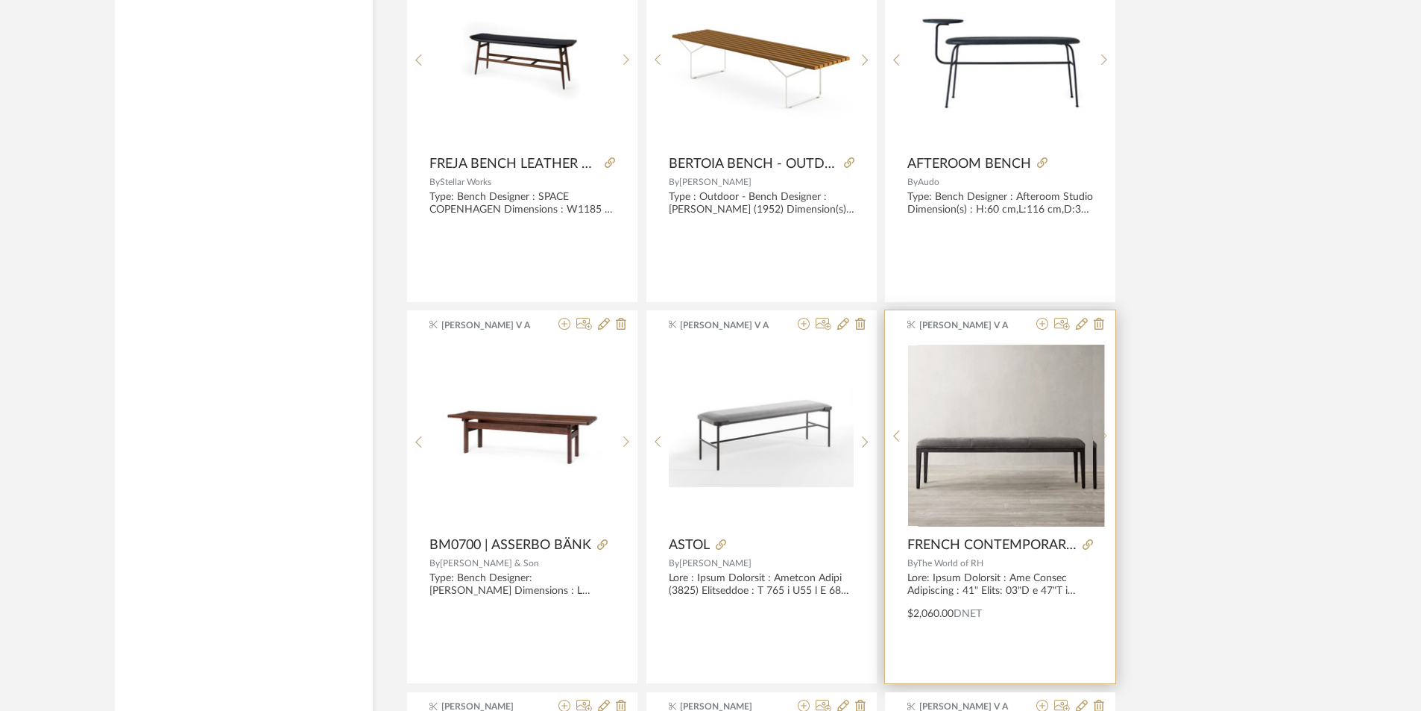
click at [1094, 435] on sr-next-btn at bounding box center [1104, 435] width 23 height 13
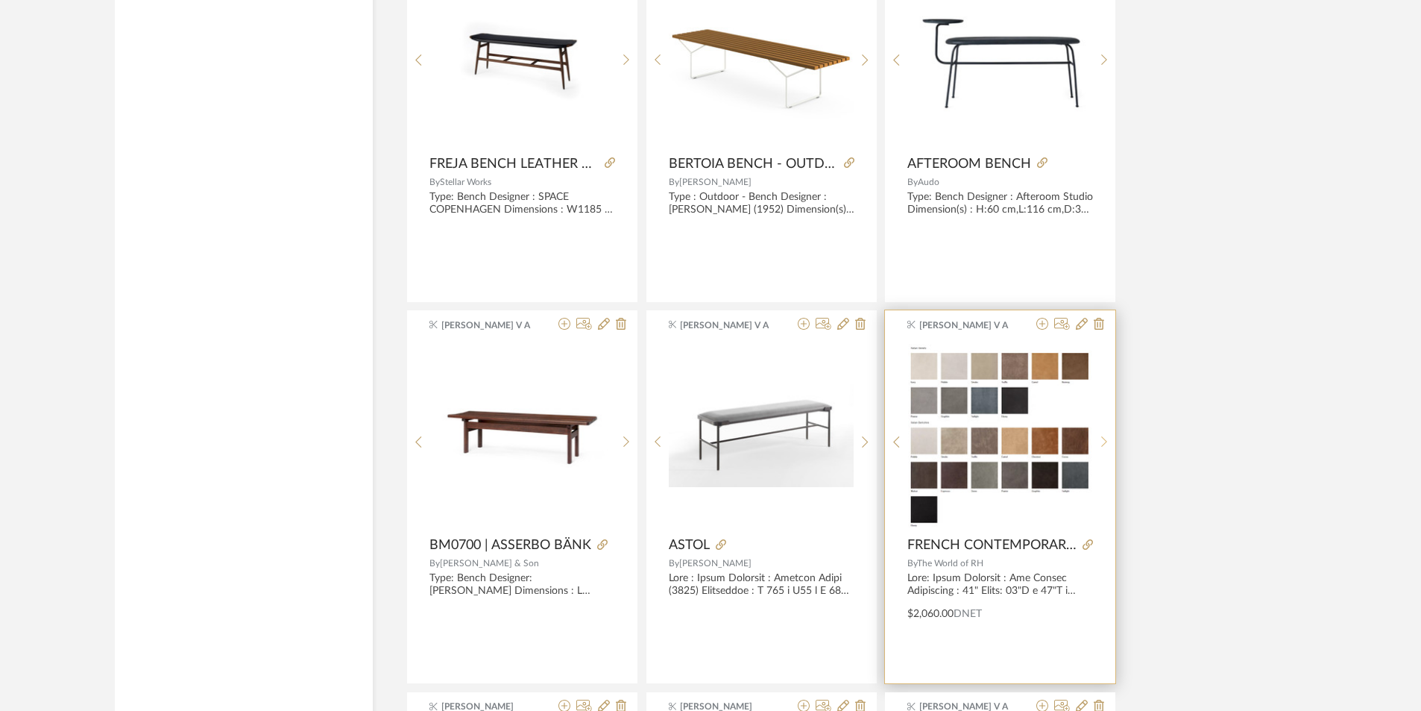
click at [1094, 435] on sr-next-btn at bounding box center [1104, 441] width 23 height 13
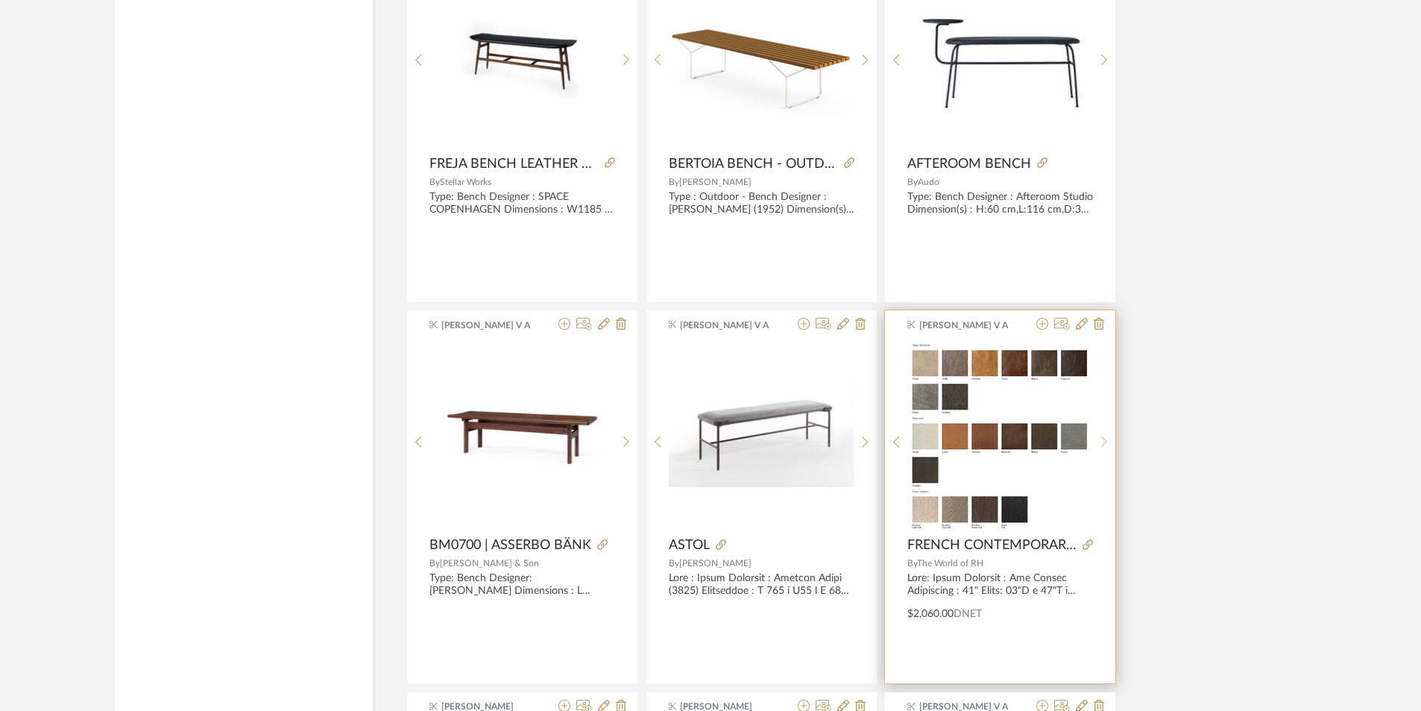
click at [1094, 435] on sr-next-btn at bounding box center [1104, 441] width 23 height 13
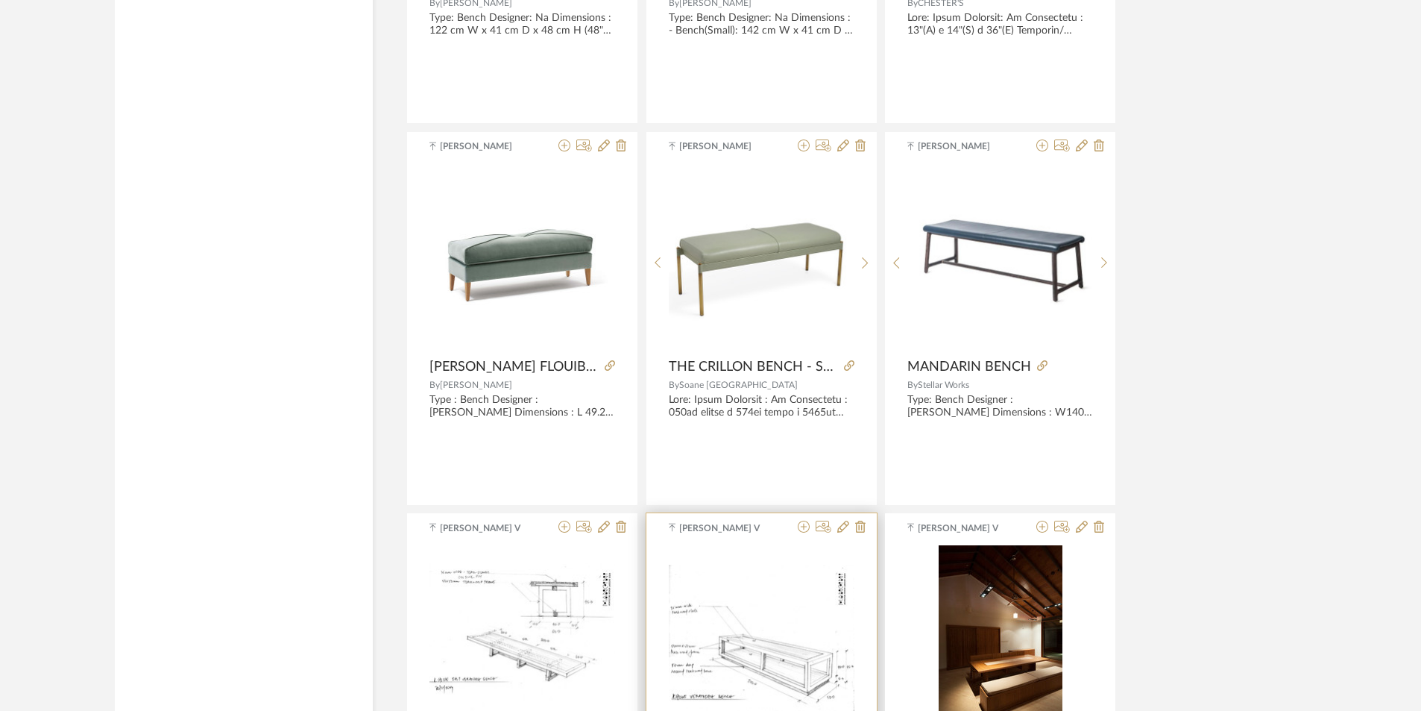
scroll to position [8976, 0]
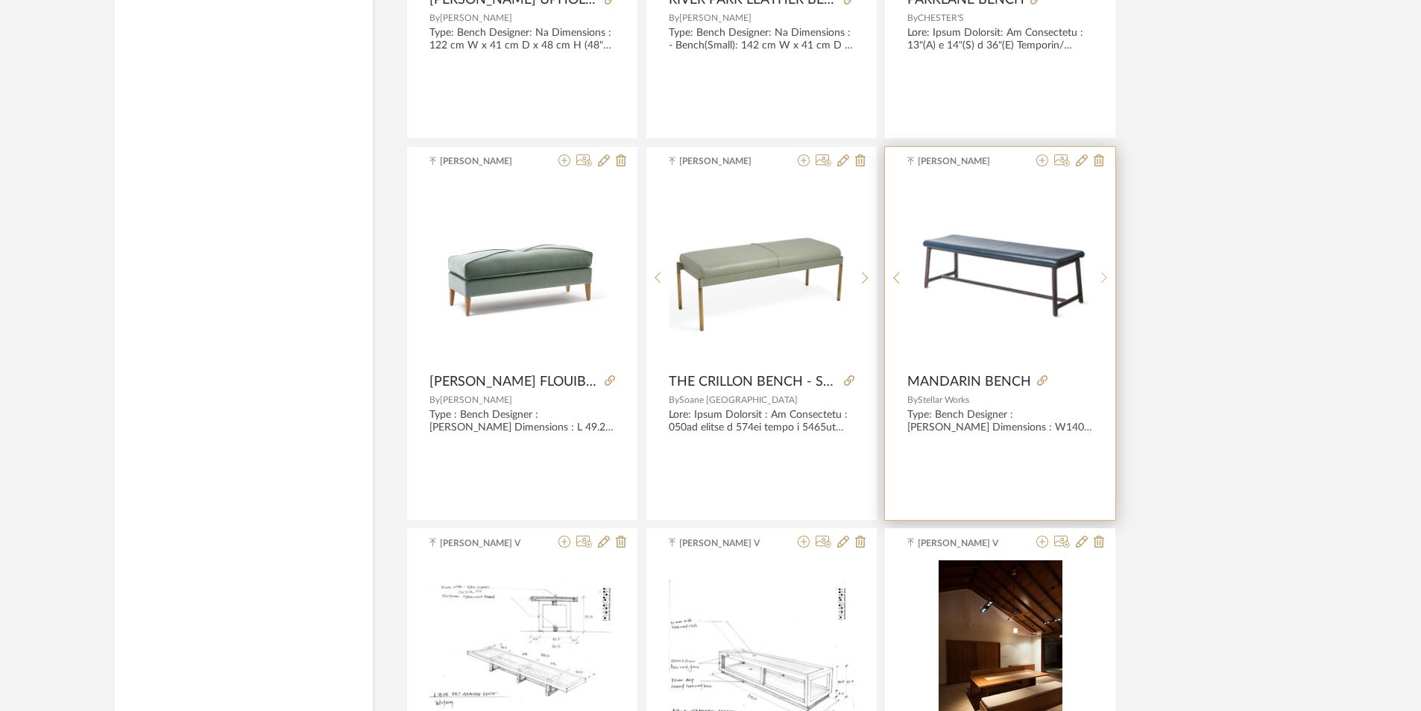
click at [1107, 276] on sr-next-btn at bounding box center [1104, 277] width 23 height 13
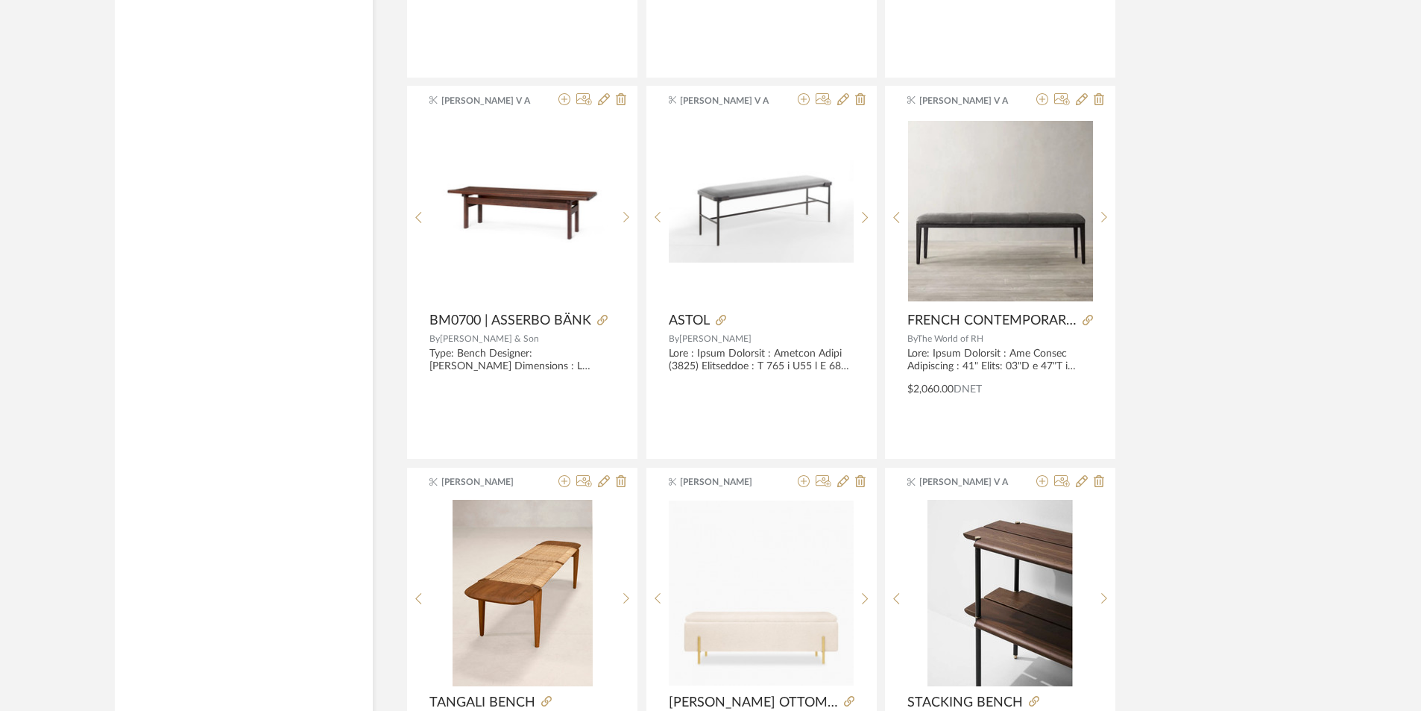
scroll to position [6366, 0]
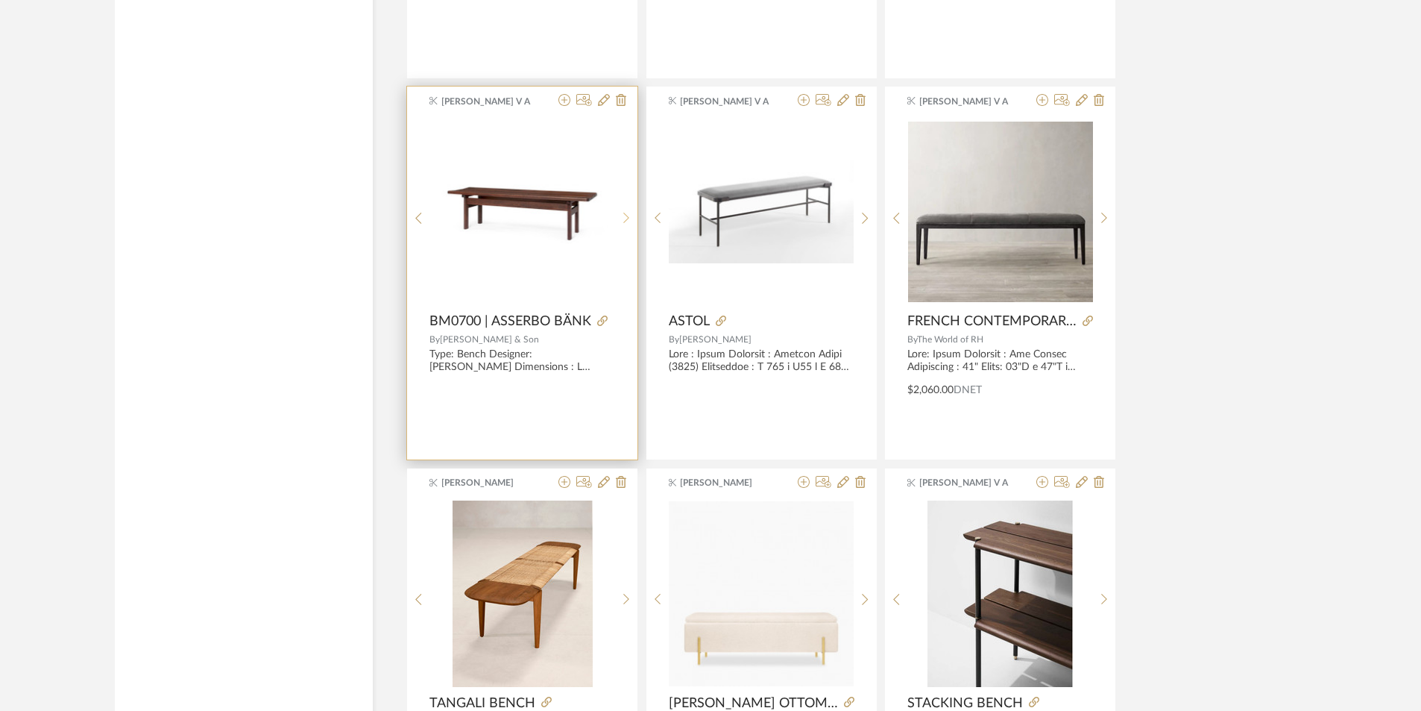
click at [629, 218] on sr-next-btn at bounding box center [626, 218] width 23 height 13
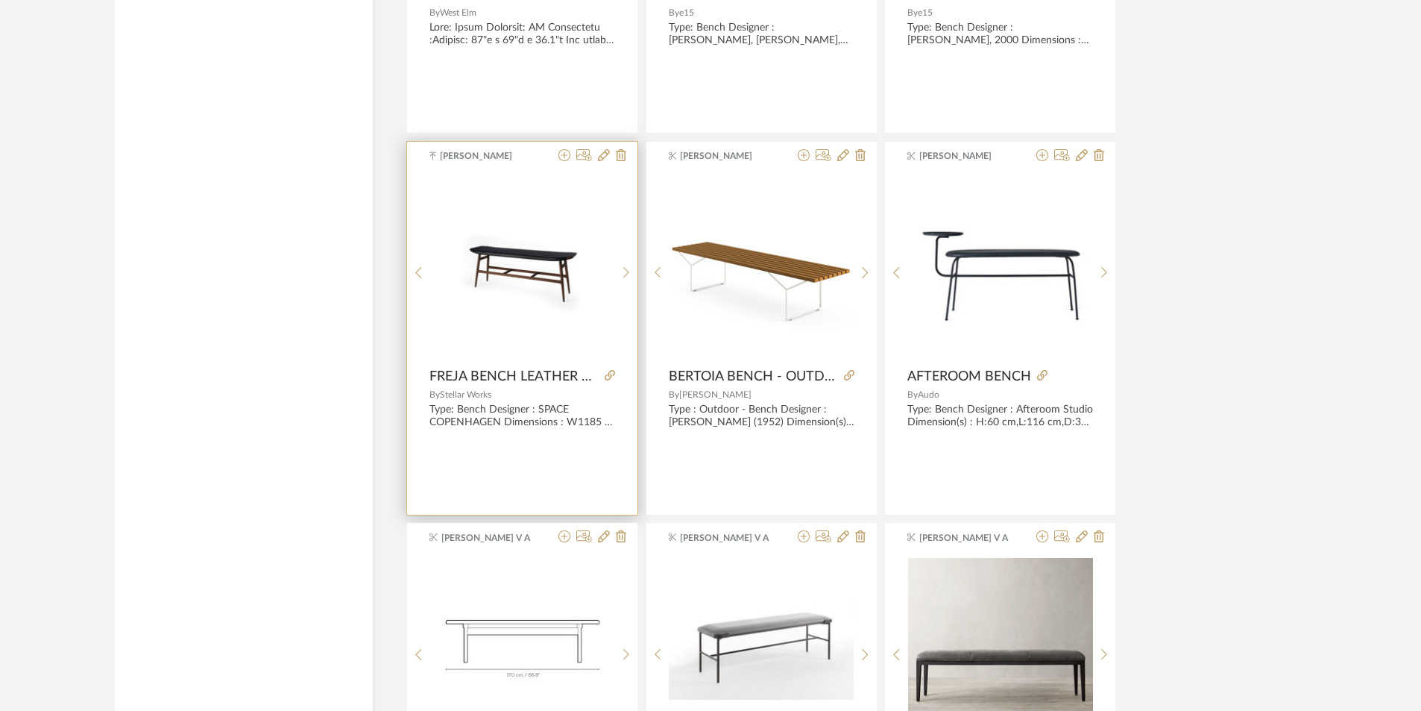
scroll to position [5919, 0]
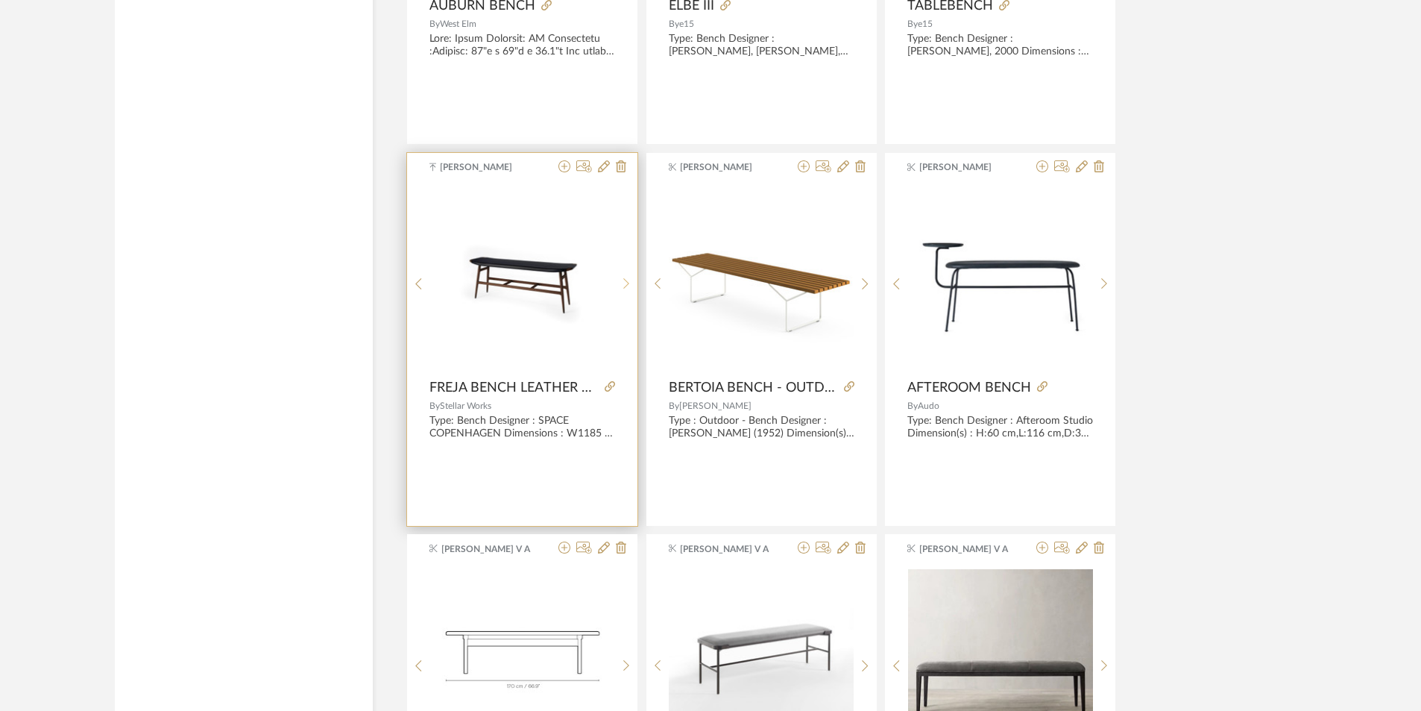
click at [619, 289] on sr-next-btn at bounding box center [626, 283] width 23 height 13
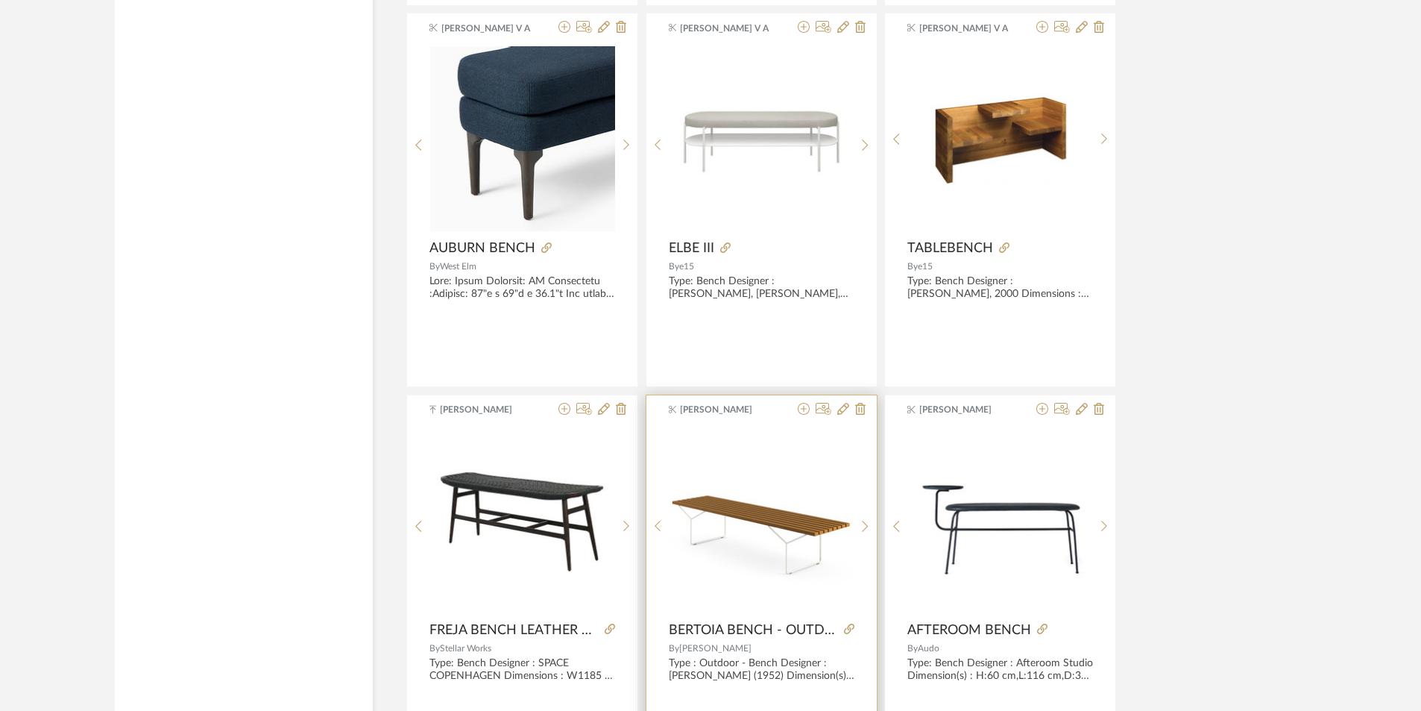
scroll to position [5397, 0]
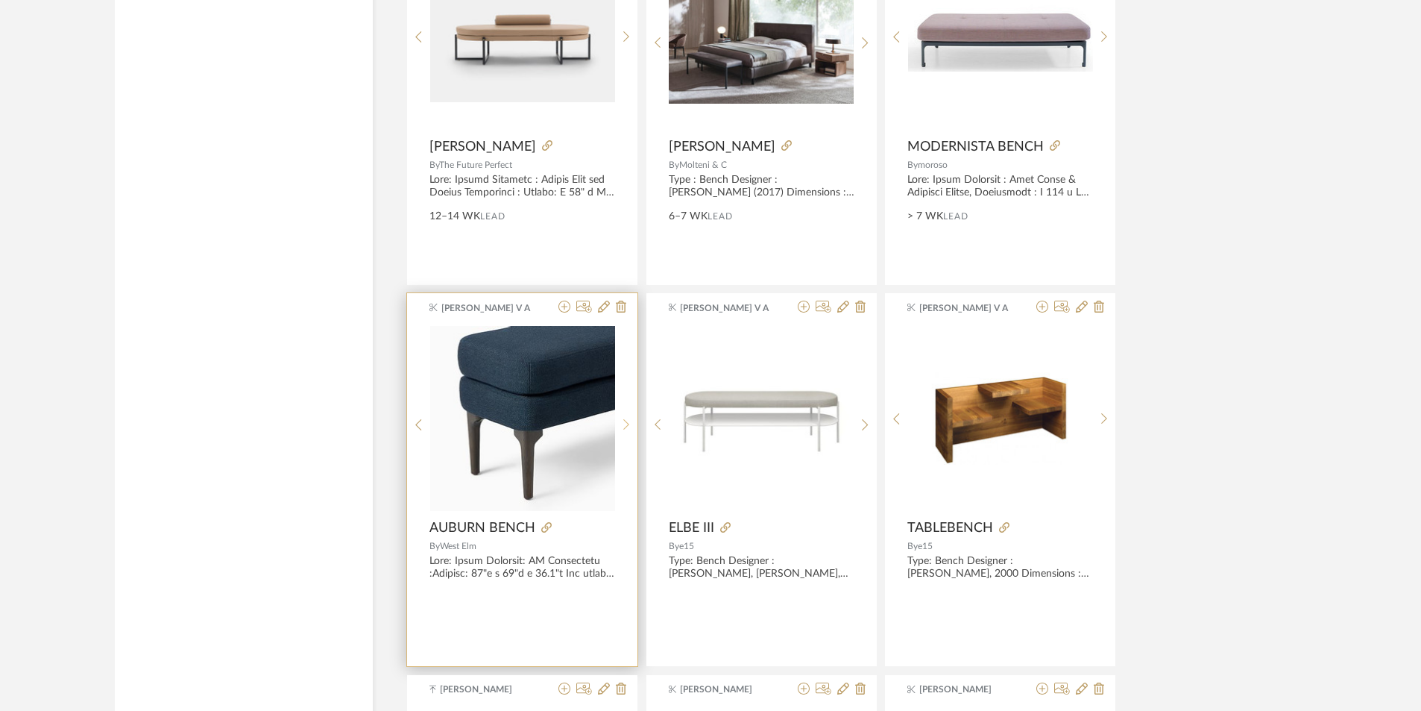
click at [634, 425] on sr-next-btn at bounding box center [626, 424] width 23 height 13
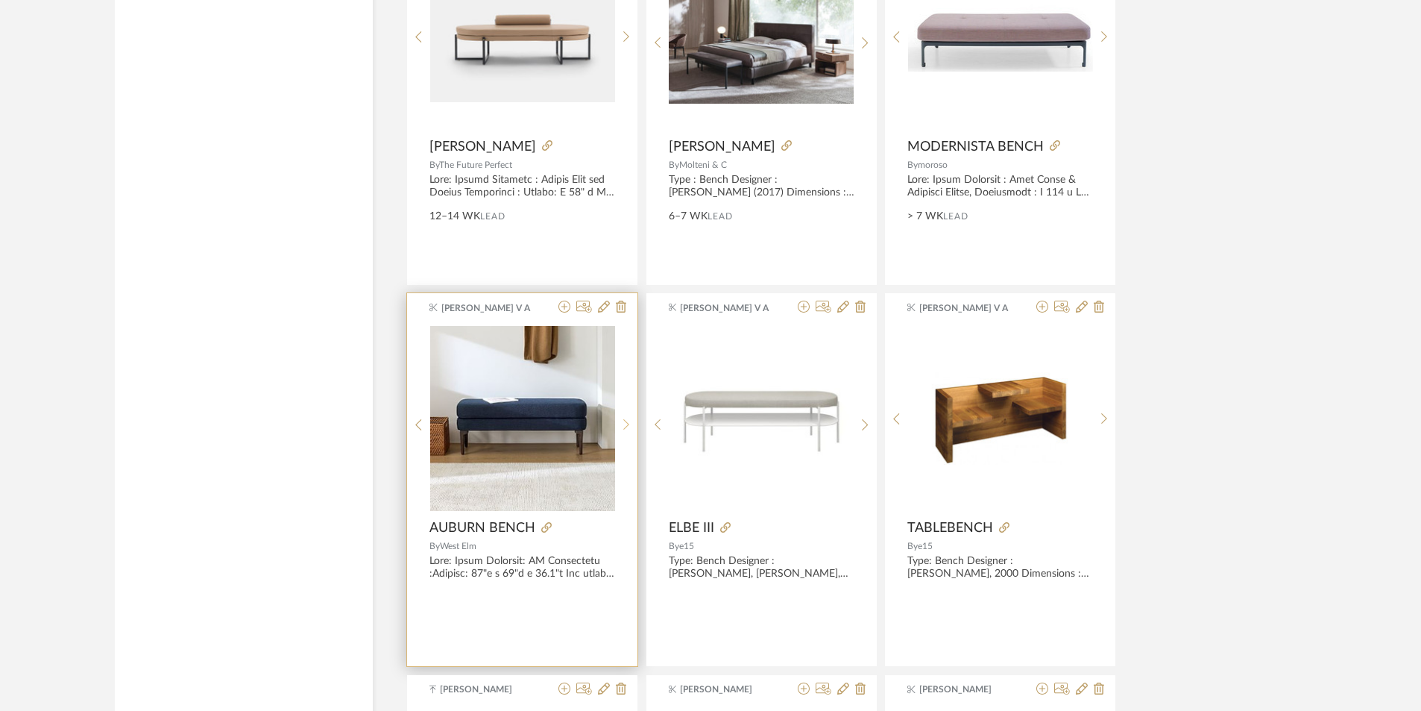
click at [634, 425] on sr-next-btn at bounding box center [626, 424] width 23 height 13
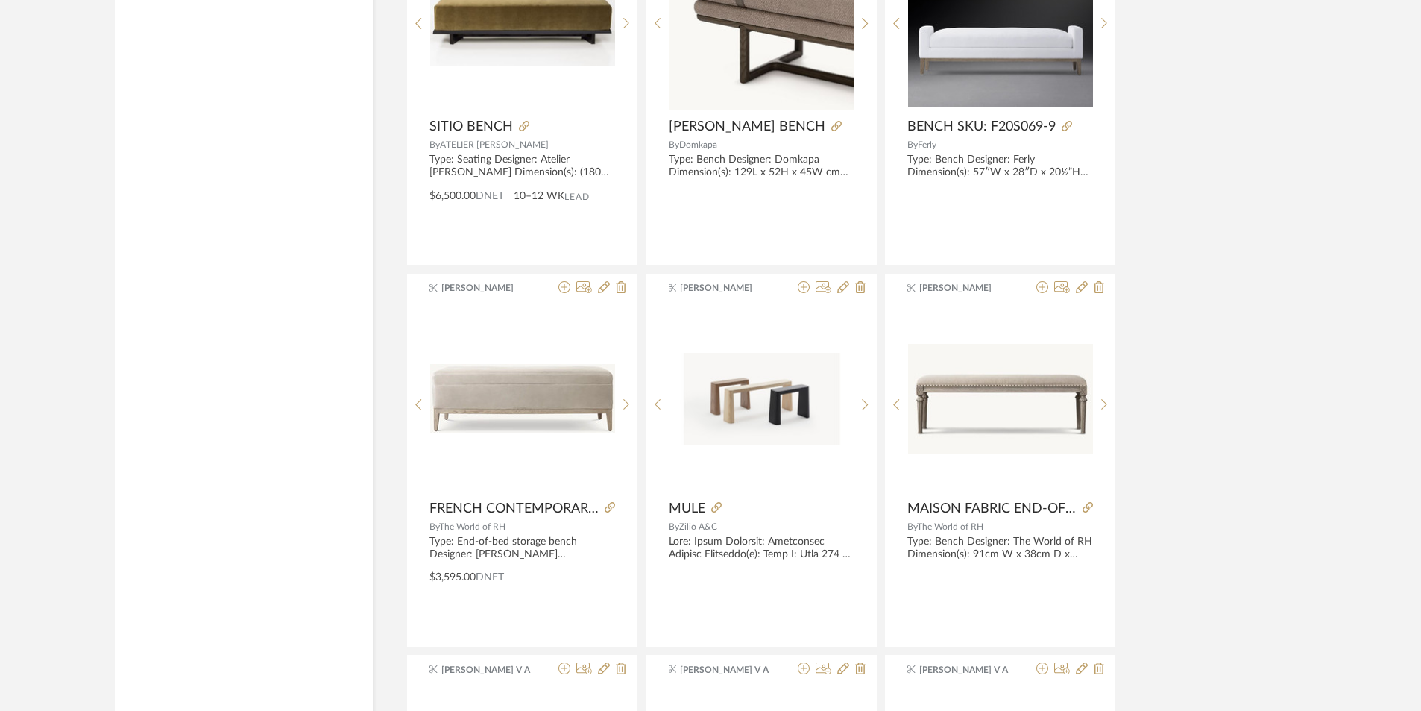
scroll to position [2564, 0]
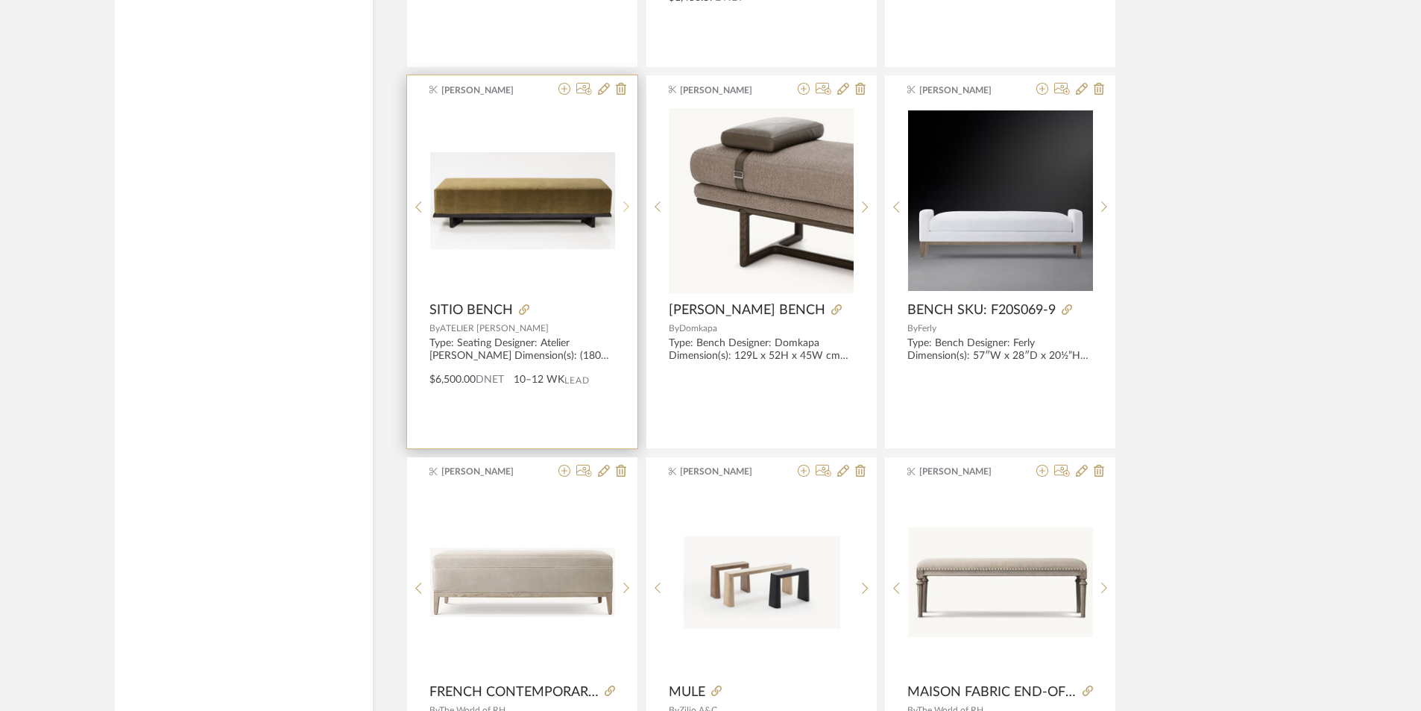
click at [626, 210] on icon at bounding box center [626, 207] width 7 height 13
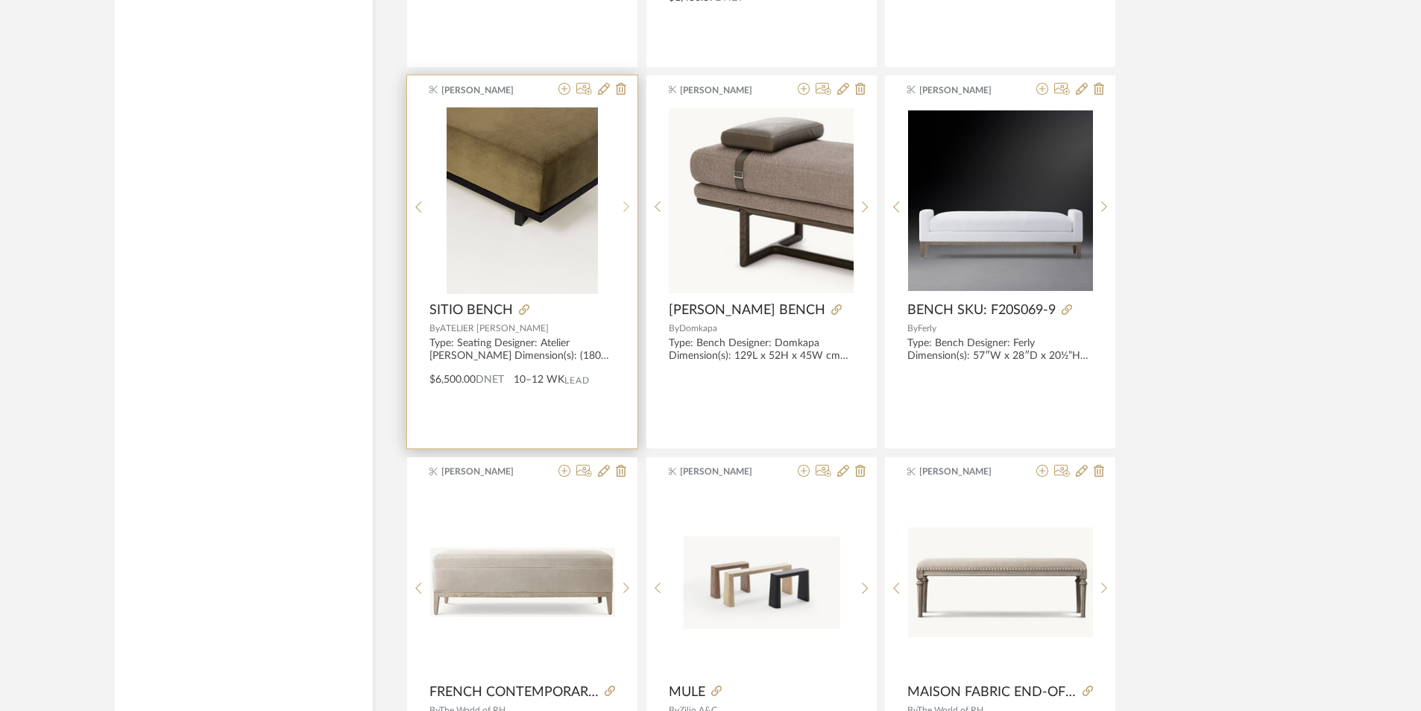
click at [626, 210] on icon at bounding box center [626, 207] width 7 height 13
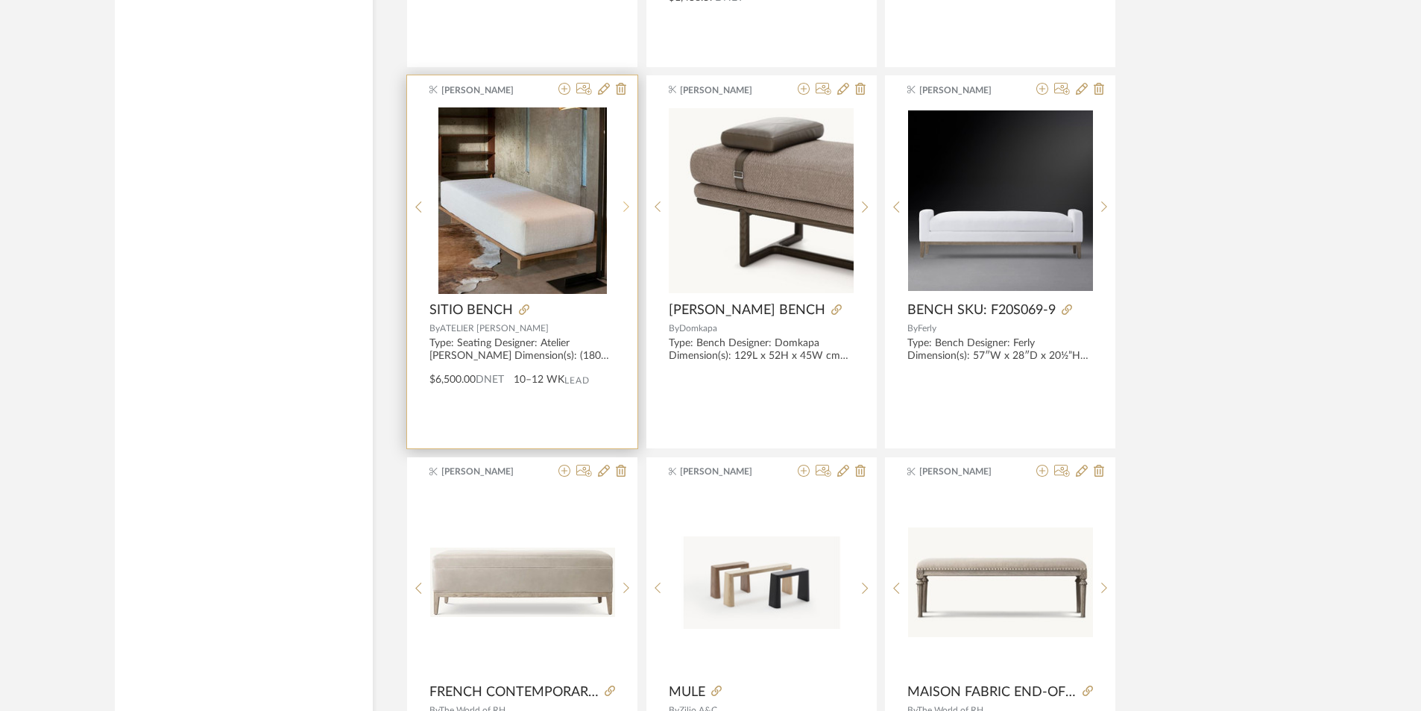
click at [626, 210] on icon at bounding box center [626, 207] width 7 height 13
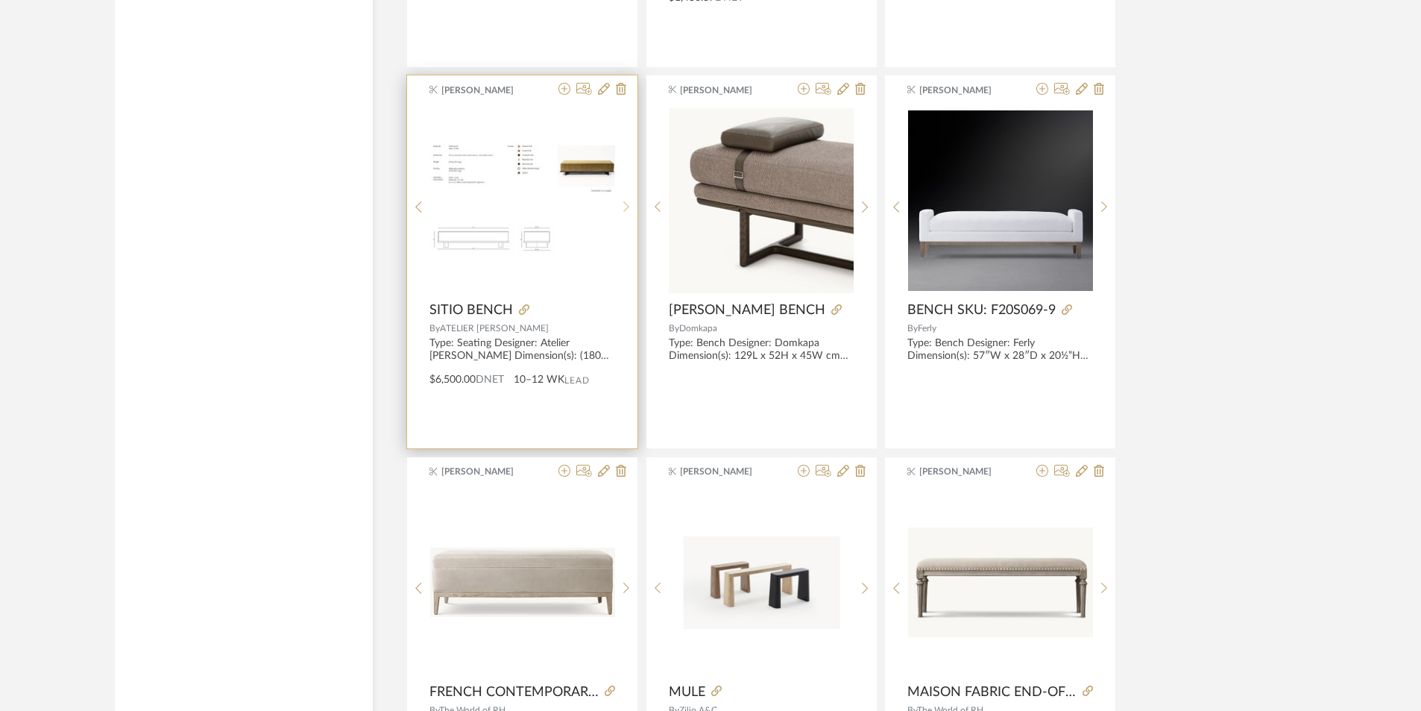
click at [626, 210] on icon at bounding box center [626, 207] width 7 height 13
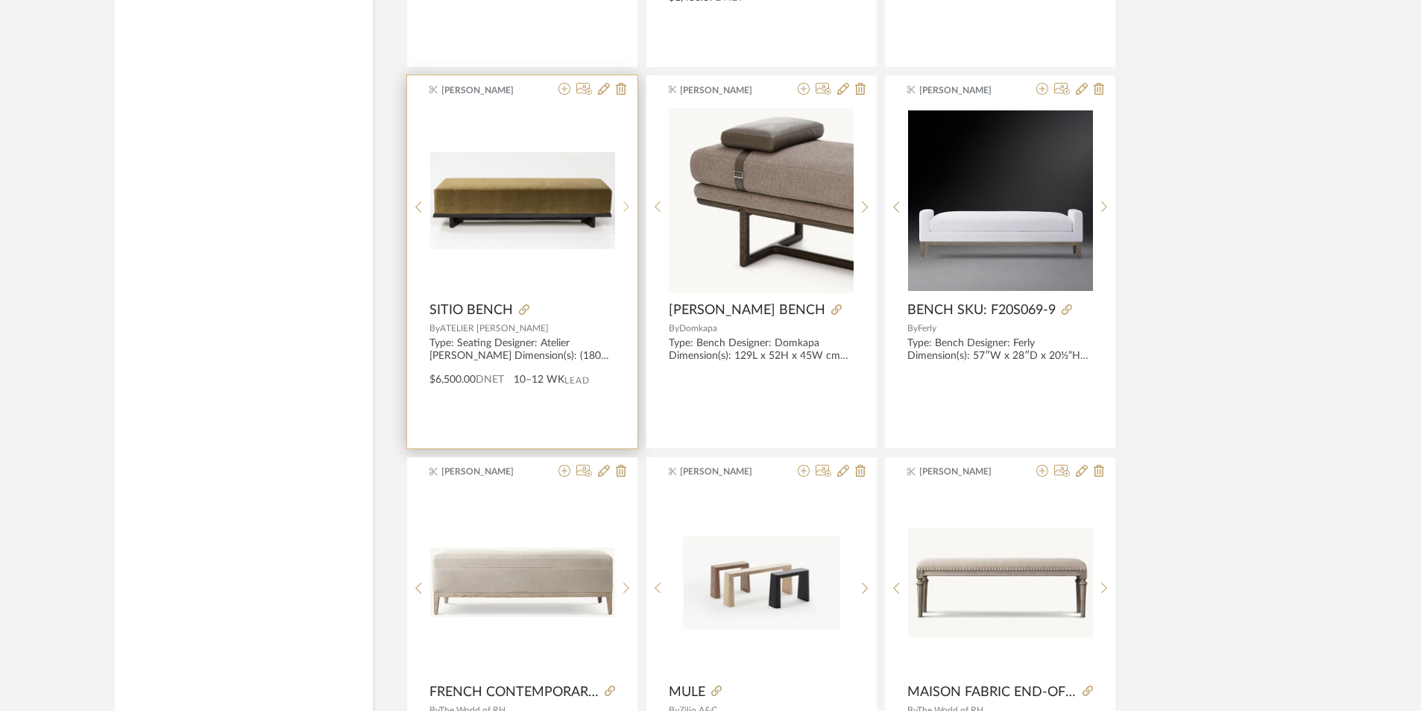
click at [626, 210] on icon at bounding box center [626, 207] width 7 height 13
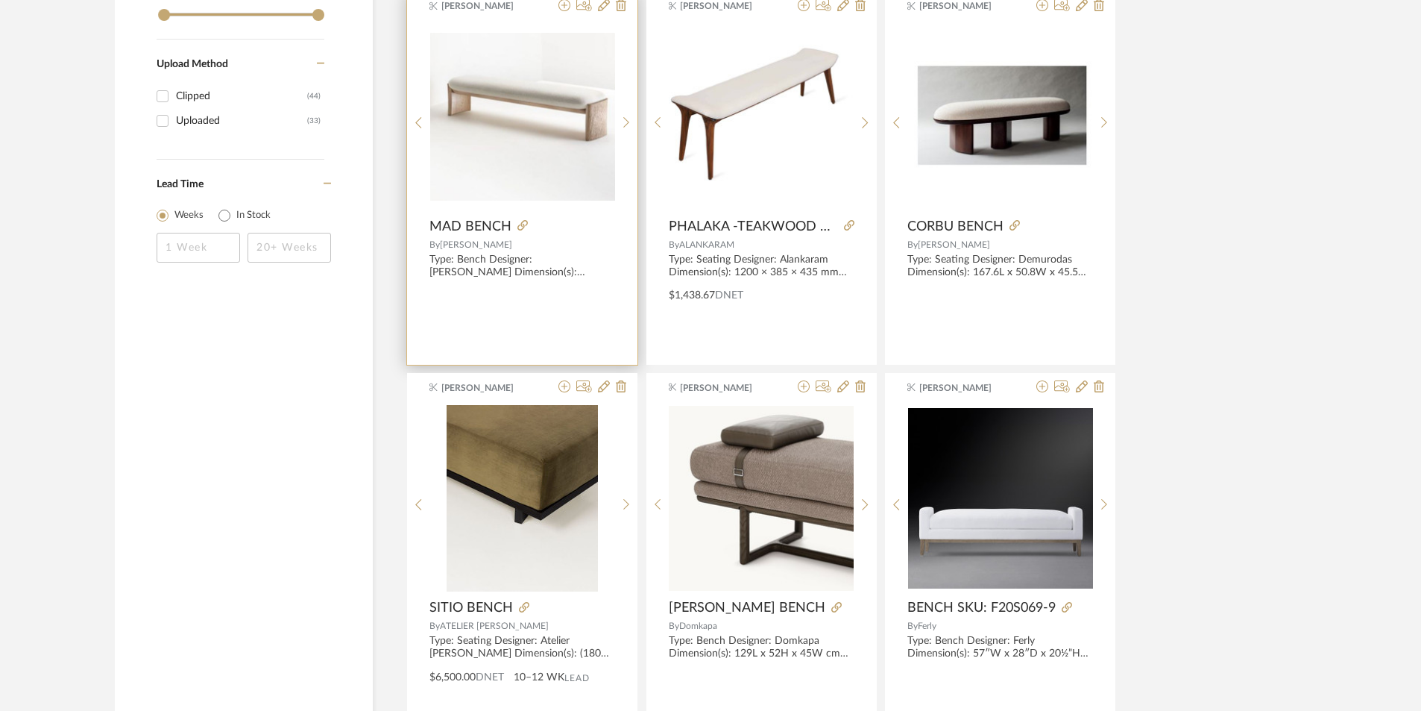
scroll to position [2266, 0]
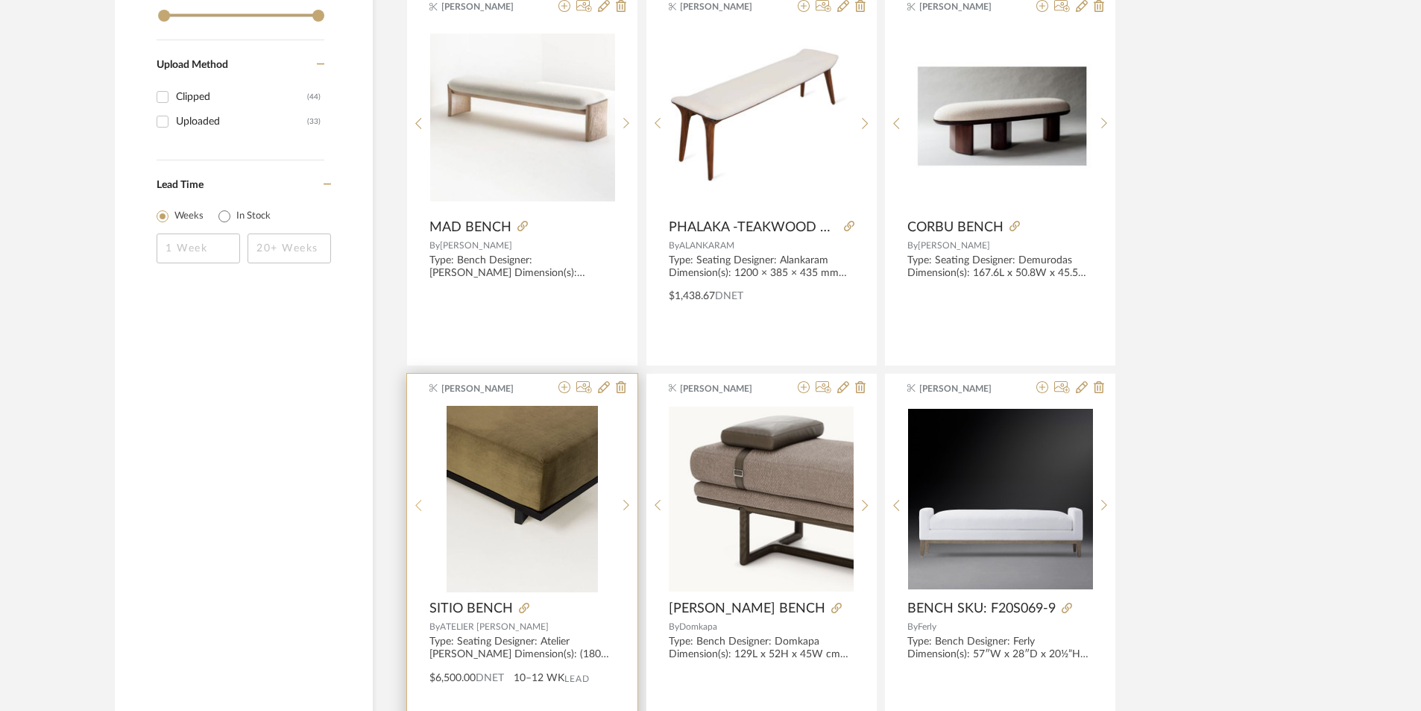
click at [423, 504] on sr-prev-btn at bounding box center [418, 505] width 23 height 13
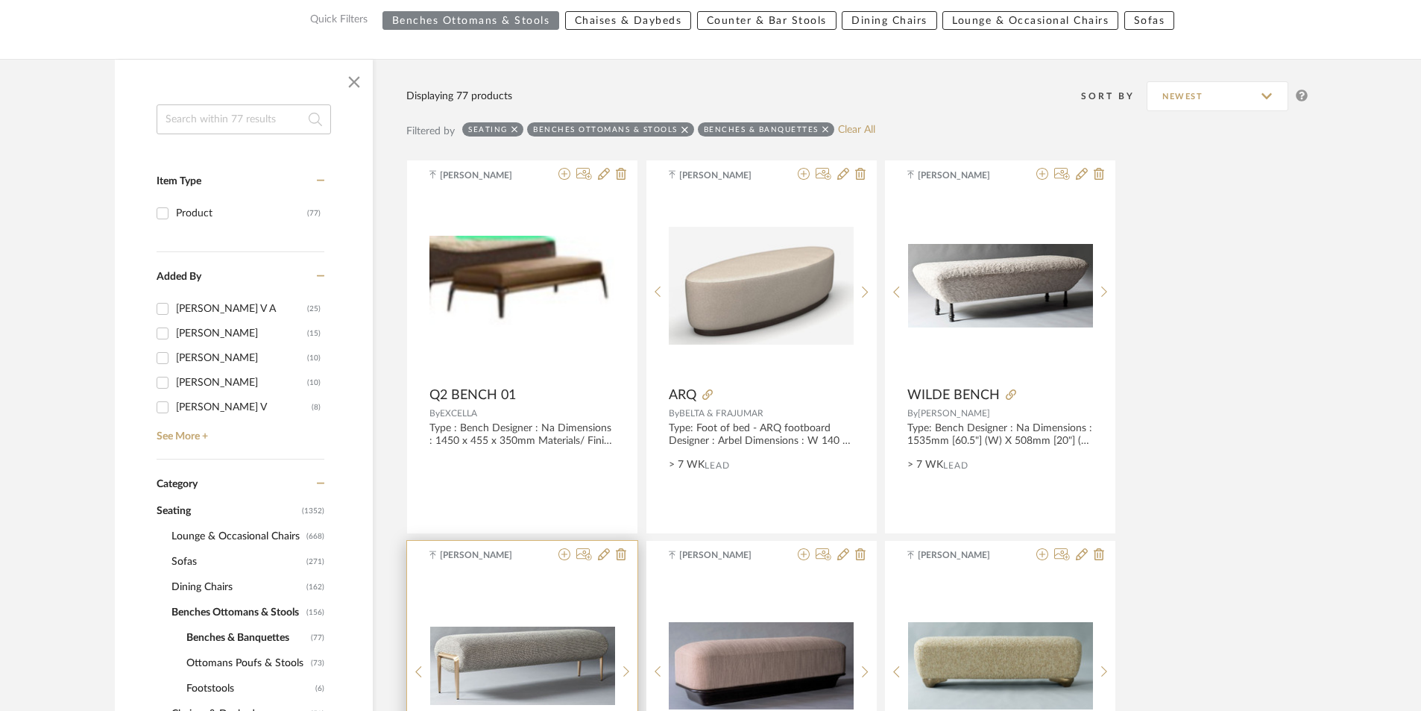
scroll to position [327, 0]
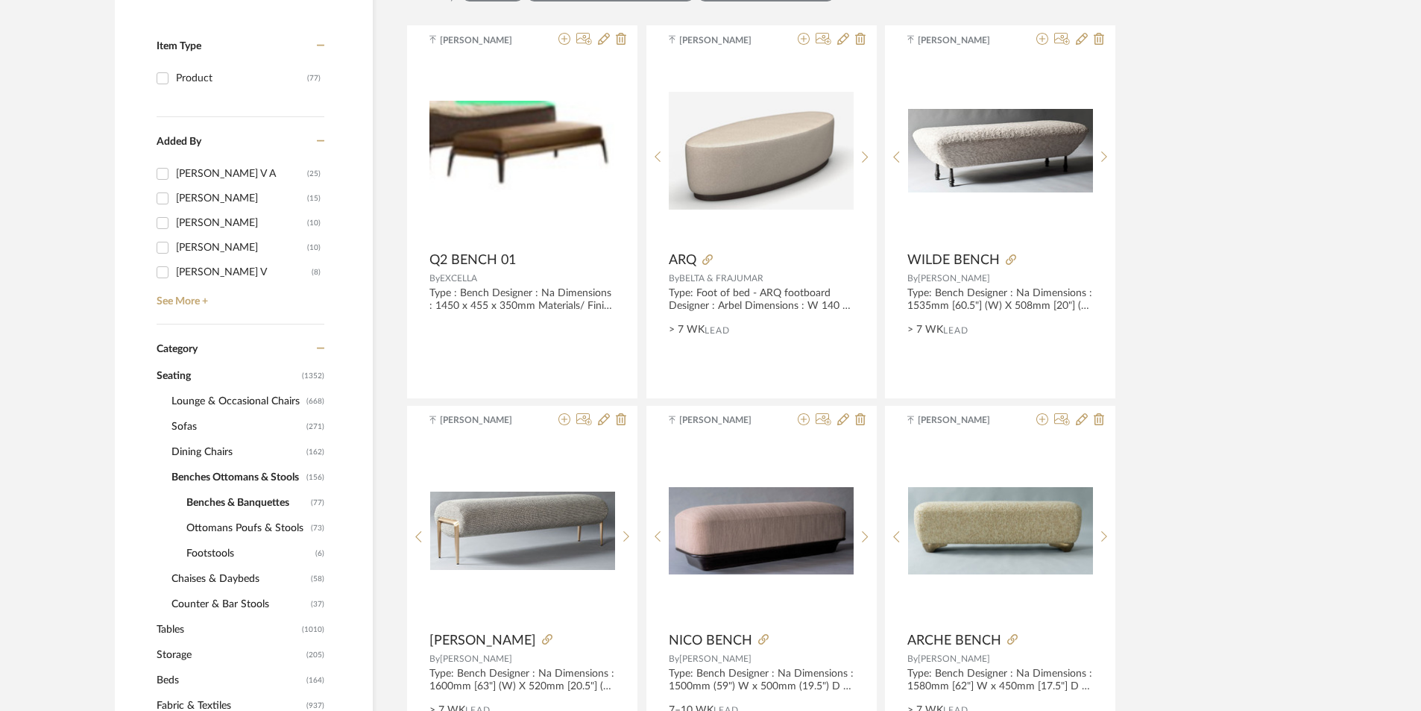
click at [271, 526] on span "Ottomans Poufs & Stools" at bounding box center [246, 527] width 121 height 25
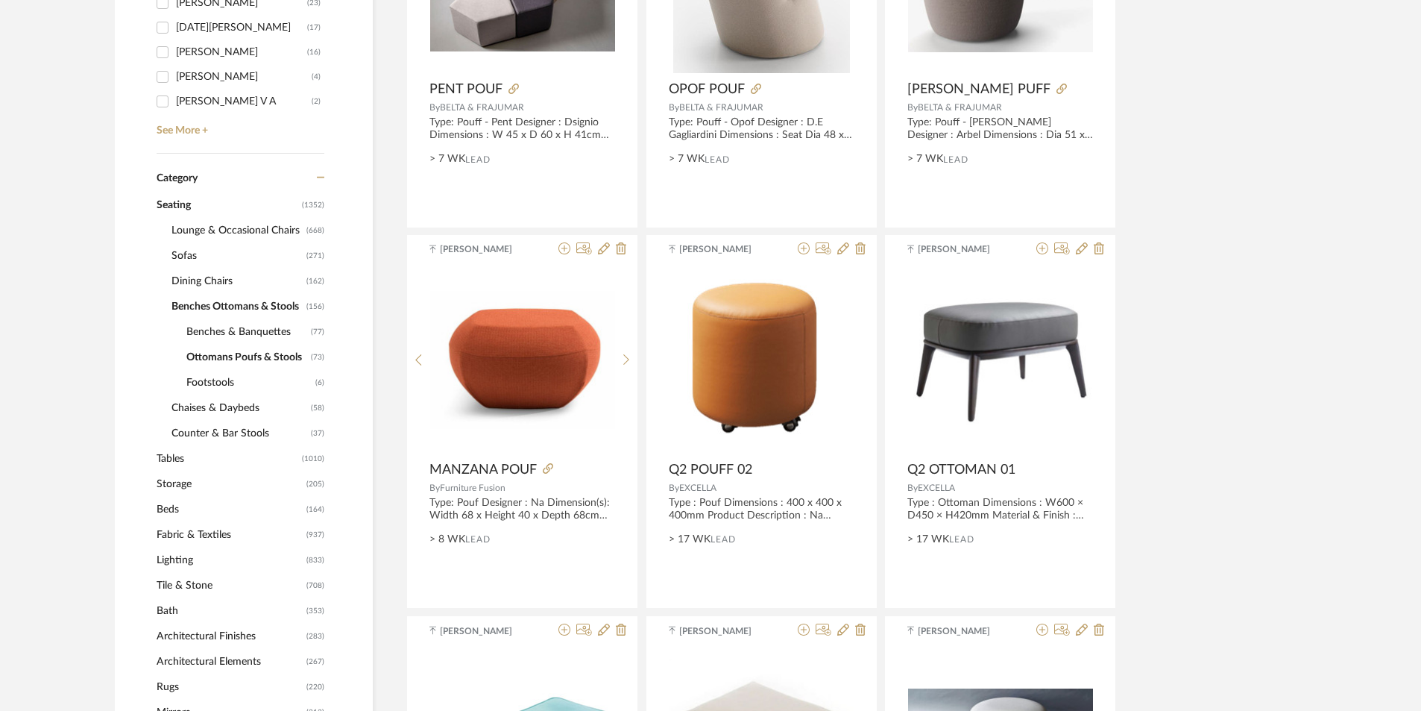
scroll to position [476, 0]
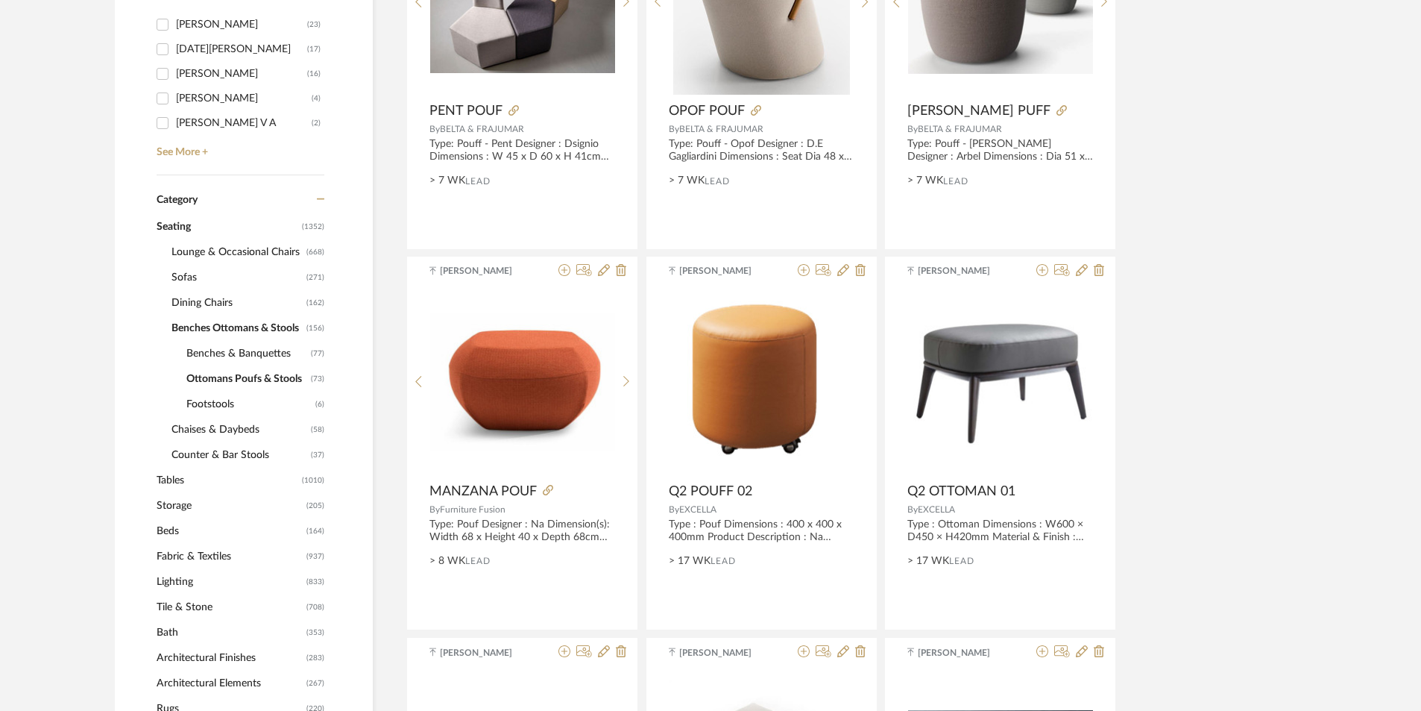
click at [232, 404] on span "Footstools" at bounding box center [248, 403] width 125 height 25
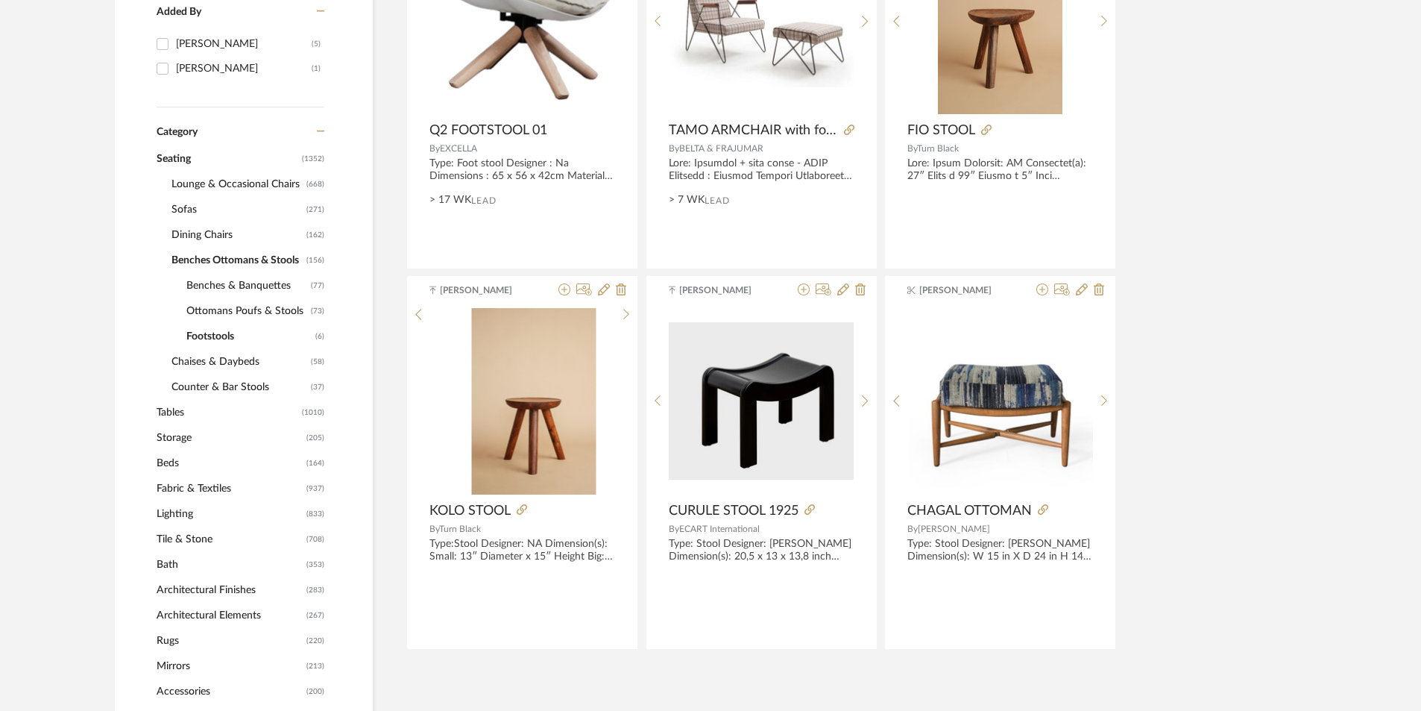
scroll to position [476, 0]
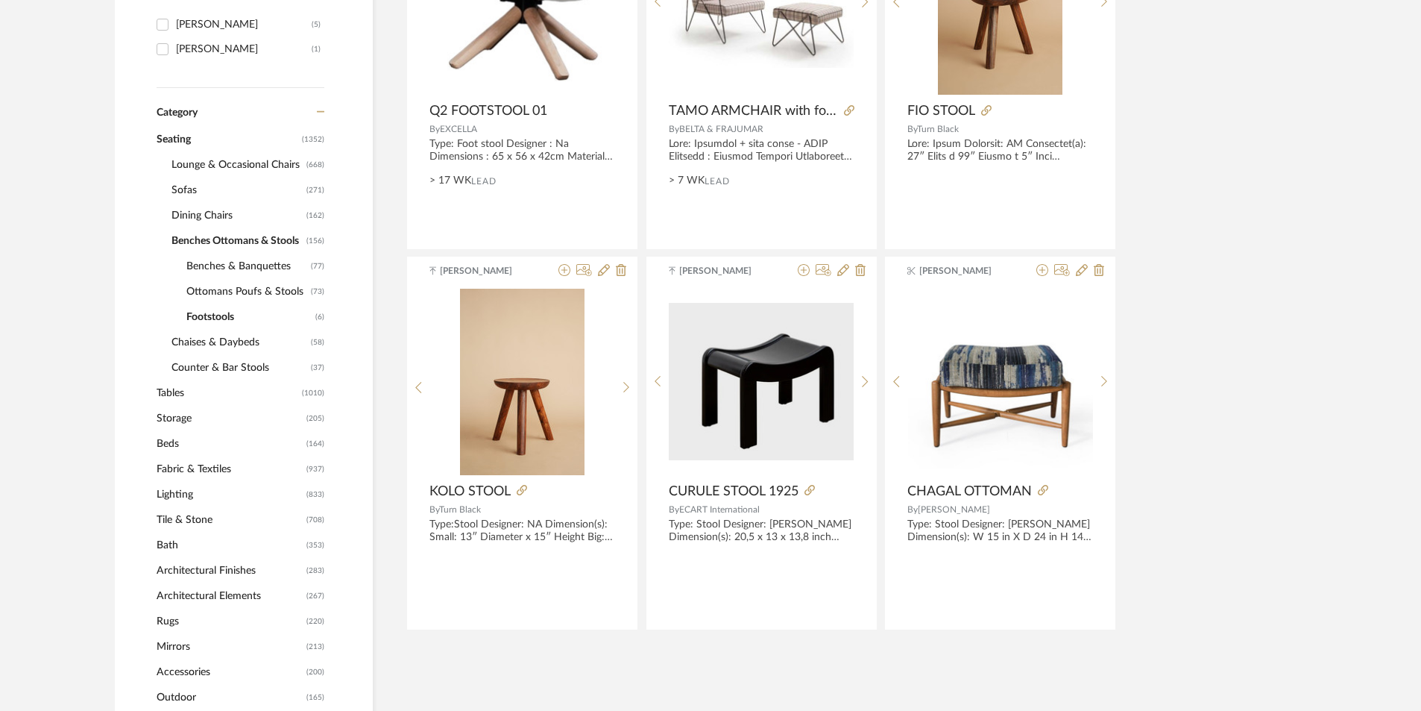
click at [204, 241] on span "Benches Ottomans & Stools" at bounding box center [236, 240] width 131 height 25
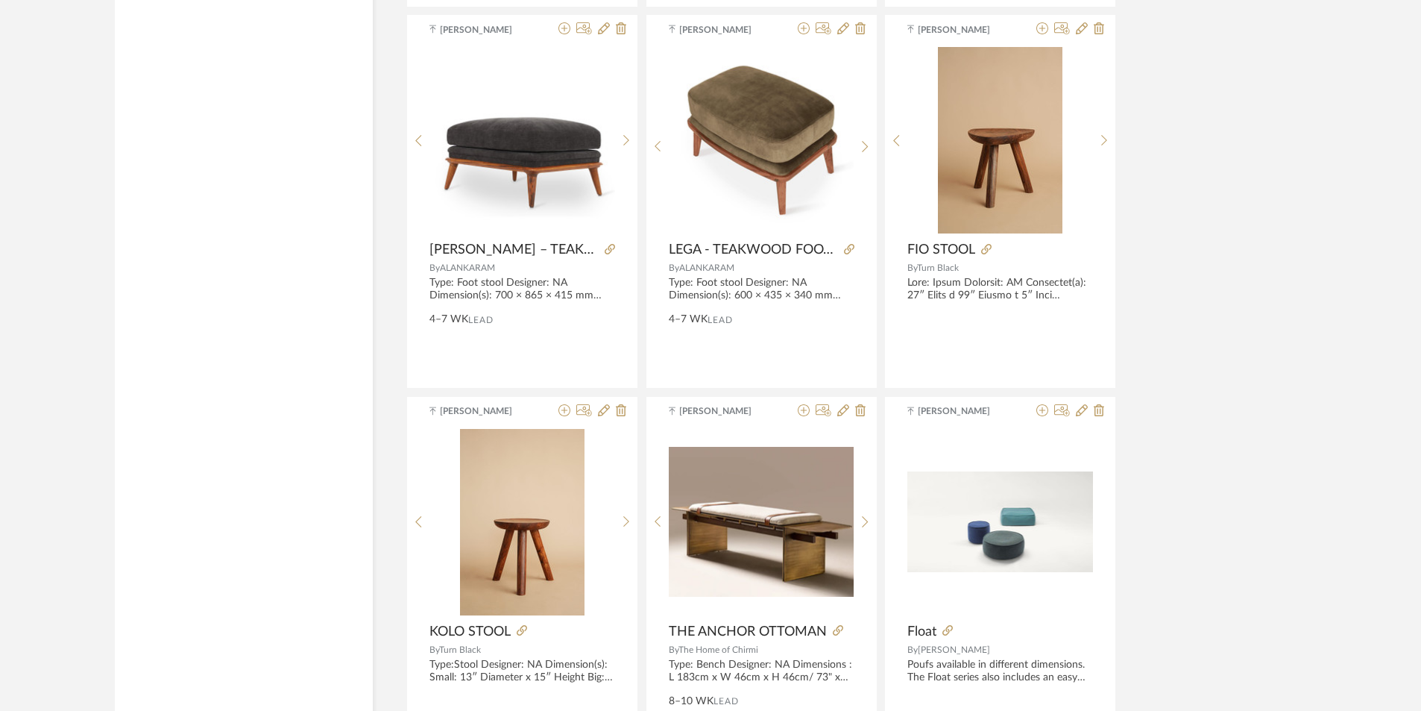
scroll to position [4353, 0]
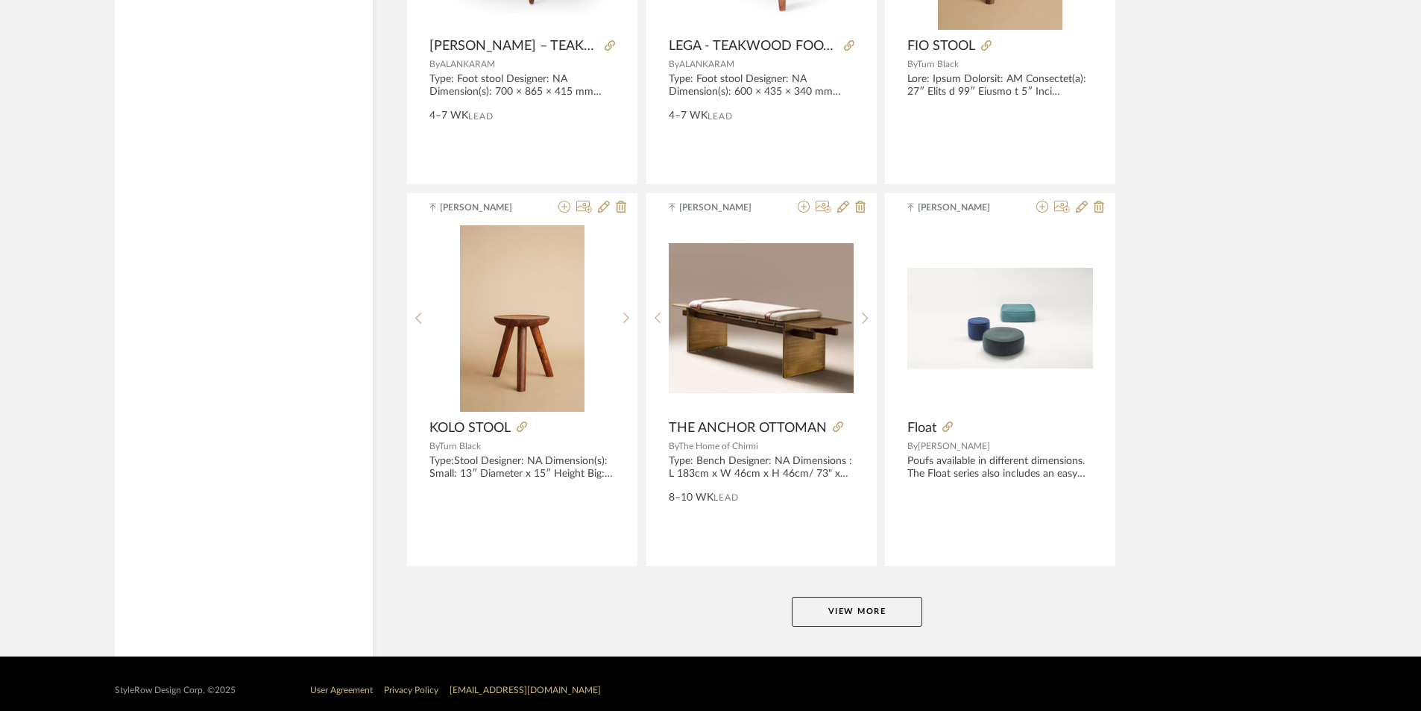
click at [833, 614] on button "View More" at bounding box center [857, 611] width 130 height 30
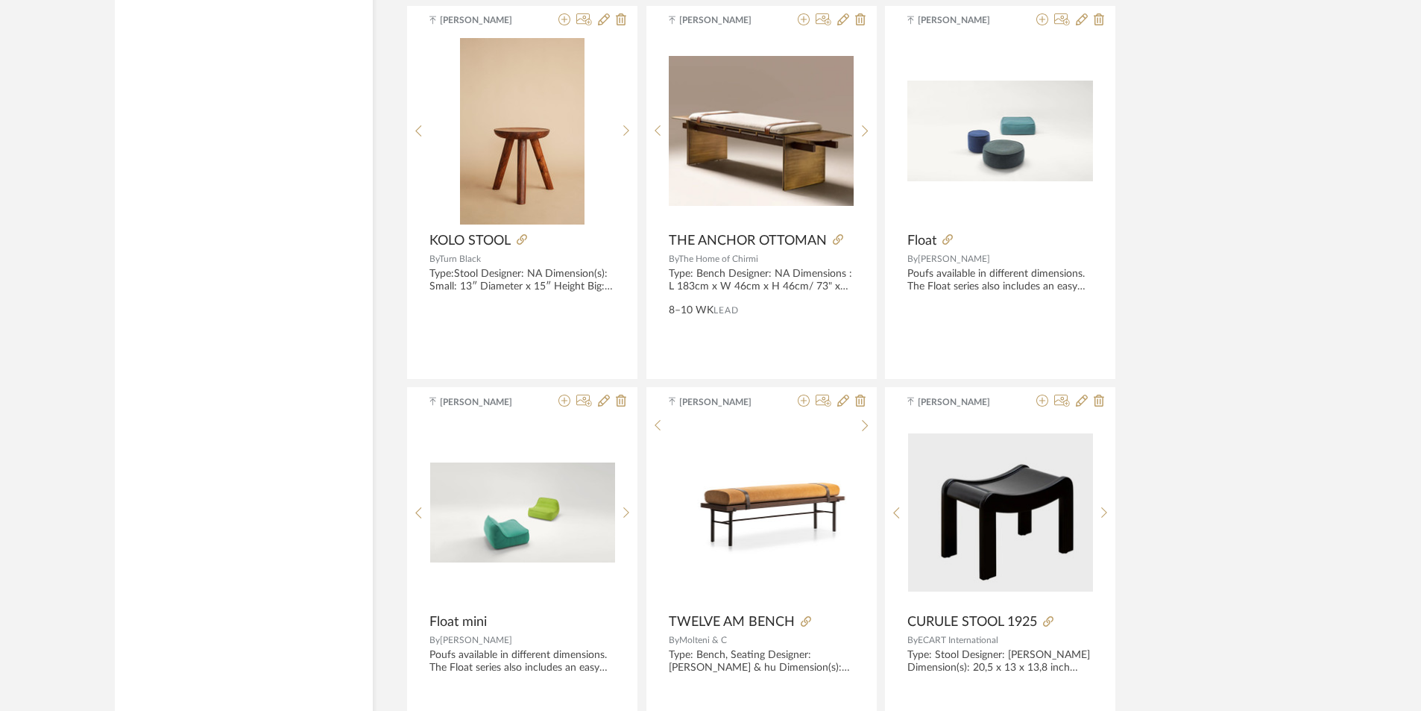
scroll to position [4726, 0]
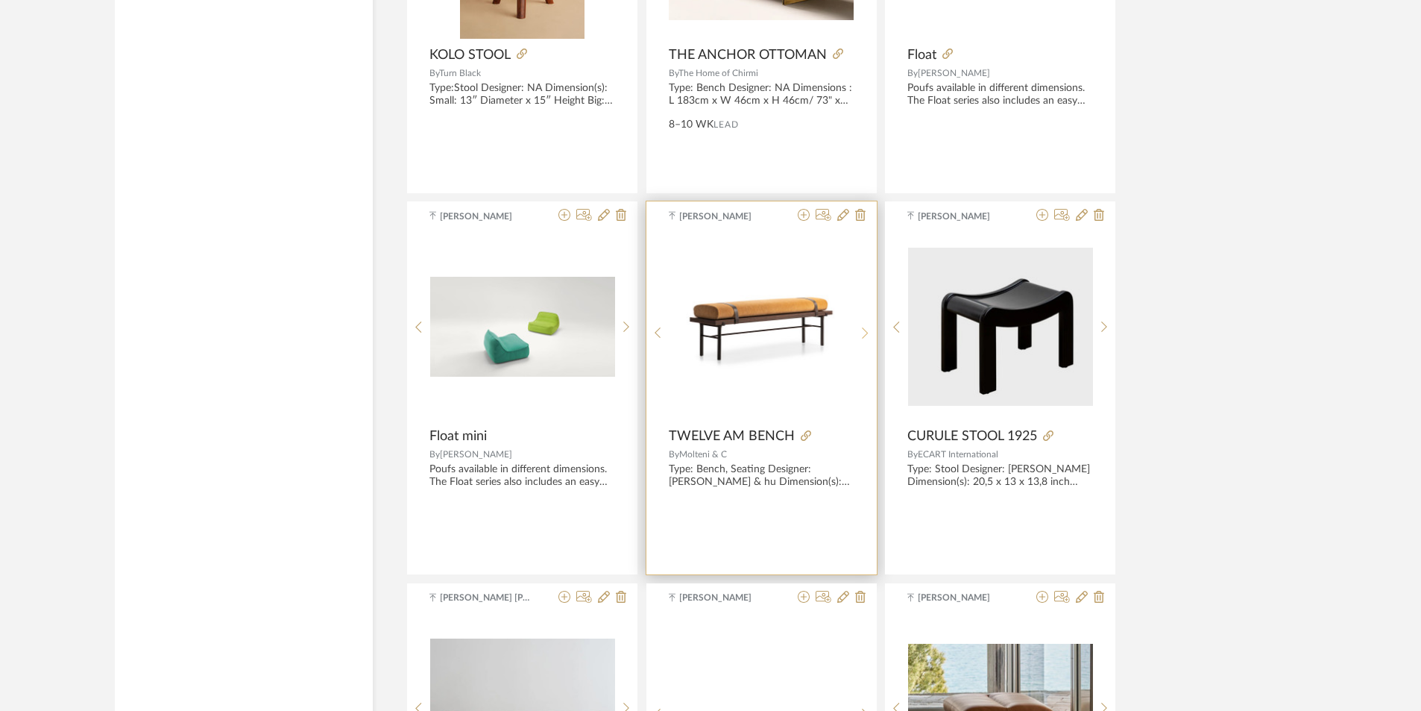
click at [858, 334] on sr-next-btn at bounding box center [865, 333] width 23 height 13
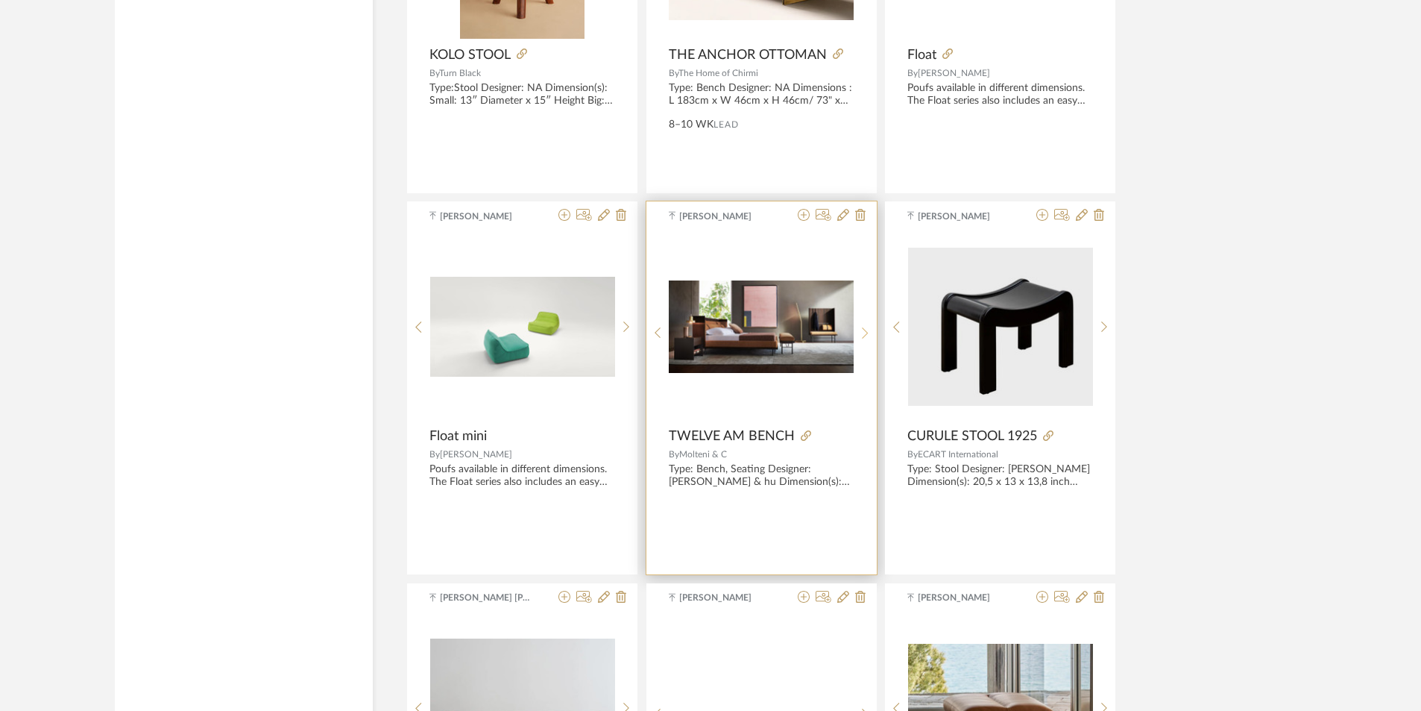
click at [858, 334] on sr-next-btn at bounding box center [865, 333] width 23 height 13
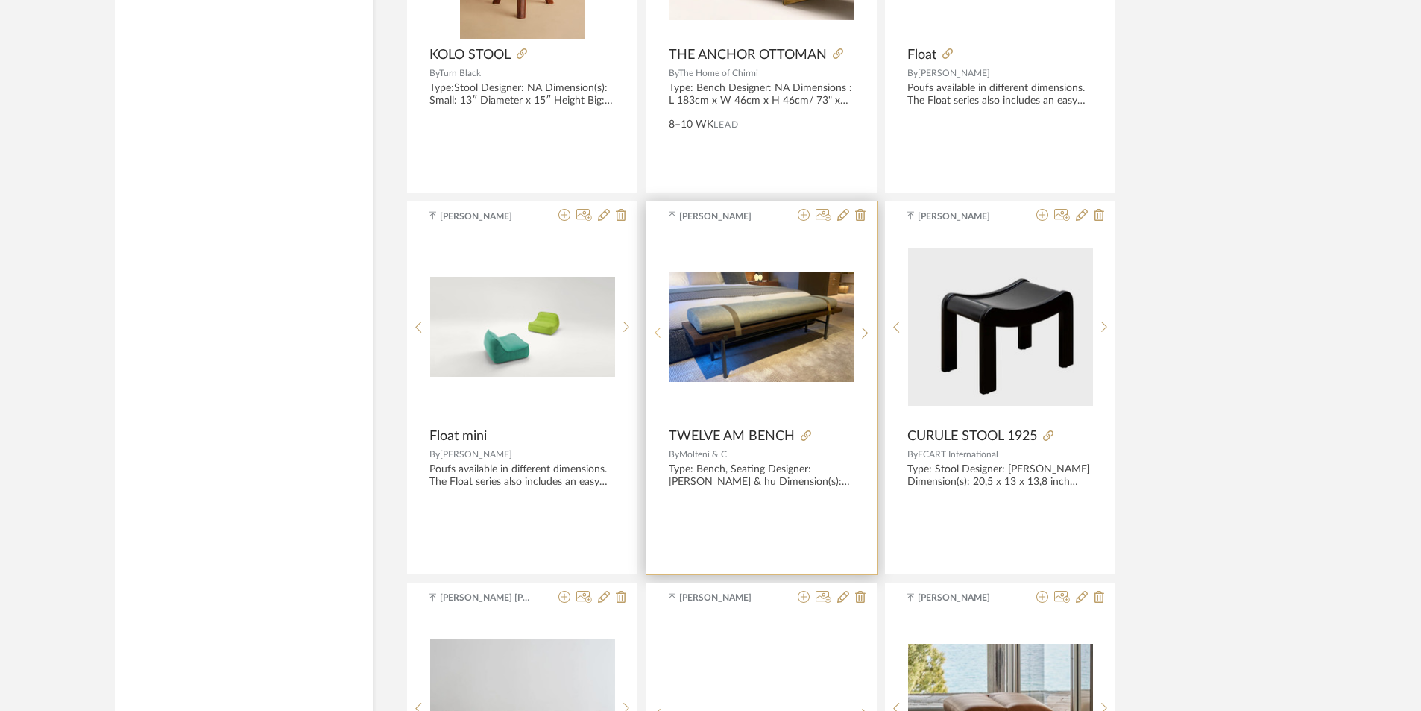
click at [662, 334] on sr-prev-btn at bounding box center [657, 333] width 23 height 13
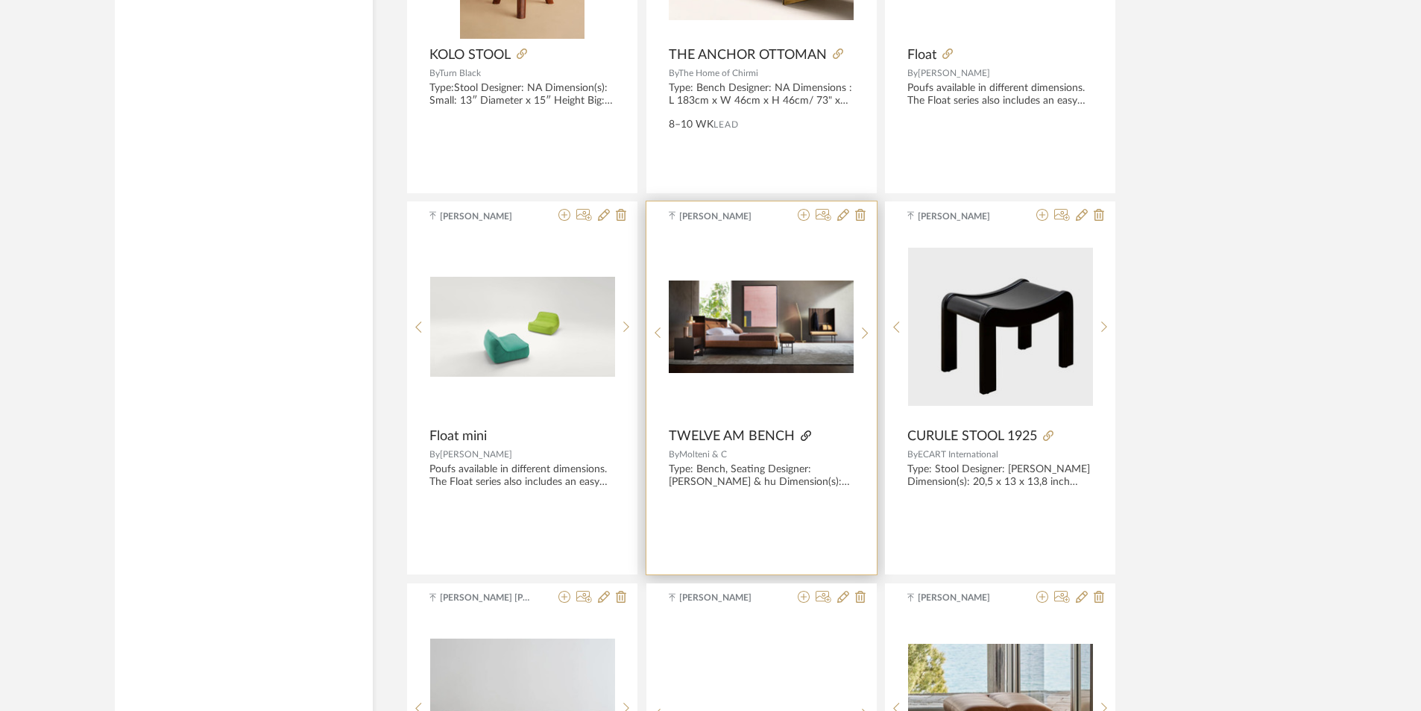
click at [808, 435] on icon at bounding box center [806, 435] width 10 height 10
drag, startPoint x: 666, startPoint y: 435, endPoint x: 744, endPoint y: 447, distance: 79.2
click at [744, 447] on div "Nivedhitha Sekar TWELVE AM BENCH By Molteni & C Type: Bench, Seating Designer: …" at bounding box center [761, 387] width 230 height 373
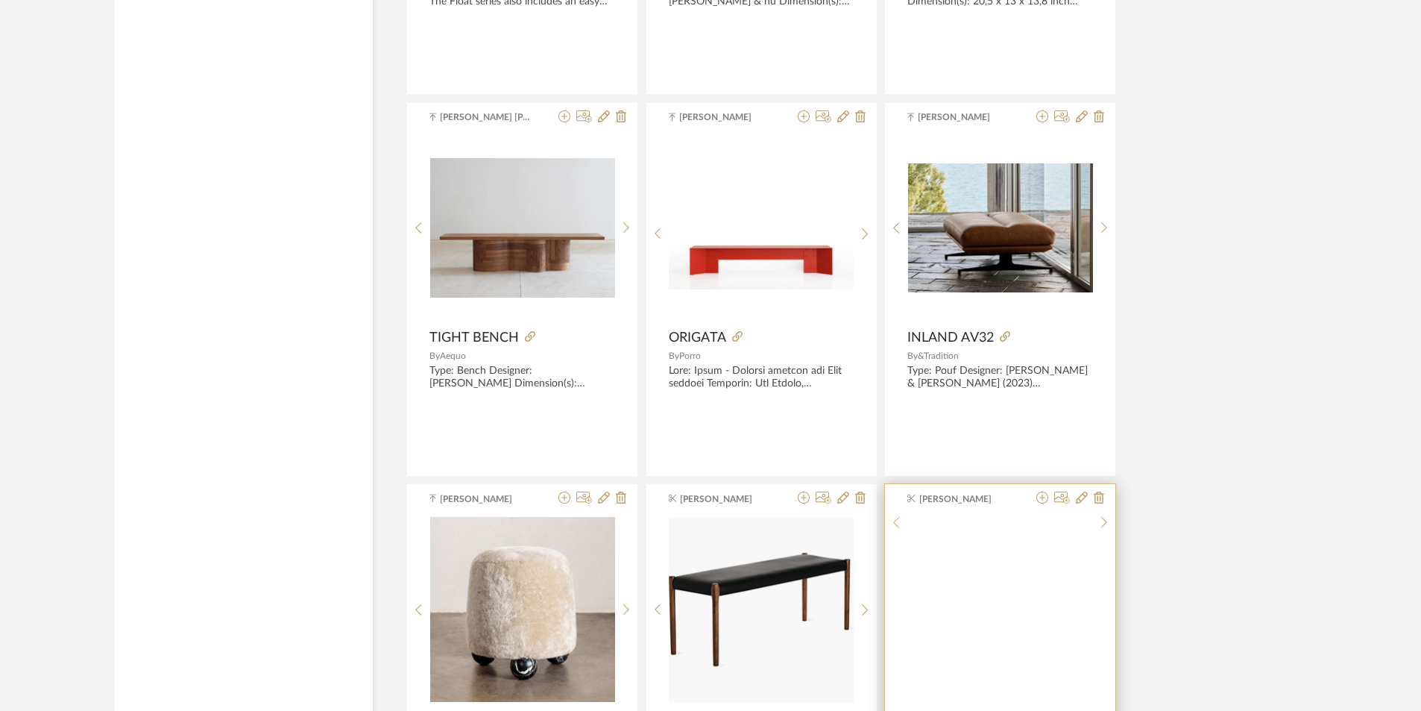
scroll to position [5323, 0]
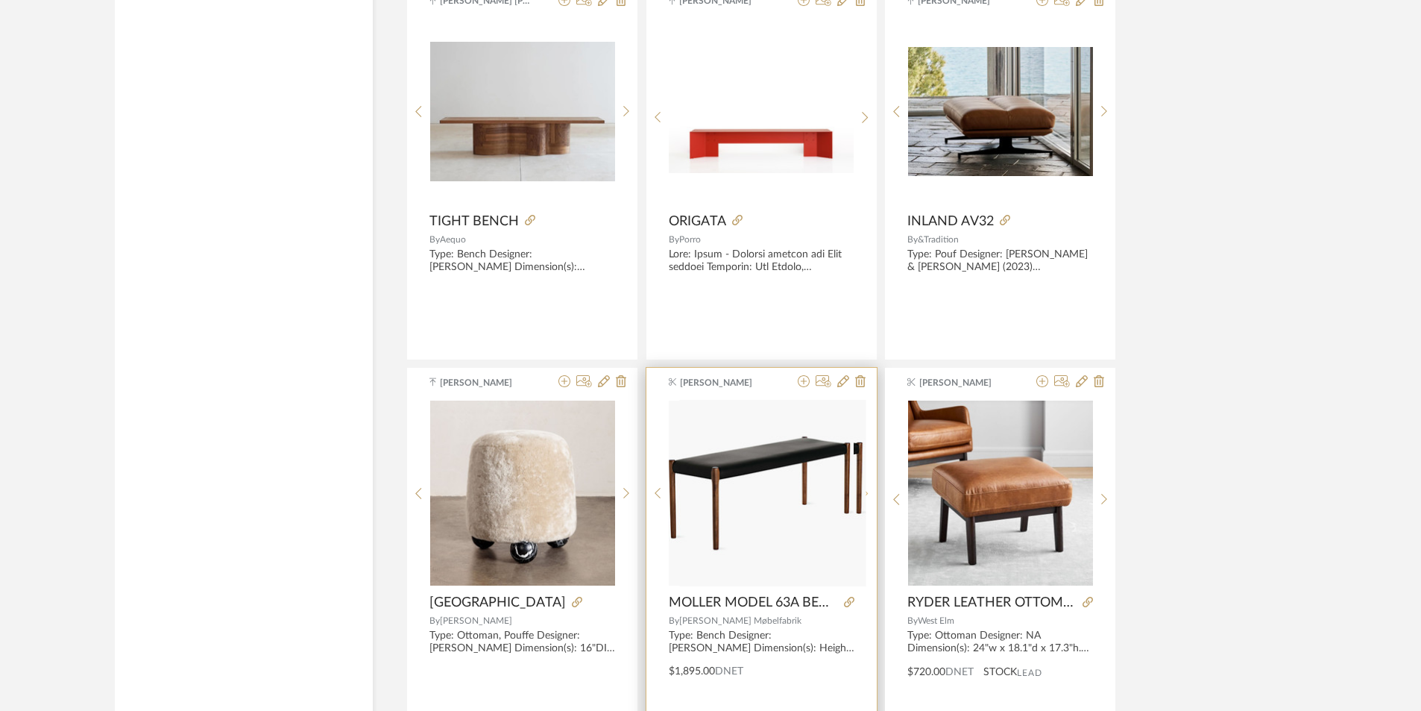
click at [869, 497] on sr-next-btn at bounding box center [865, 493] width 23 height 13
click at [869, 497] on sr-next-btn at bounding box center [865, 499] width 23 height 13
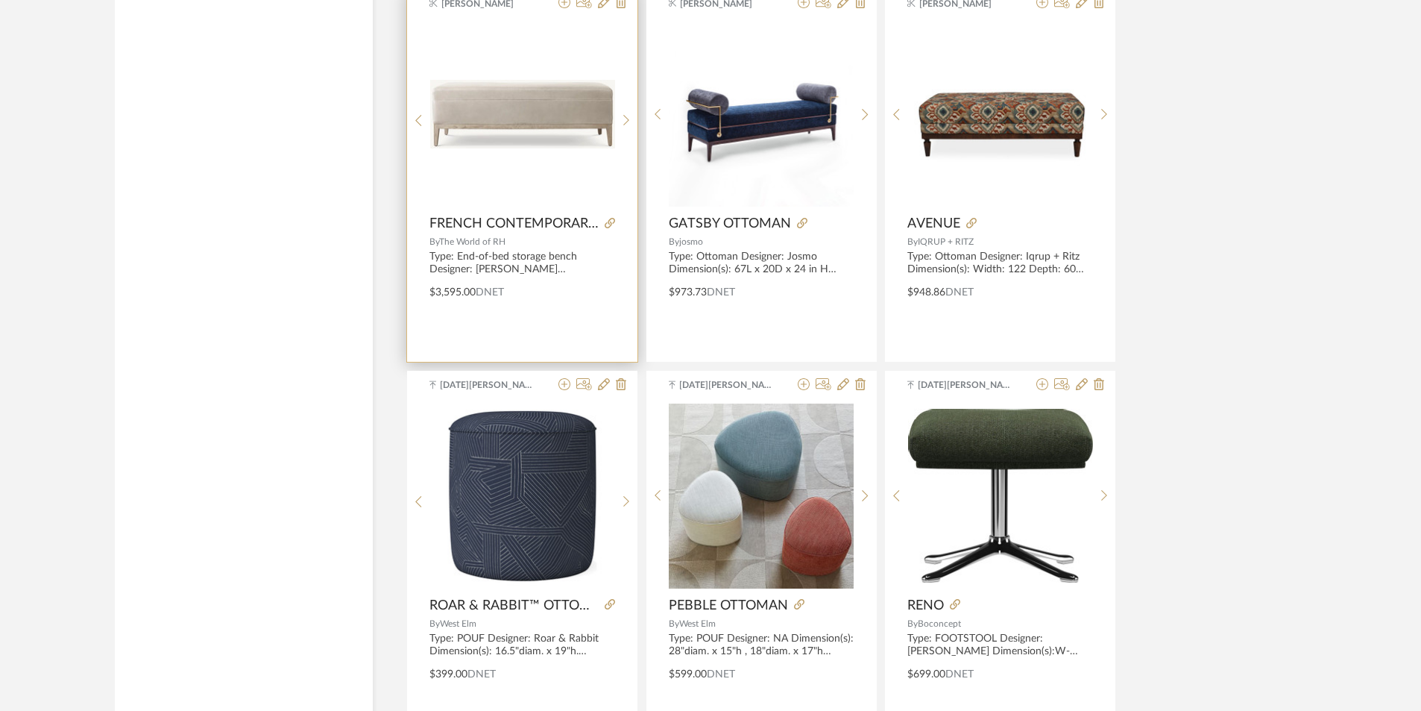
scroll to position [8944, 0]
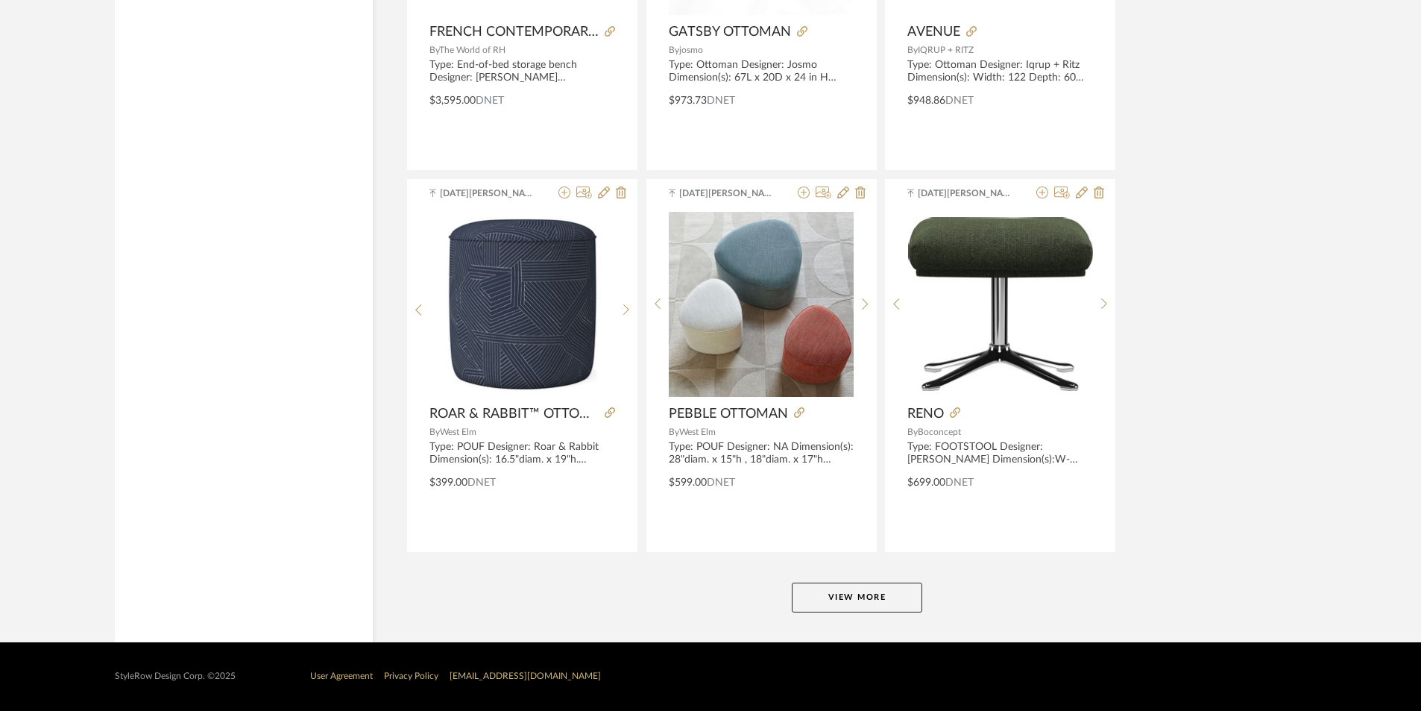
click at [871, 604] on button "View More" at bounding box center [857, 597] width 130 height 30
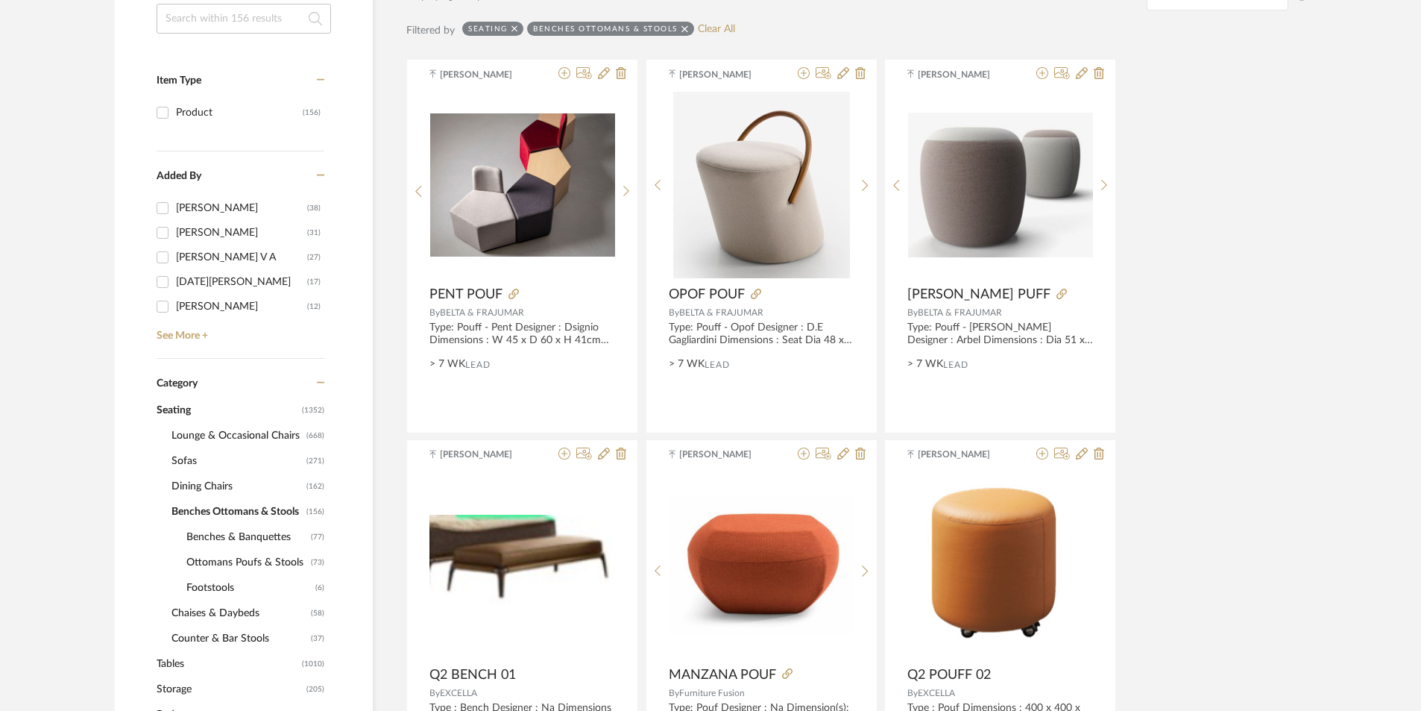
scroll to position [298, 0]
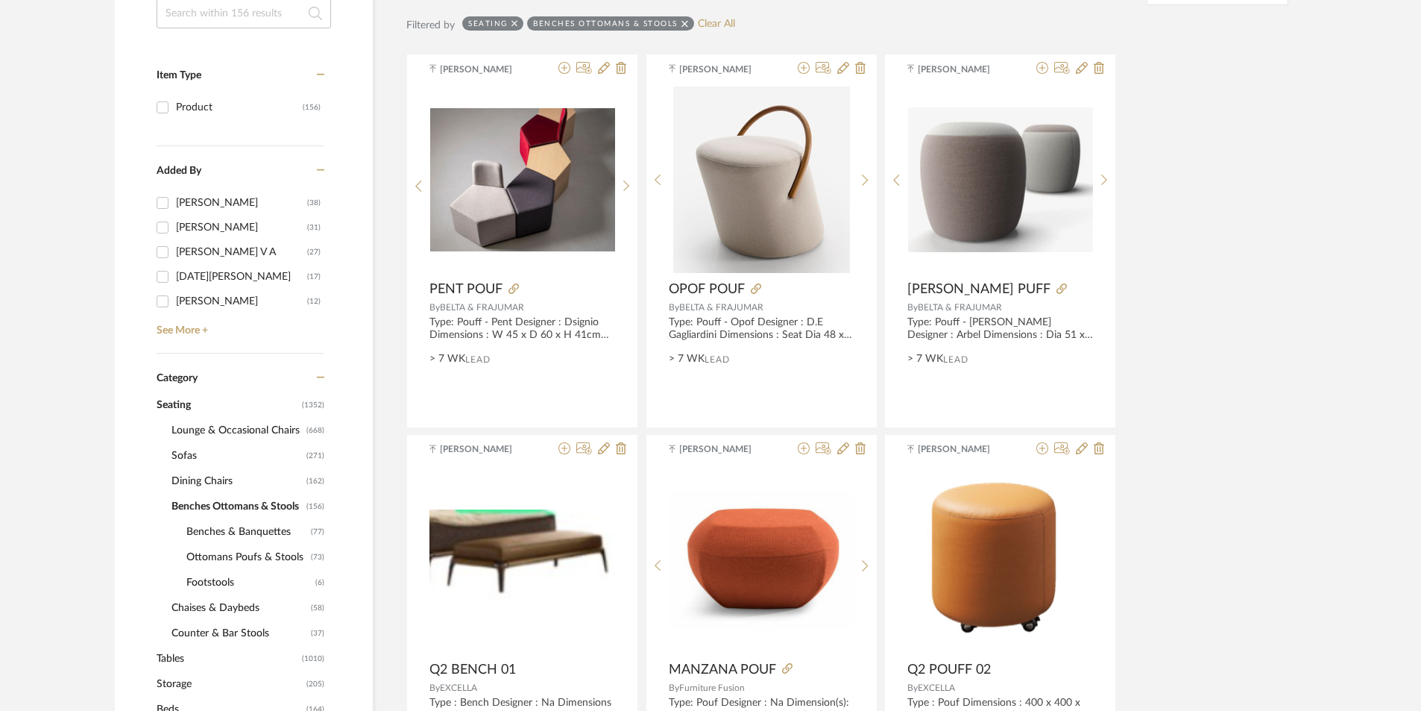
click at [197, 527] on span "Benches & Banquettes" at bounding box center [246, 531] width 121 height 25
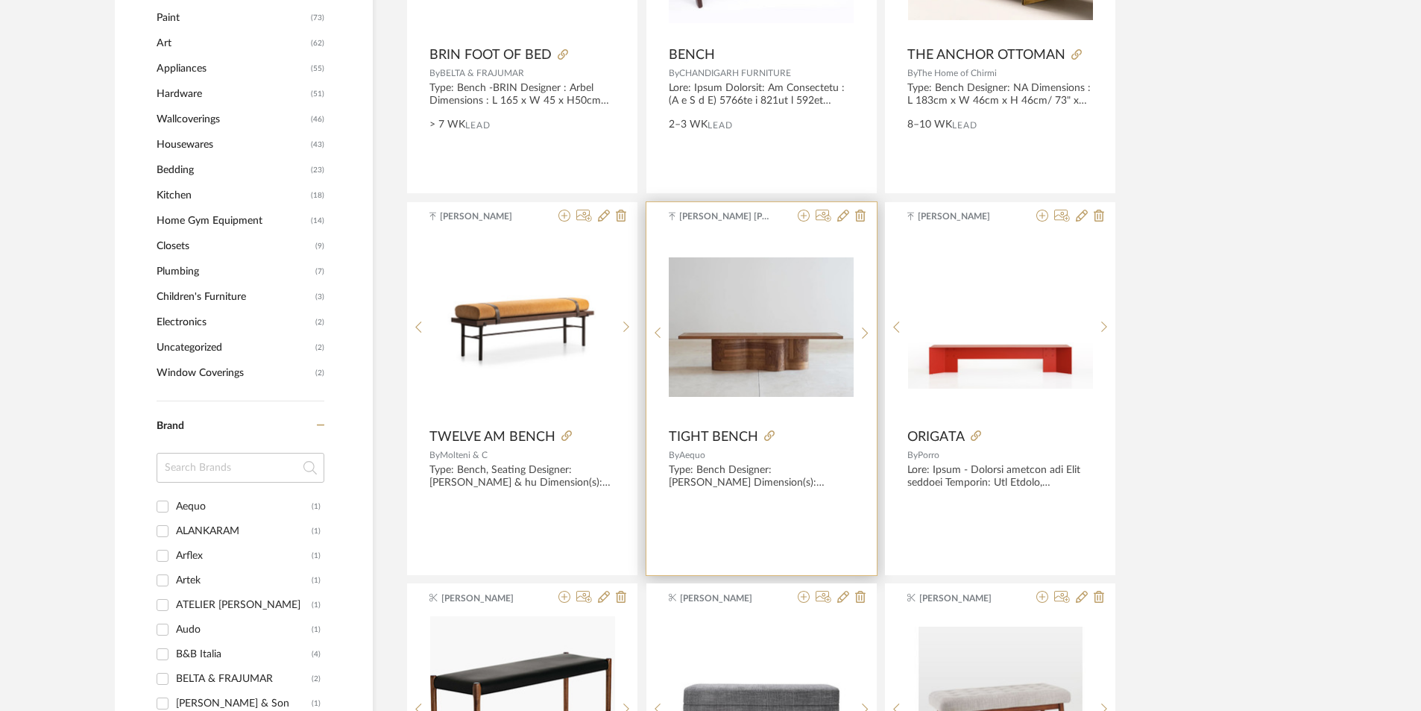
scroll to position [1491, 0]
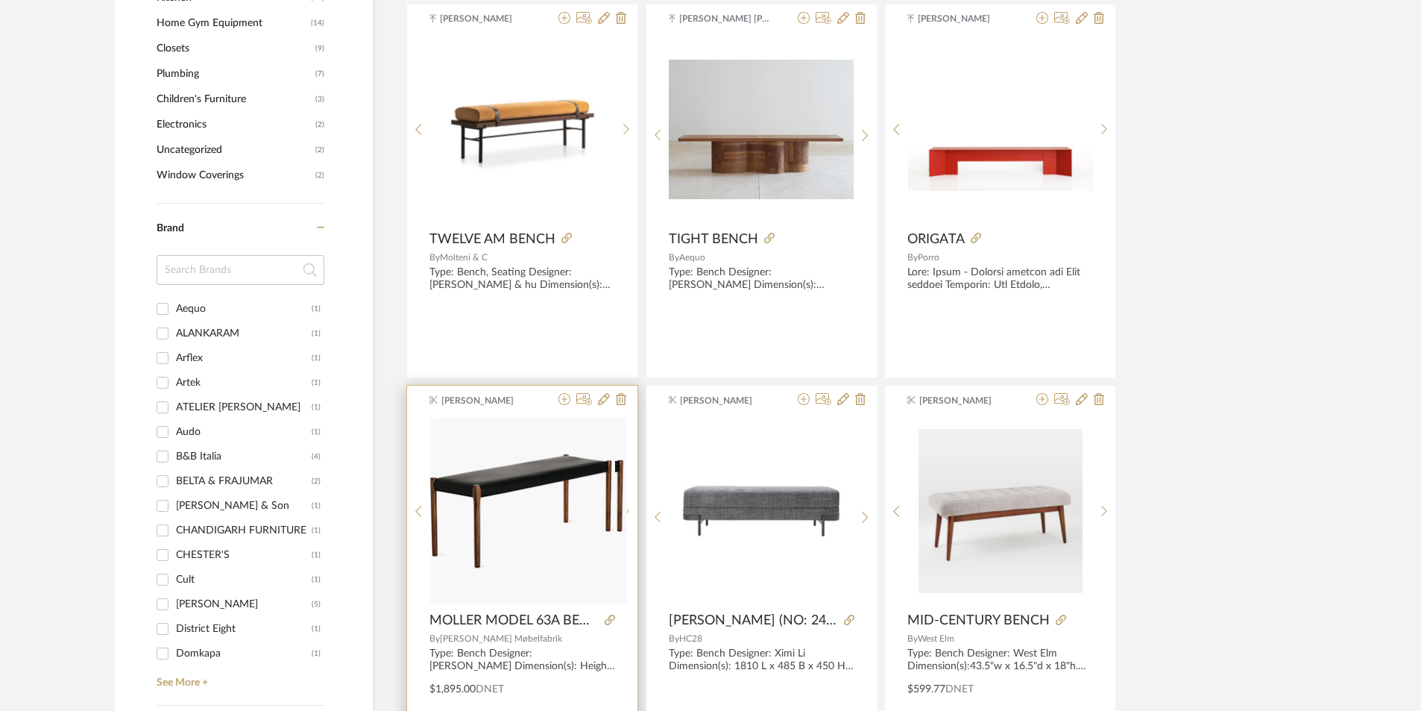
click at [621, 511] on sr-next-btn at bounding box center [626, 511] width 23 height 13
click at [620, 511] on sr-next-btn at bounding box center [626, 517] width 23 height 13
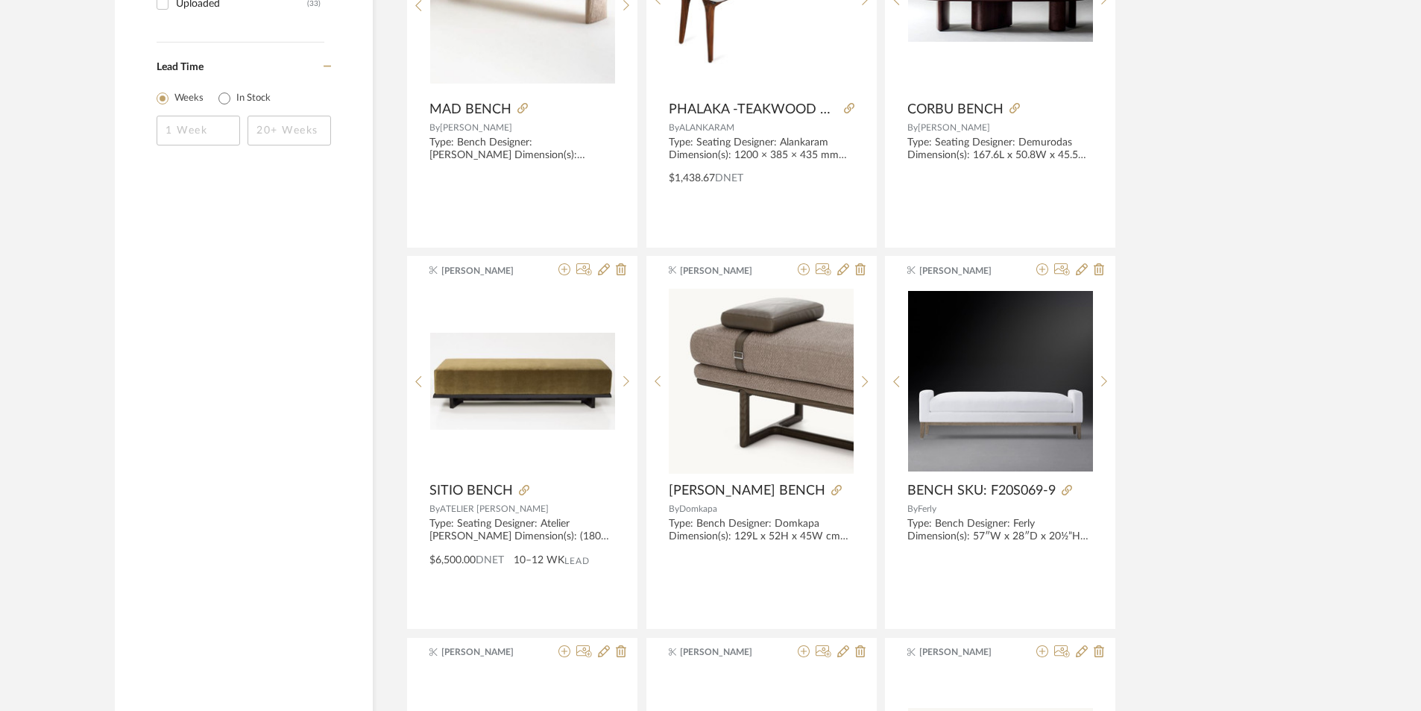
scroll to position [2386, 0]
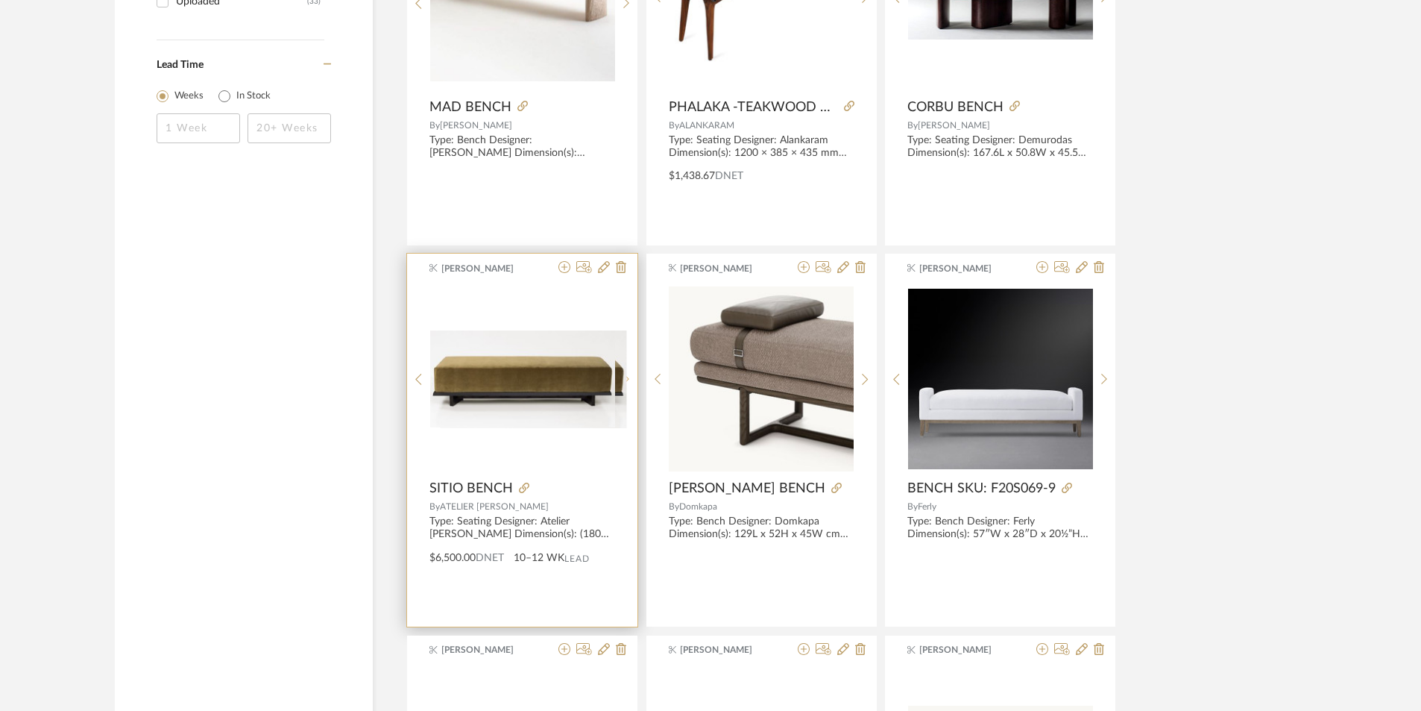
click at [624, 385] on icon at bounding box center [626, 379] width 7 height 13
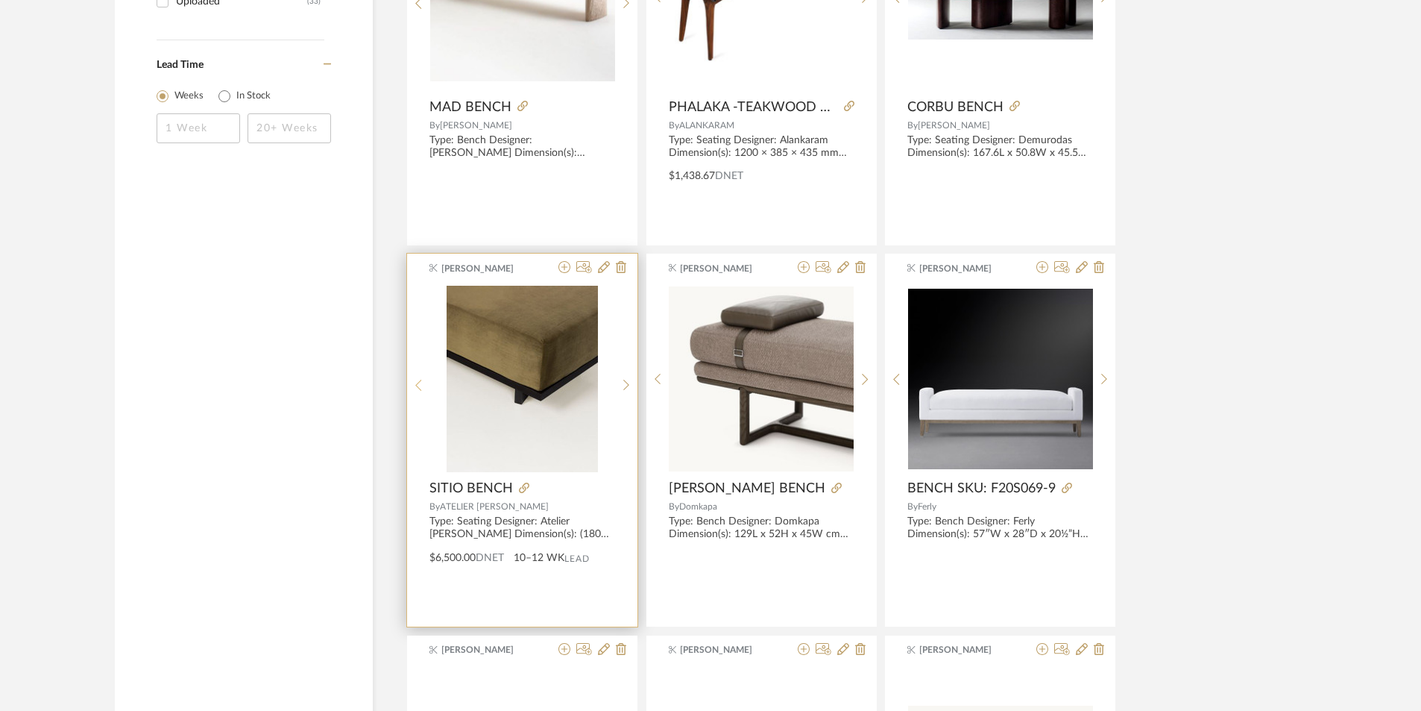
click at [415, 390] on sr-prev-btn at bounding box center [418, 385] width 23 height 13
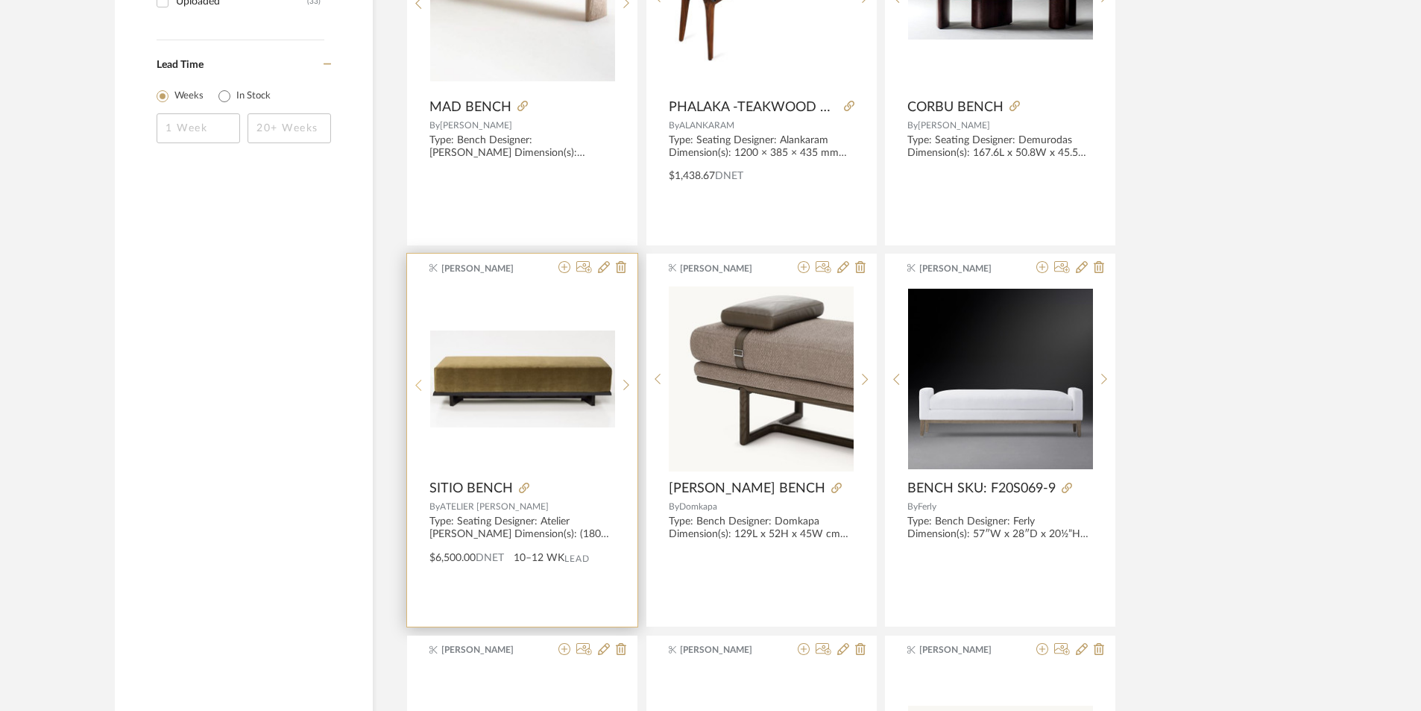
click at [415, 390] on sr-prev-btn at bounding box center [418, 385] width 23 height 13
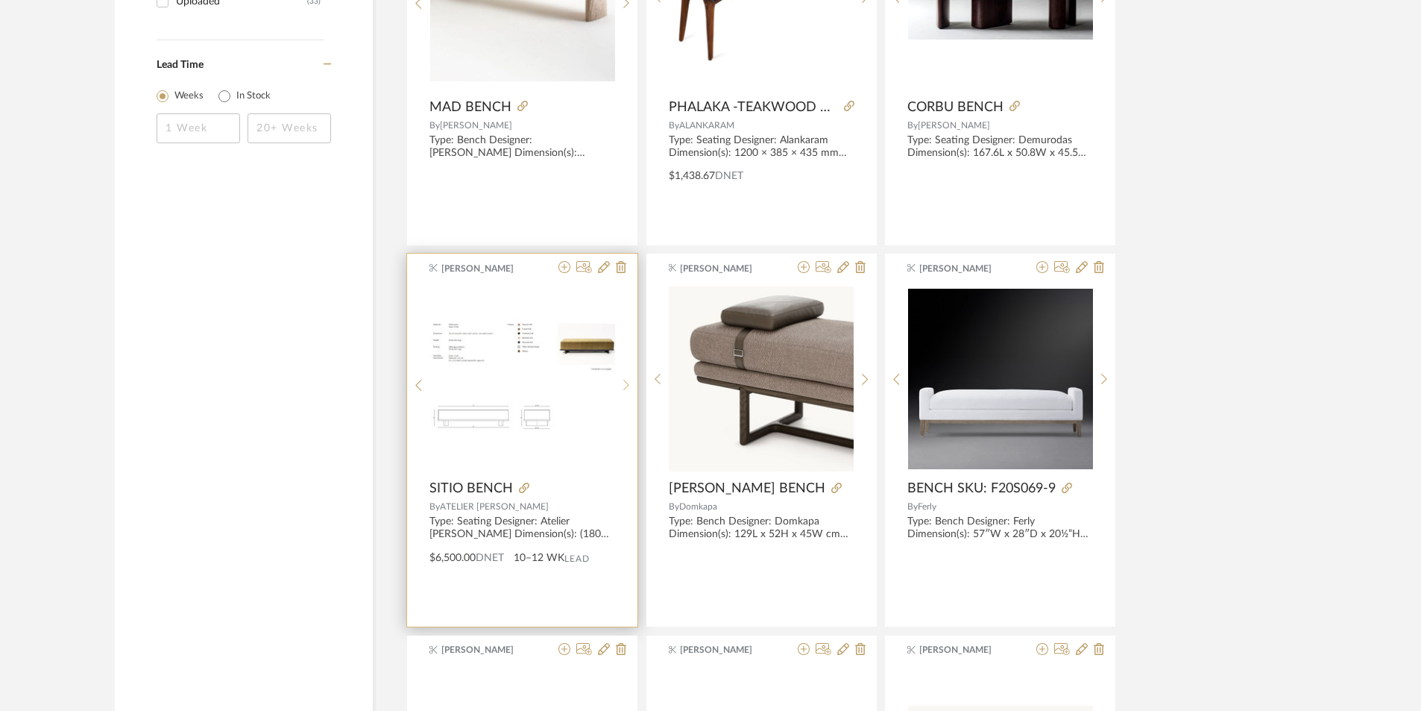
click at [626, 397] on div at bounding box center [626, 385] width 23 height 198
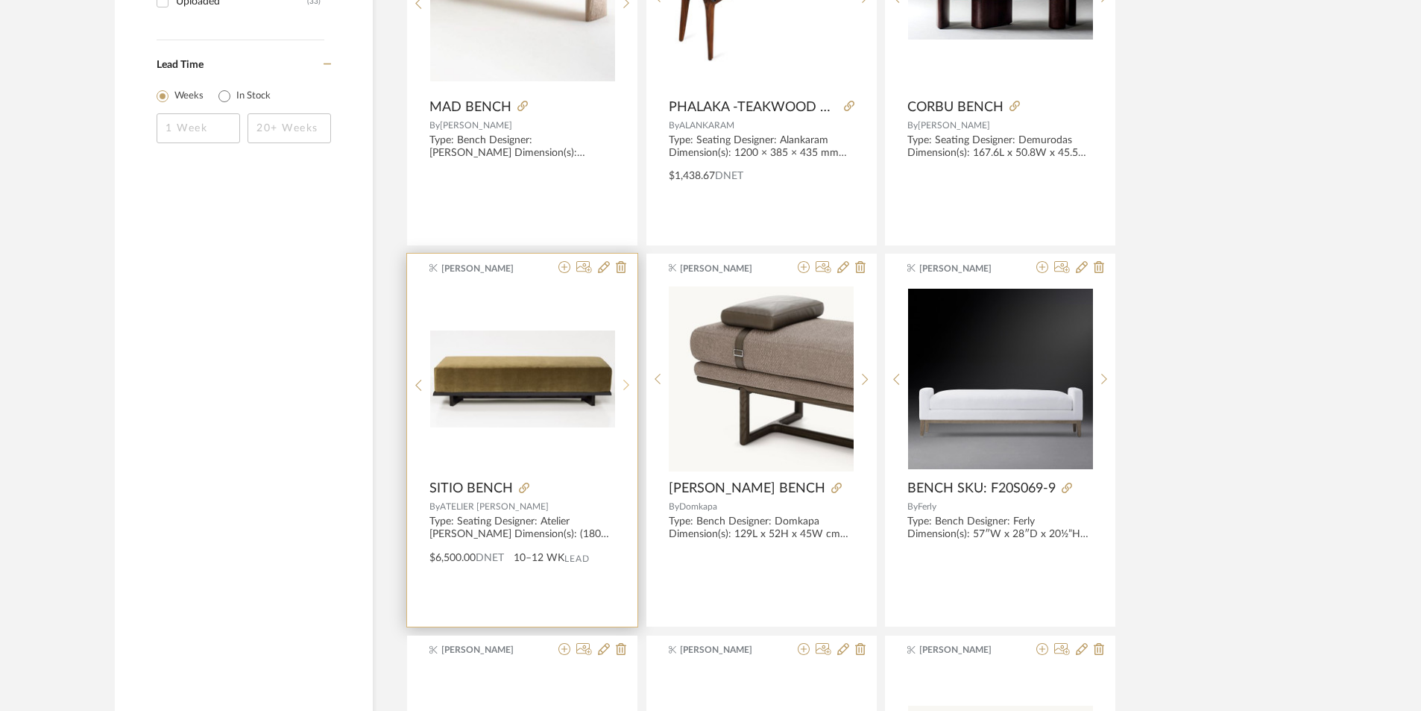
click at [626, 397] on div at bounding box center [626, 385] width 23 height 198
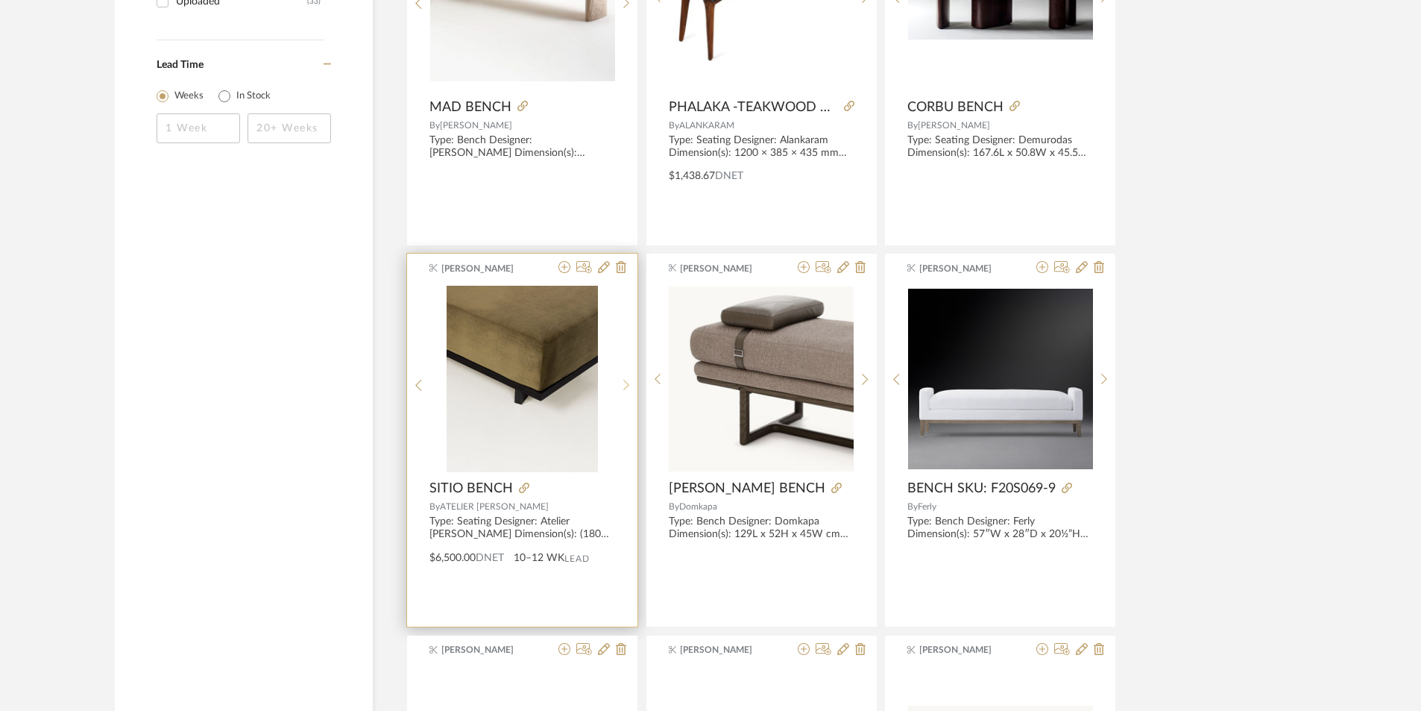
click at [626, 397] on div at bounding box center [626, 385] width 23 height 198
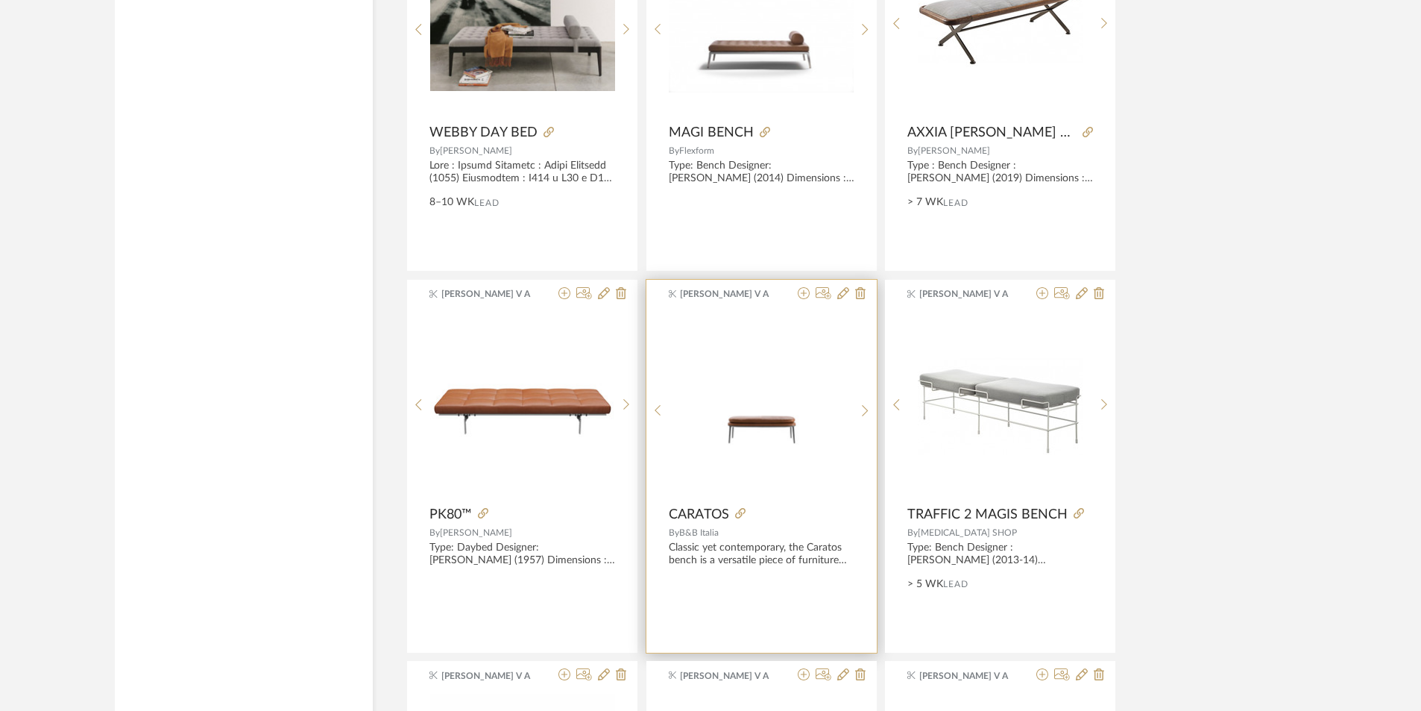
scroll to position [3280, 0]
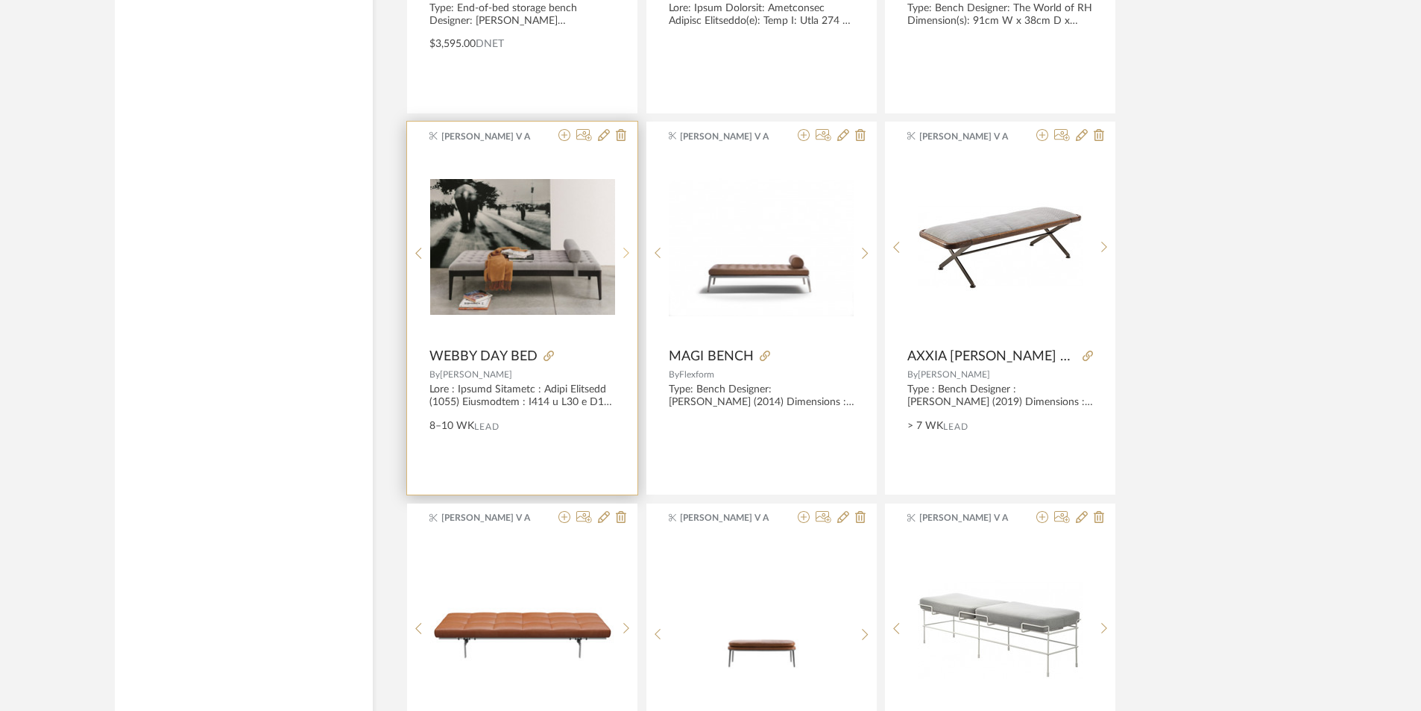
click at [618, 256] on sr-next-btn at bounding box center [626, 253] width 23 height 13
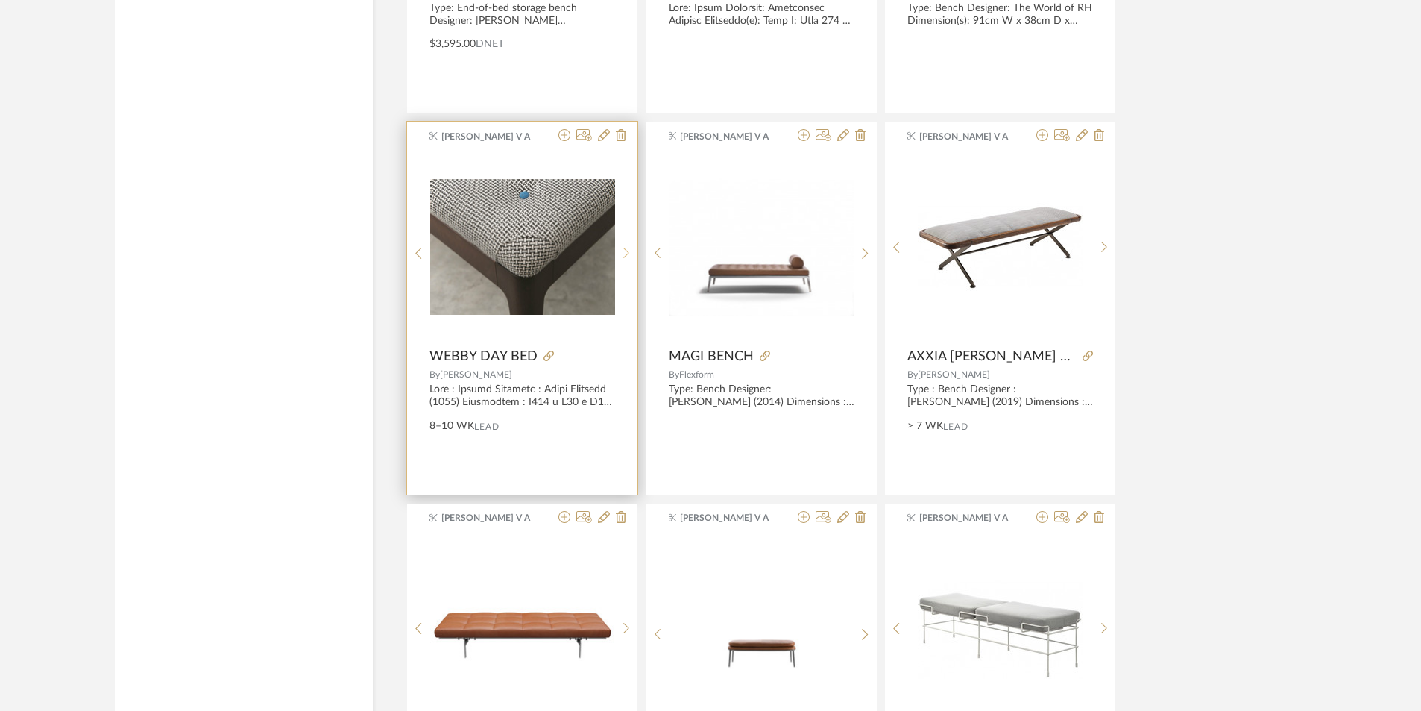
click at [618, 256] on sr-next-btn at bounding box center [626, 253] width 23 height 13
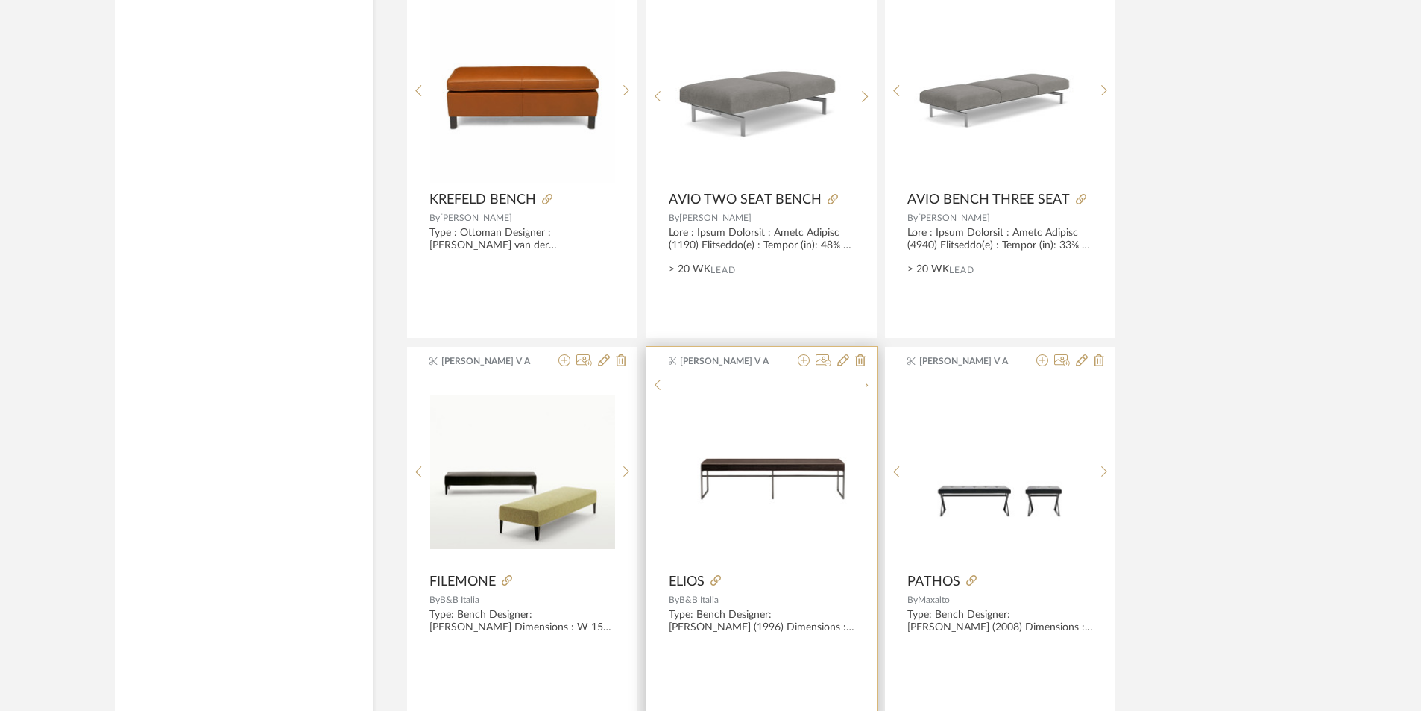
scroll to position [4367, 0]
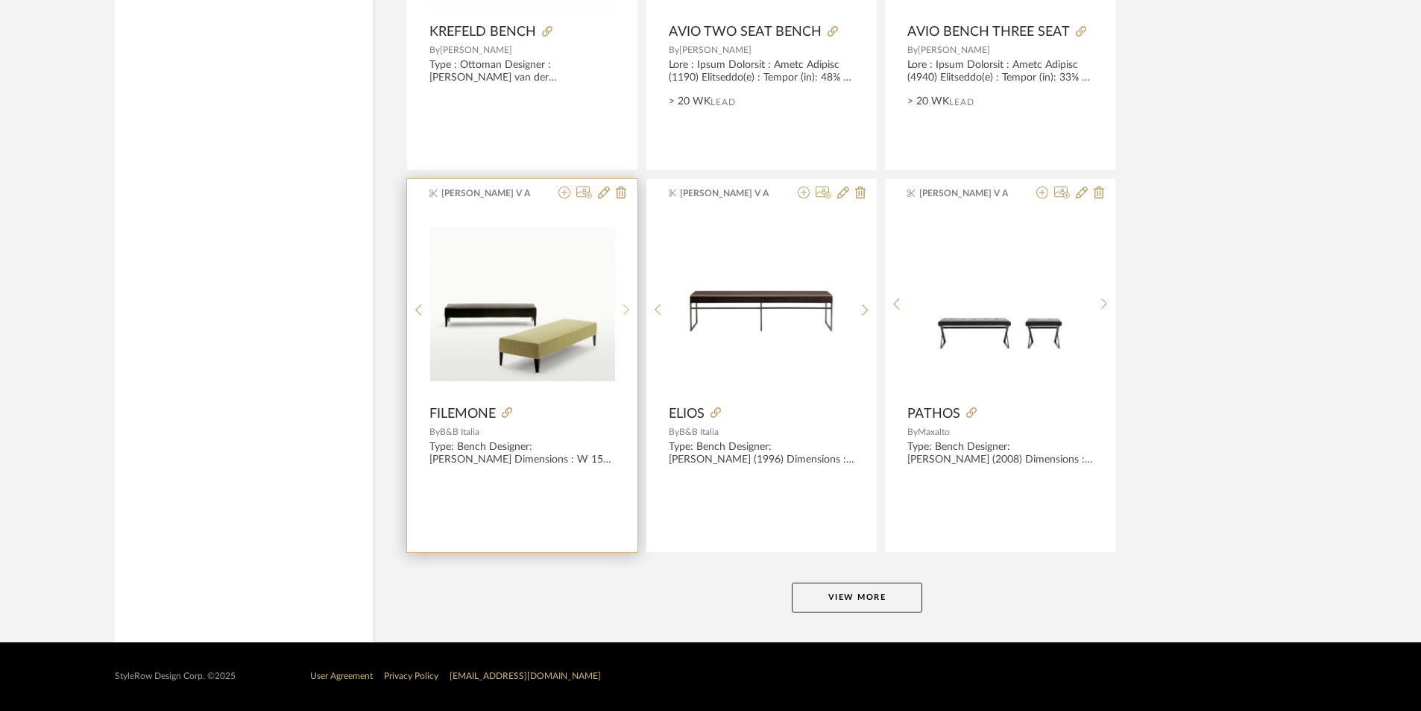
click at [623, 296] on div at bounding box center [626, 310] width 23 height 198
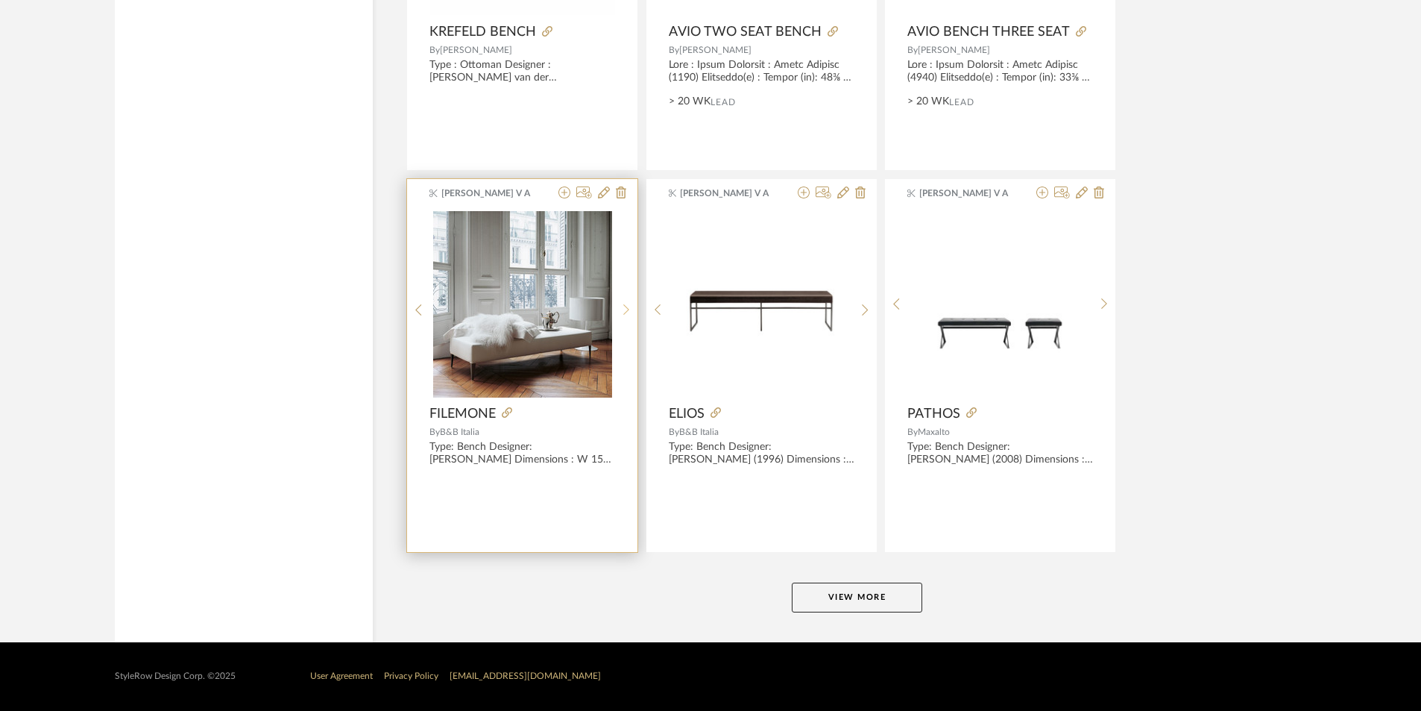
click at [623, 295] on div at bounding box center [626, 310] width 23 height 198
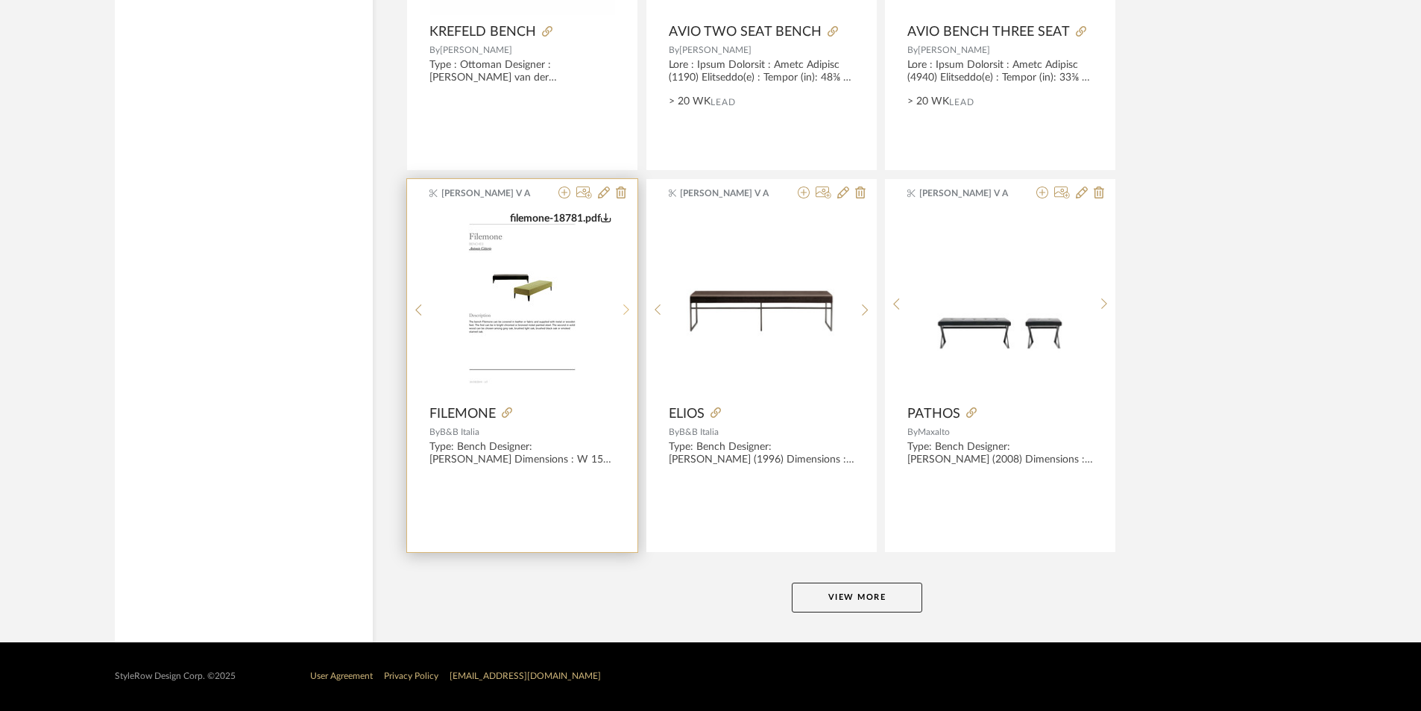
click at [623, 295] on div at bounding box center [626, 310] width 23 height 198
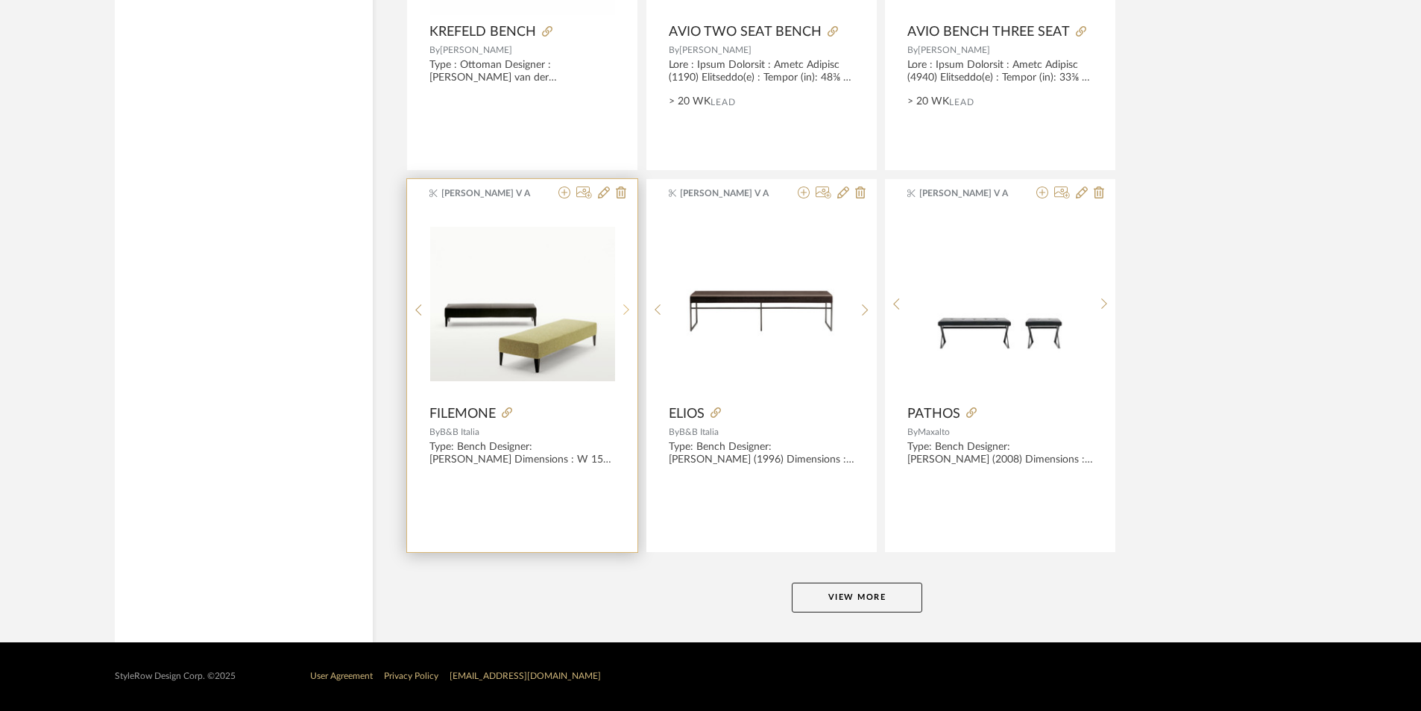
click at [618, 312] on sr-next-btn at bounding box center [626, 309] width 23 height 13
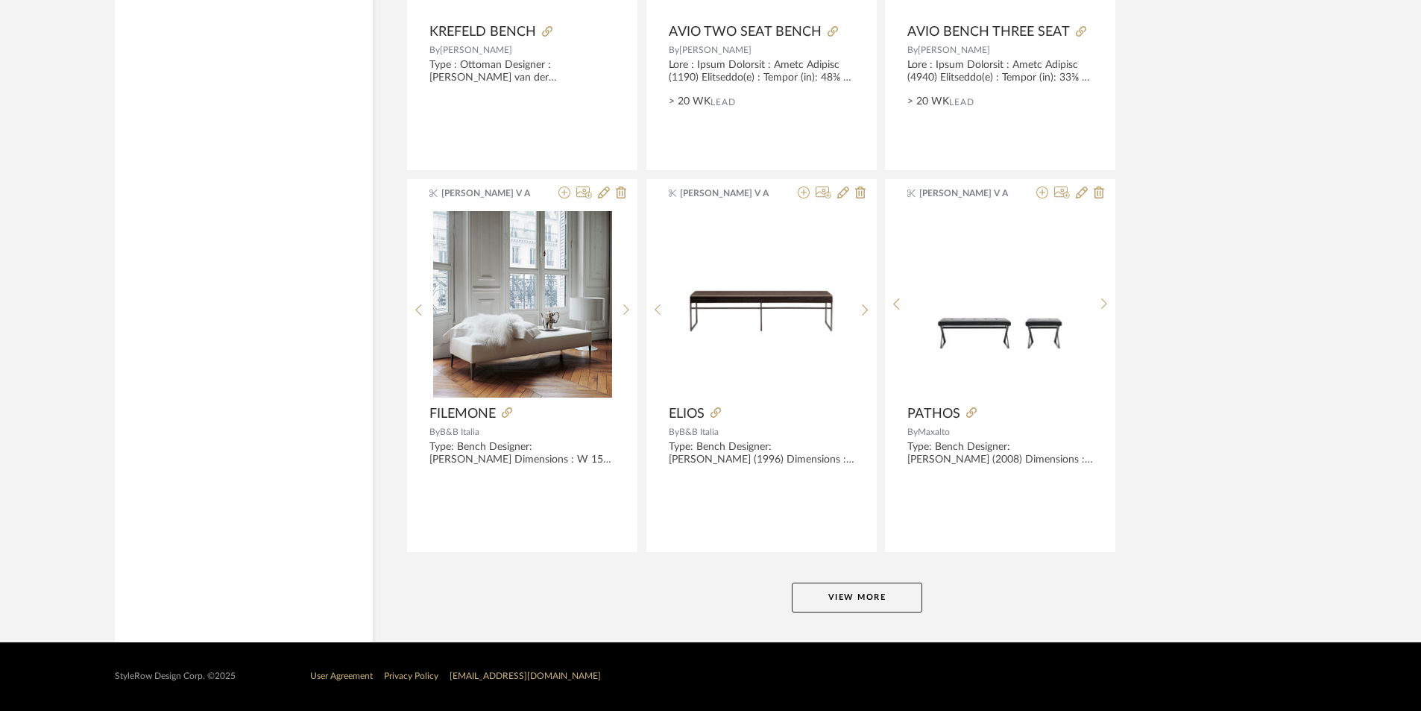
click at [880, 602] on button "View More" at bounding box center [857, 597] width 130 height 30
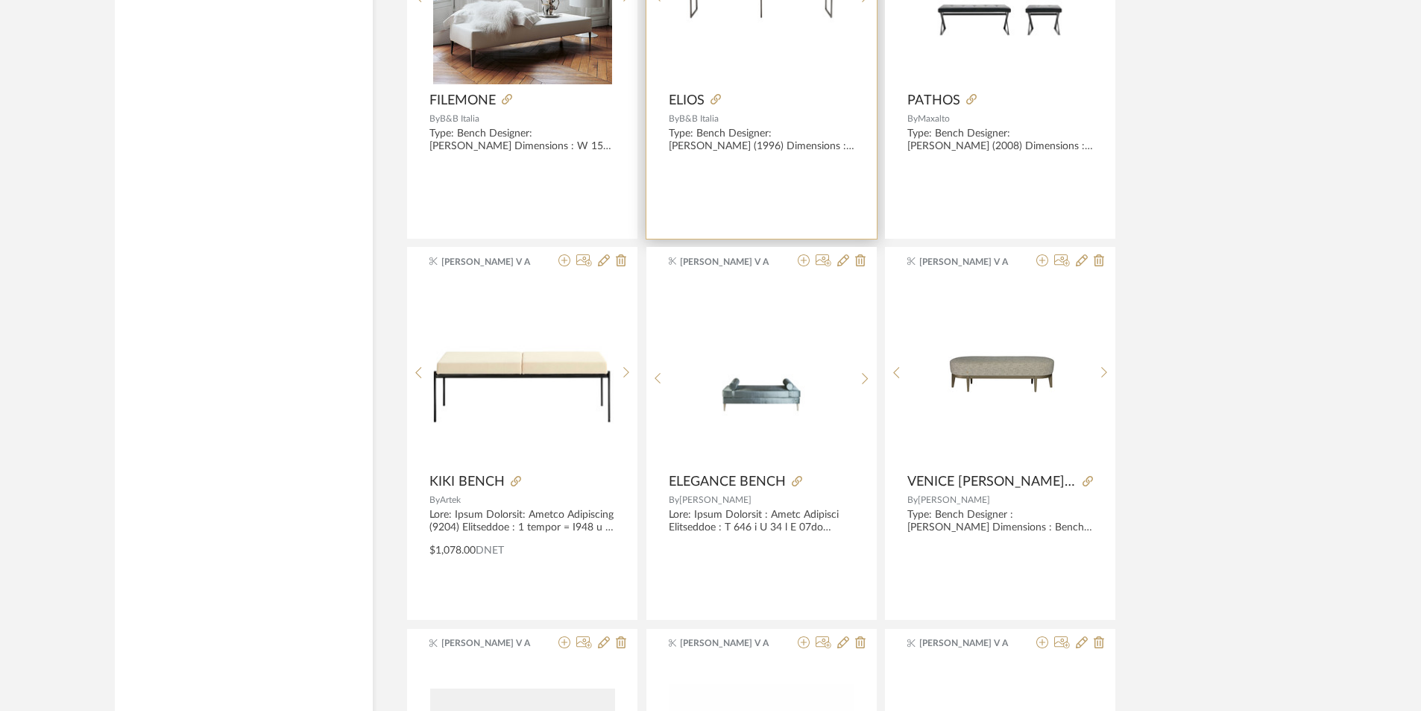
scroll to position [5053, 0]
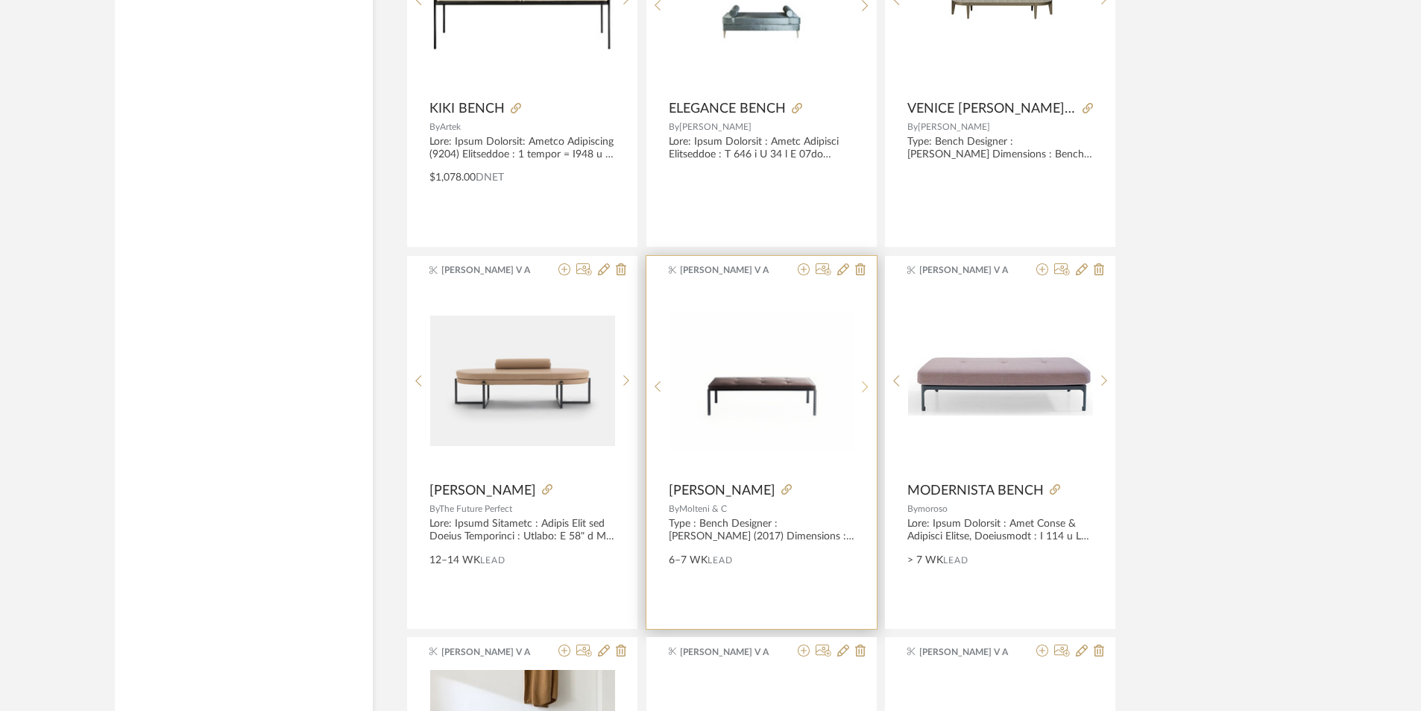
click at [866, 392] on div at bounding box center [865, 387] width 23 height 198
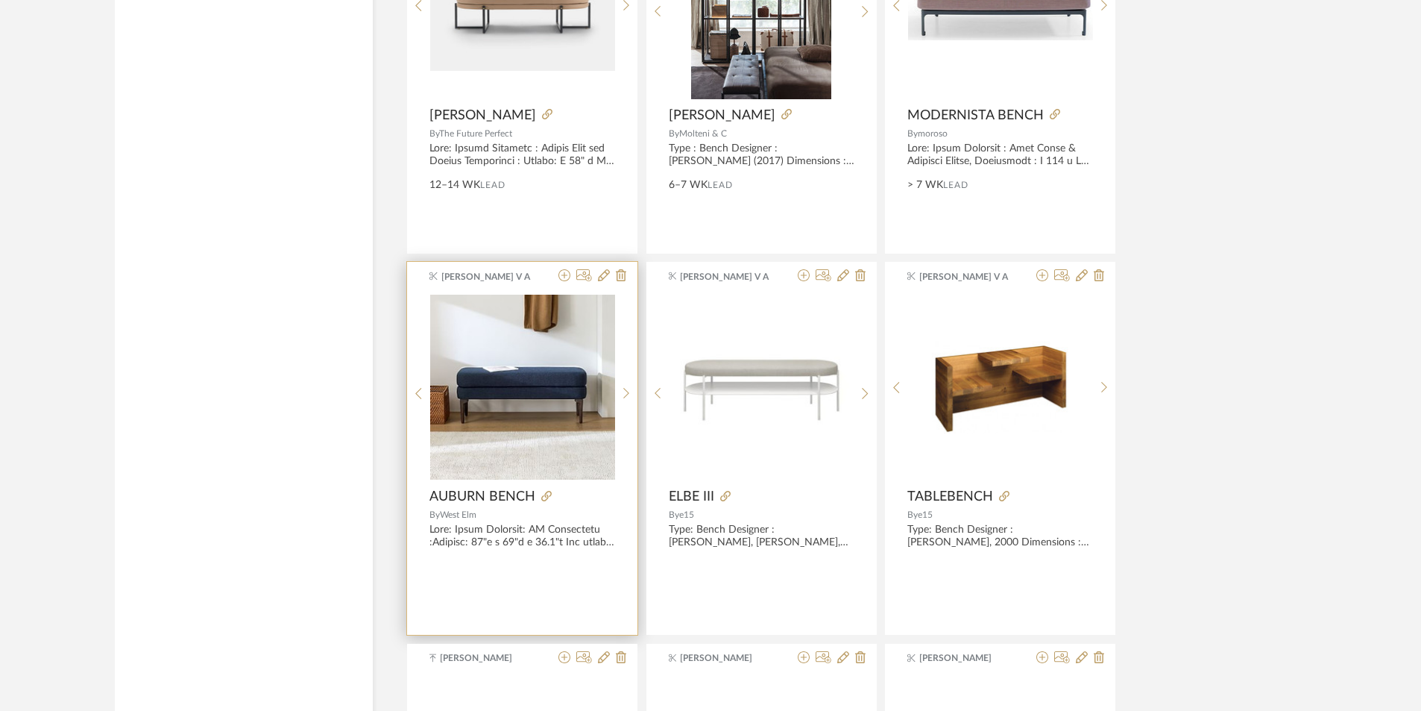
scroll to position [5501, 0]
